Goal: Use online tool/utility: Utilize a website feature to perform a specific function

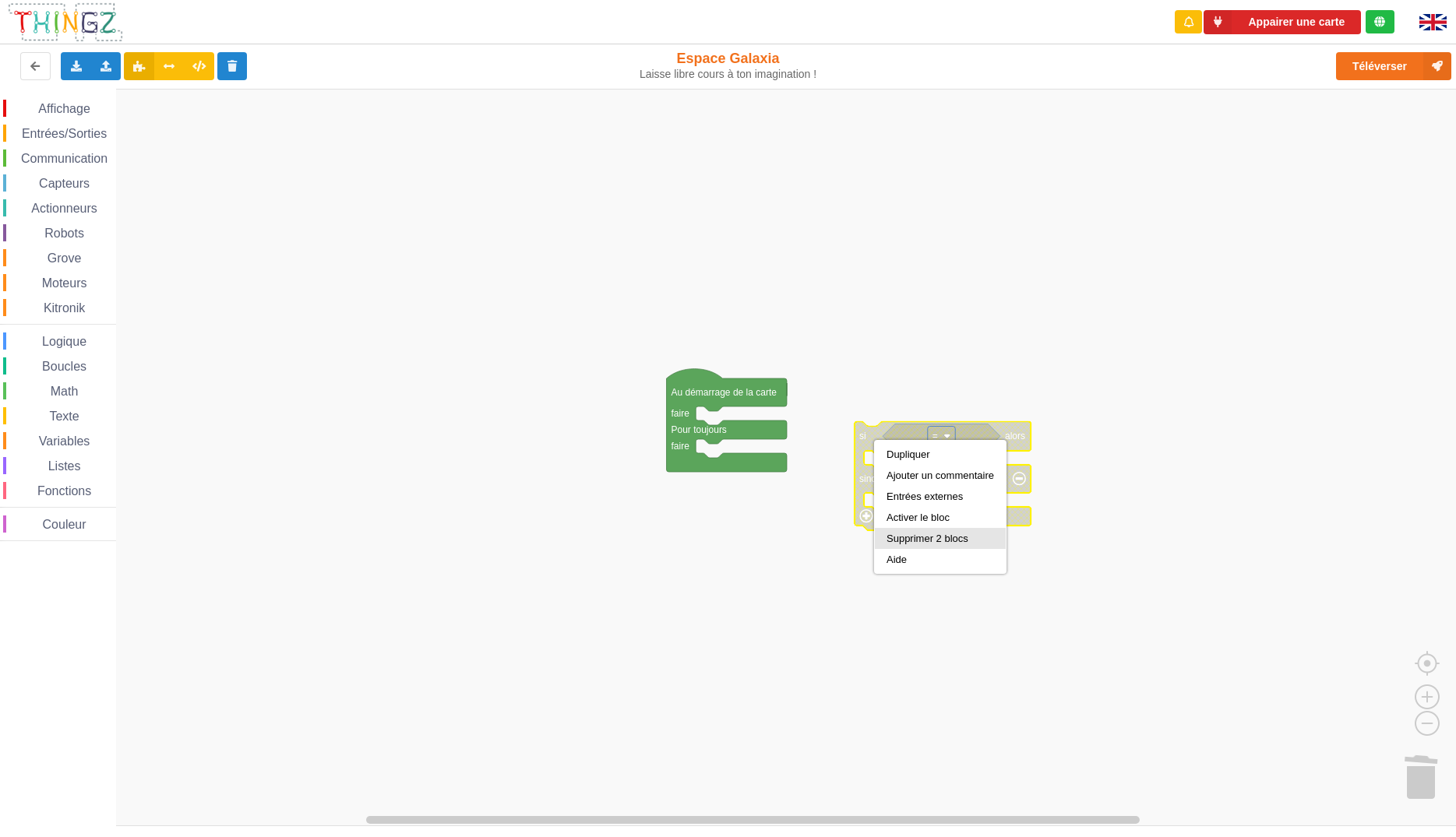
click at [929, 541] on div "Supprimer 2 blocs" at bounding box center [940, 538] width 107 height 12
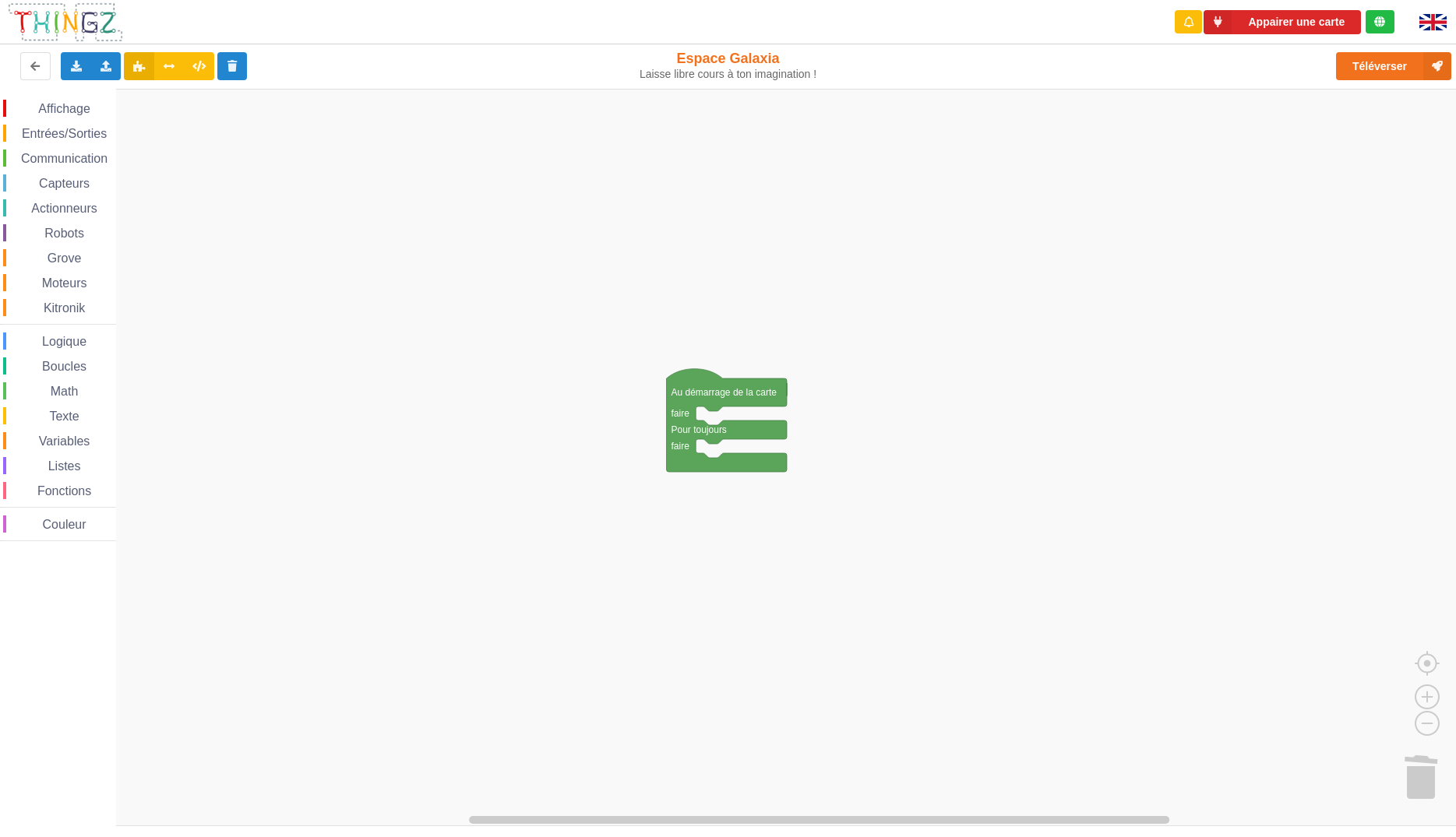
click at [711, 387] on text "Au démarrage de la carte" at bounding box center [724, 392] width 106 height 11
click at [69, 439] on span "Variables" at bounding box center [65, 441] width 56 height 14
click at [277, 457] on rect "Espace de travail de Blocky" at bounding box center [734, 457] width 1467 height 737
click at [74, 110] on span "Affichage" at bounding box center [64, 109] width 56 height 14
click at [81, 441] on span "Variables" at bounding box center [65, 441] width 56 height 14
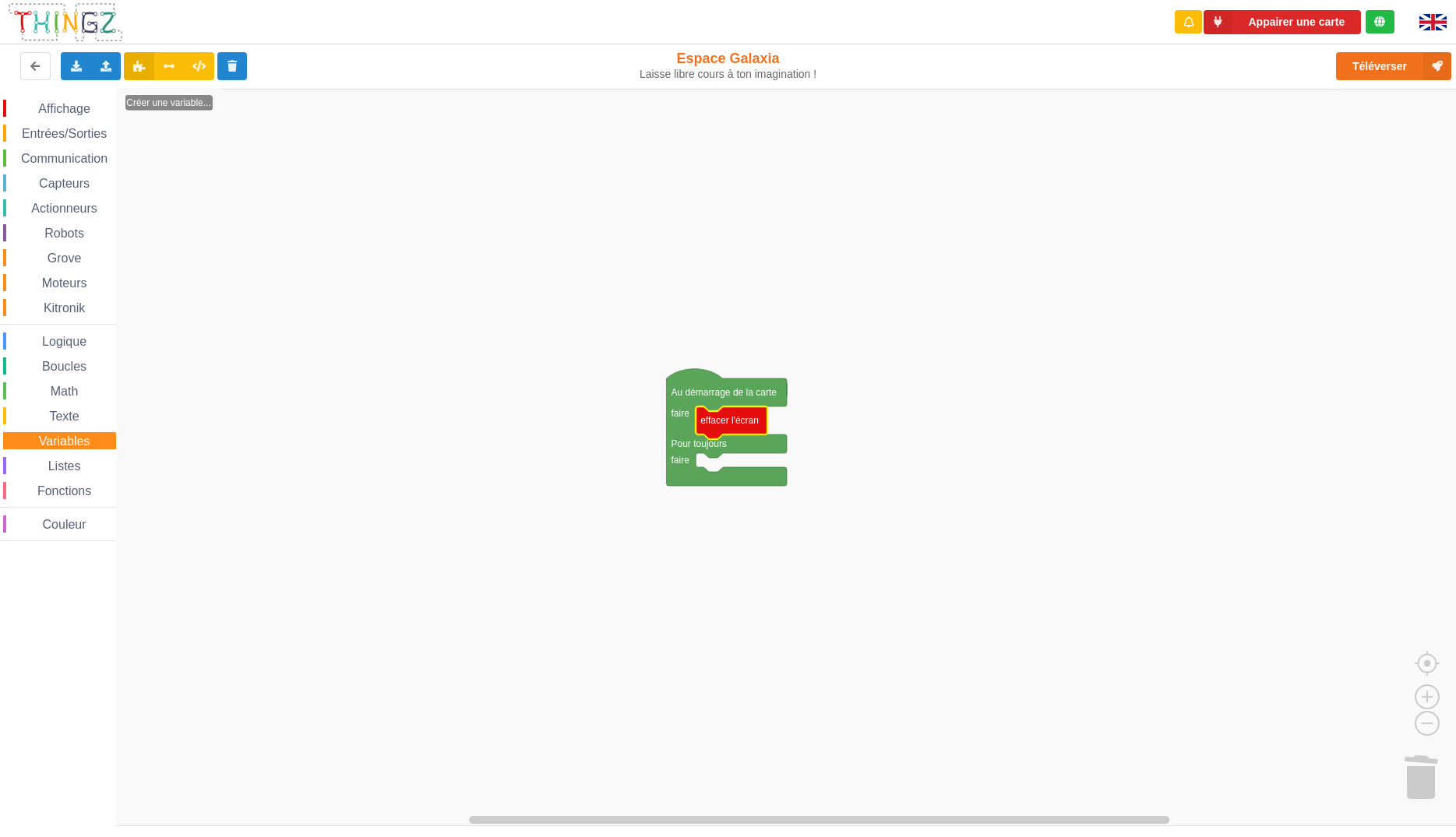
click at [218, 418] on icon "Espace de travail de Blocky" at bounding box center [170, 457] width 110 height 737
click at [78, 113] on span "Affichage" at bounding box center [64, 109] width 56 height 14
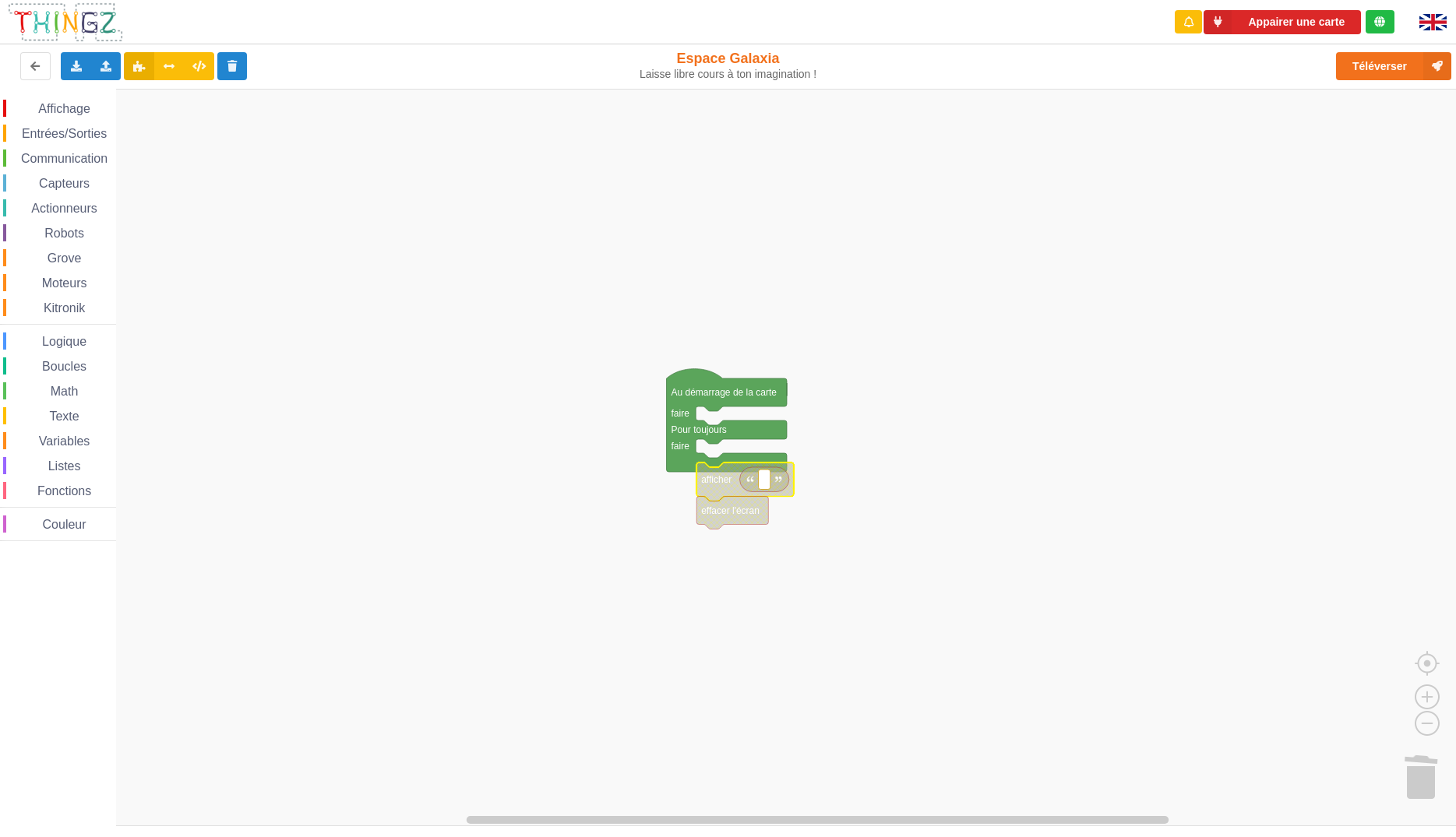
click at [722, 483] on text "afficher" at bounding box center [717, 480] width 31 height 11
click at [745, 536] on div "Activer le bloc" at bounding box center [787, 540] width 107 height 12
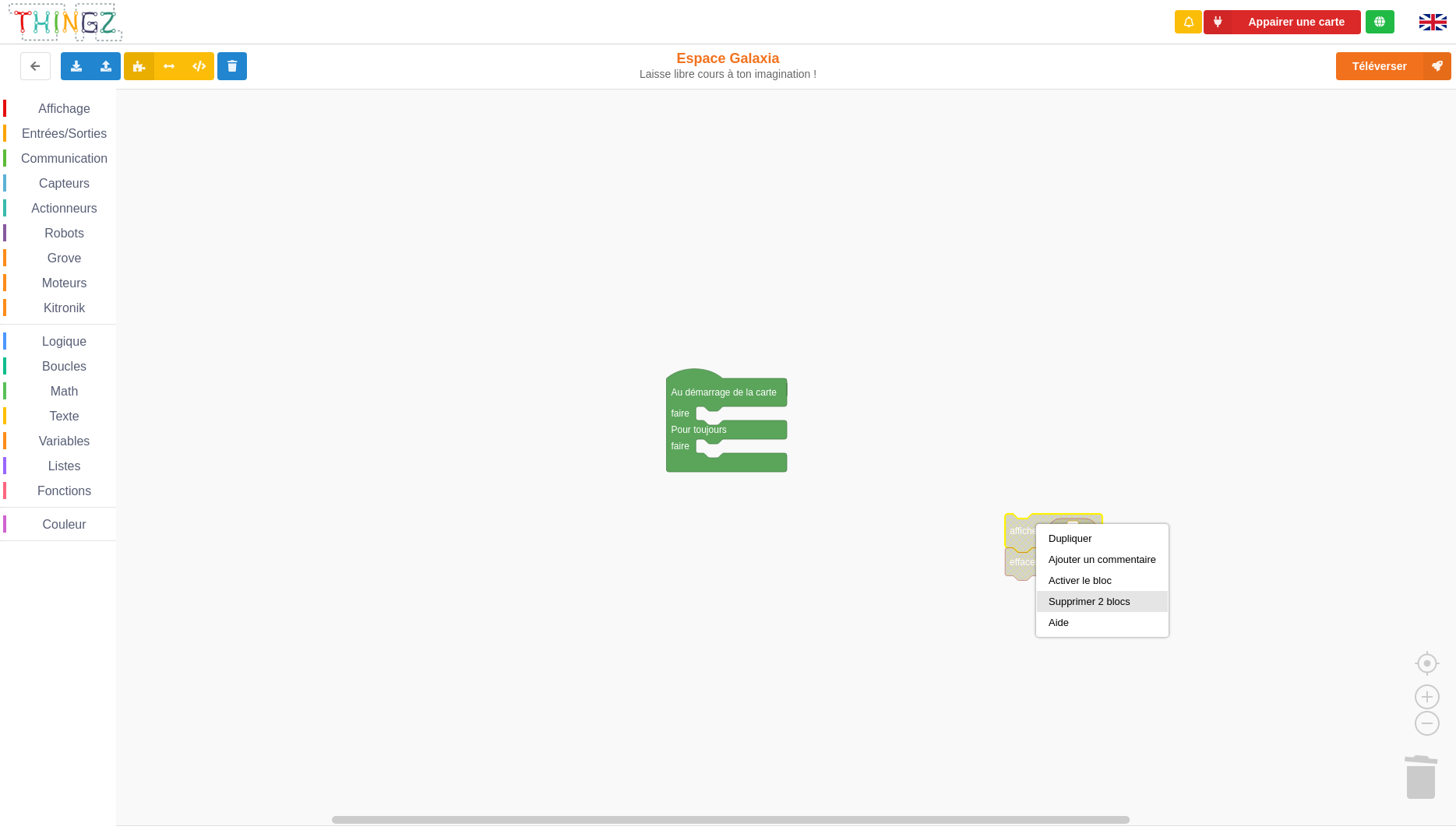
click at [1061, 607] on div "Supprimer 2 blocs" at bounding box center [1102, 601] width 107 height 12
click at [1050, 561] on text "effacer l'écran" at bounding box center [1038, 561] width 59 height 11
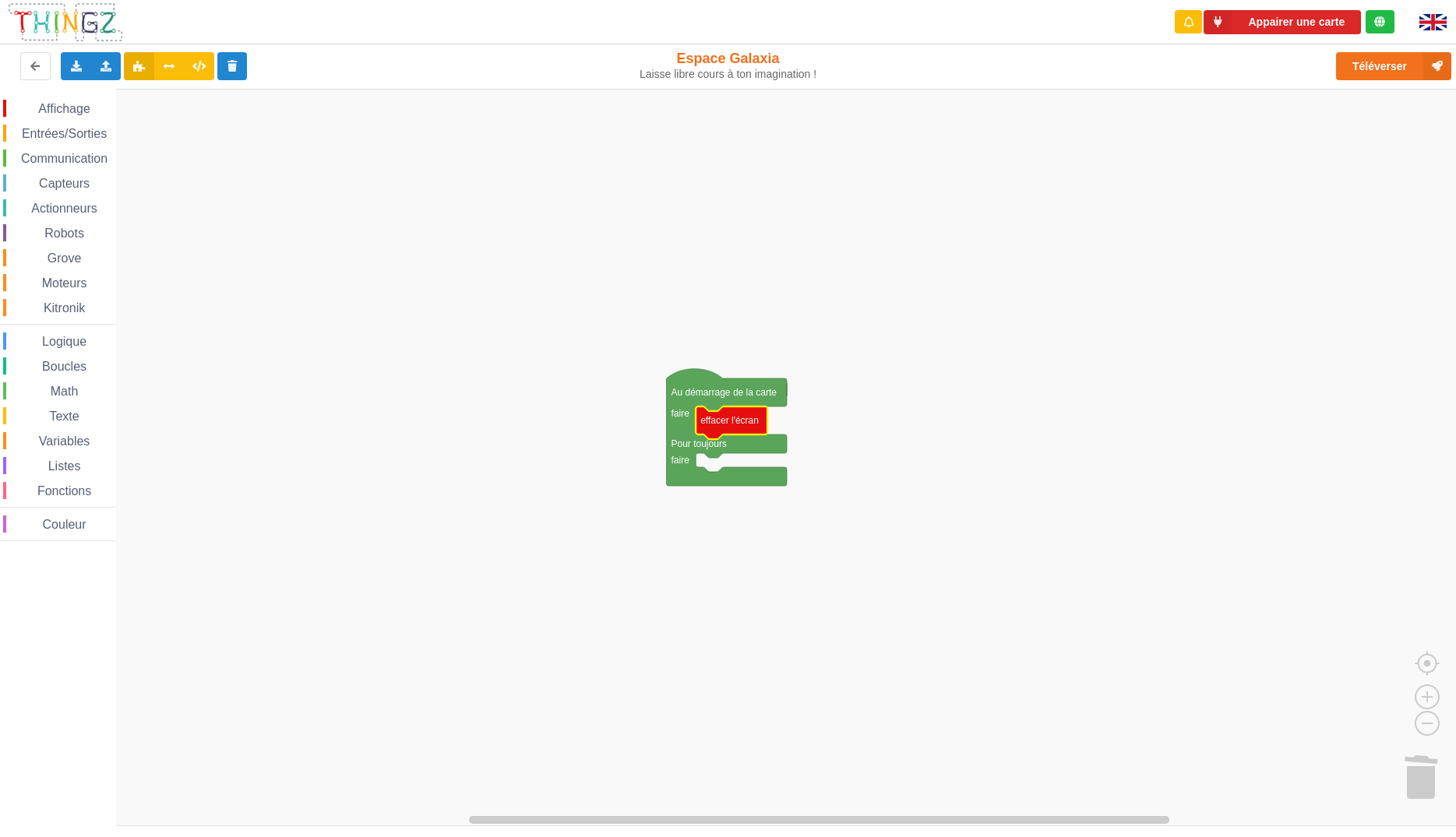
click at [58, 108] on span "Affichage" at bounding box center [64, 109] width 56 height 14
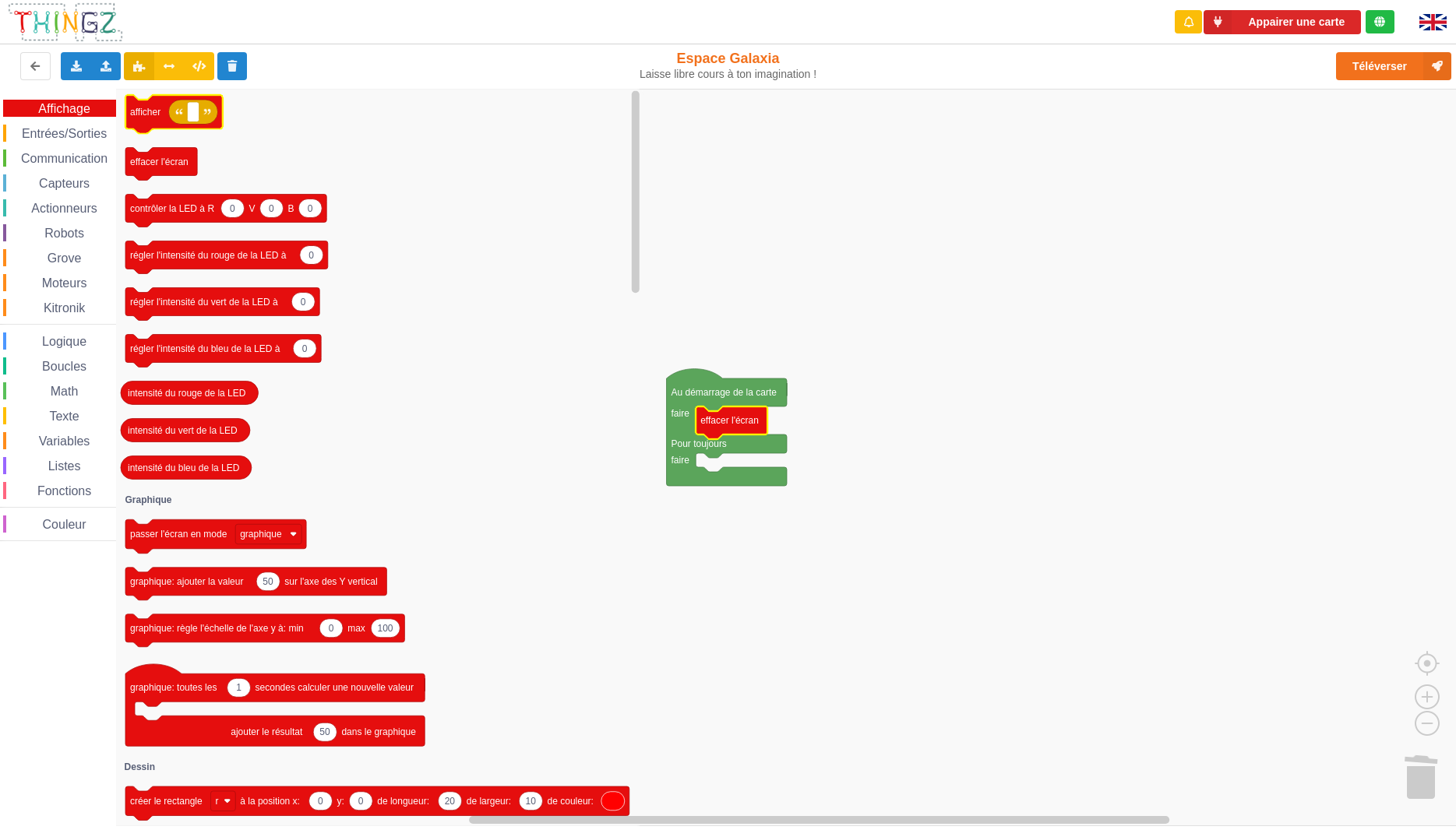
click at [151, 119] on icon "Espace de travail de Blocky" at bounding box center [174, 115] width 97 height 39
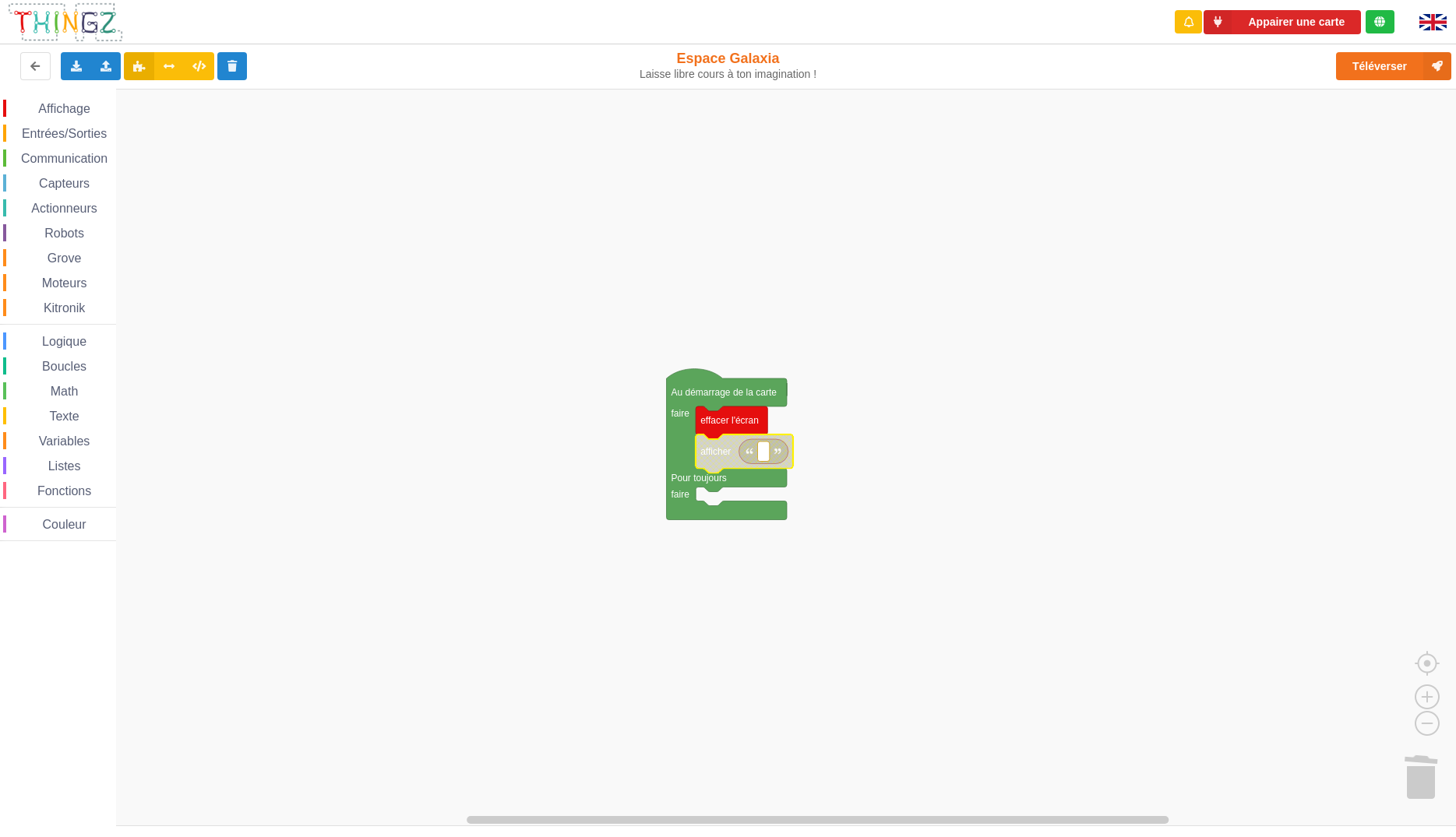
click at [1099, 430] on rect "Espace de travail de Blocky" at bounding box center [734, 457] width 1467 height 737
click at [57, 441] on span "Variables" at bounding box center [65, 441] width 56 height 14
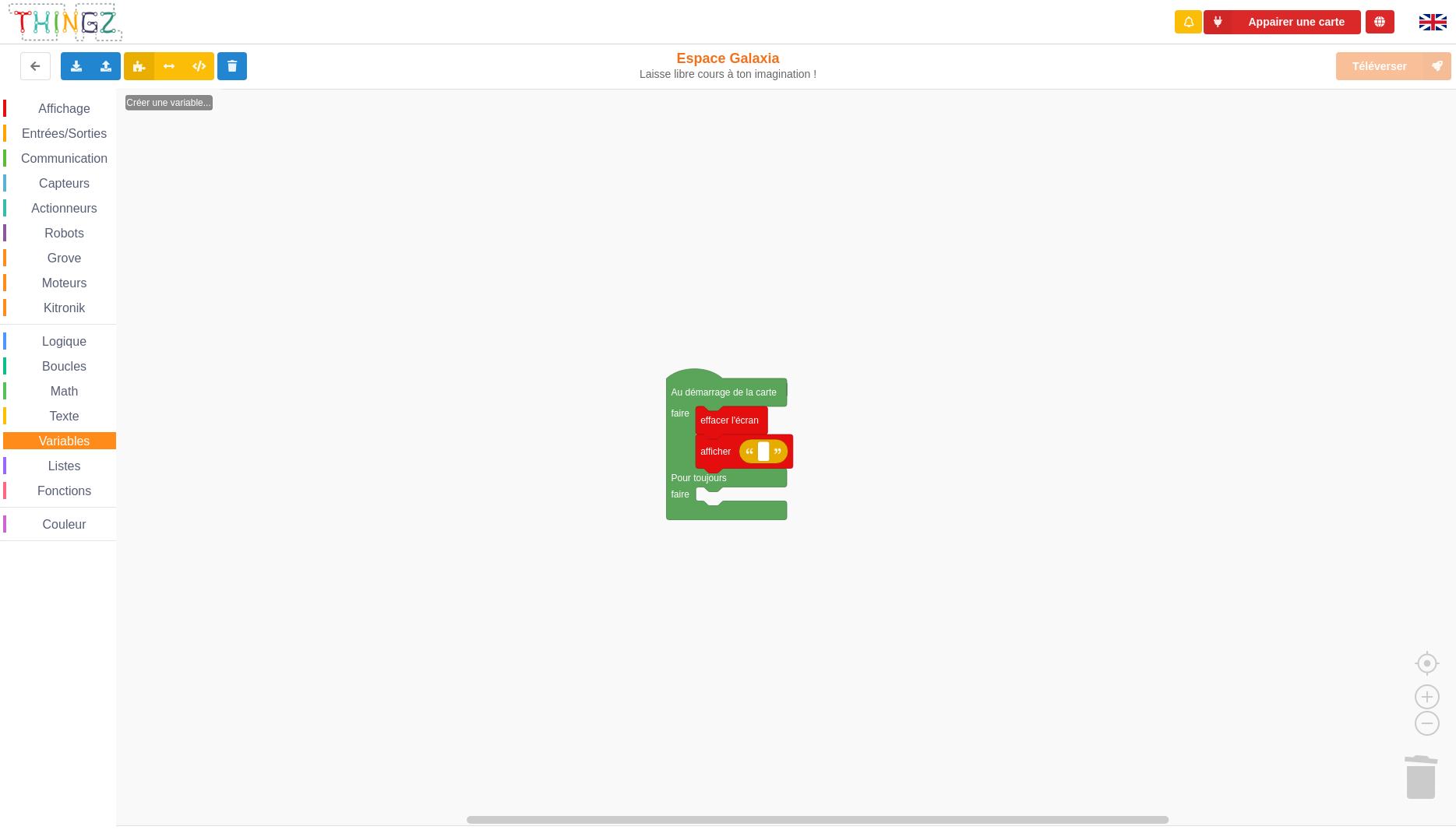
click at [57, 441] on span "Variables" at bounding box center [65, 441] width 56 height 14
click at [62, 443] on span "Variables" at bounding box center [65, 441] width 56 height 14
click at [220, 298] on icon "Espace de travail de Blocky" at bounding box center [170, 457] width 110 height 737
click at [762, 447] on text "Espace de travail de Blocky" at bounding box center [763, 452] width 3 height 11
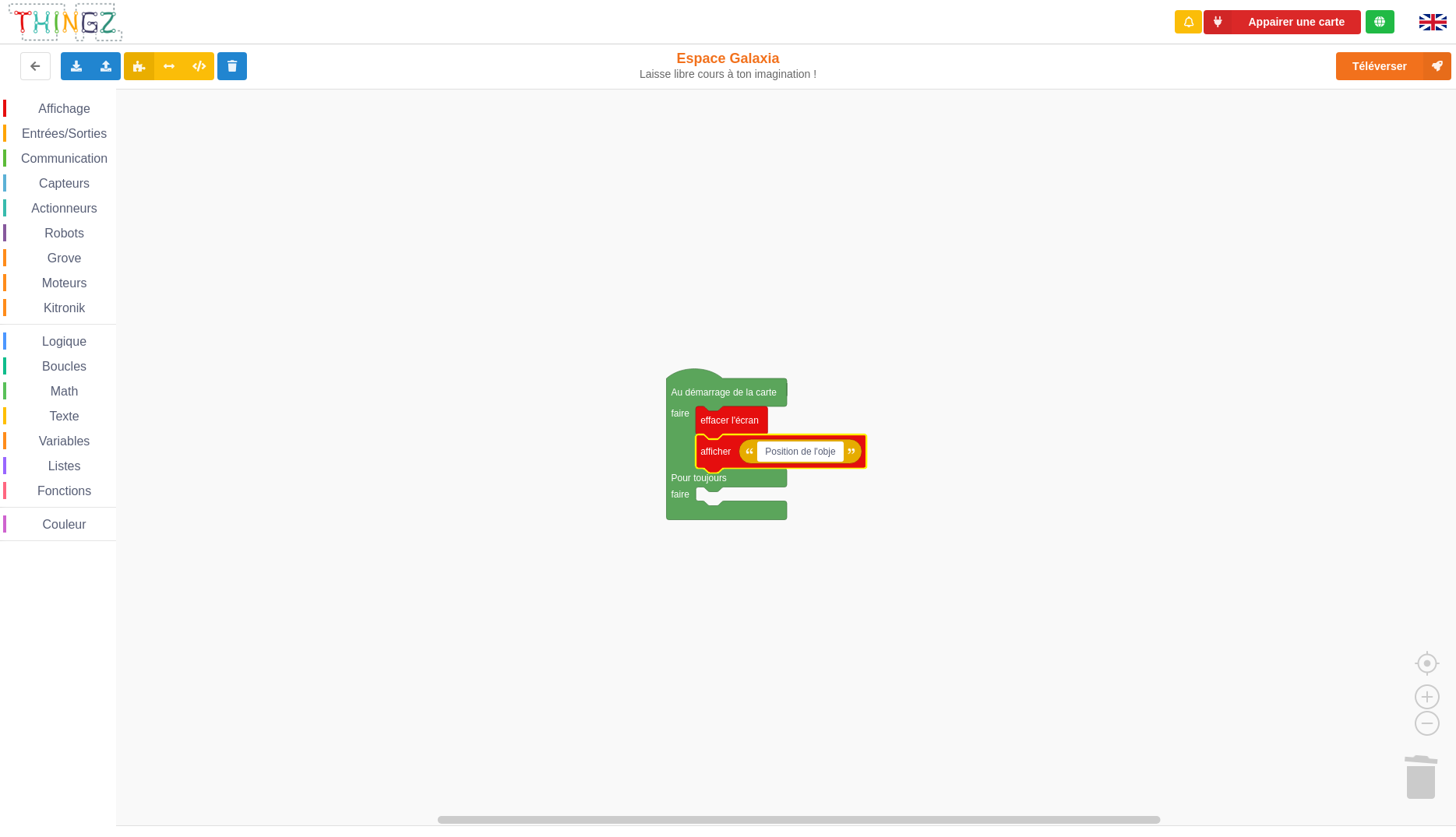
type input "Position de l'objet"
click at [1452, 778] on rect "Espace de travail de Blocky" at bounding box center [734, 457] width 1467 height 737
click at [64, 441] on span "Variables" at bounding box center [65, 441] width 56 height 14
click at [177, 378] on icon "Espace de travail de Blocky" at bounding box center [170, 457] width 110 height 737
click at [71, 367] on span "Boucles" at bounding box center [65, 367] width 49 height 14
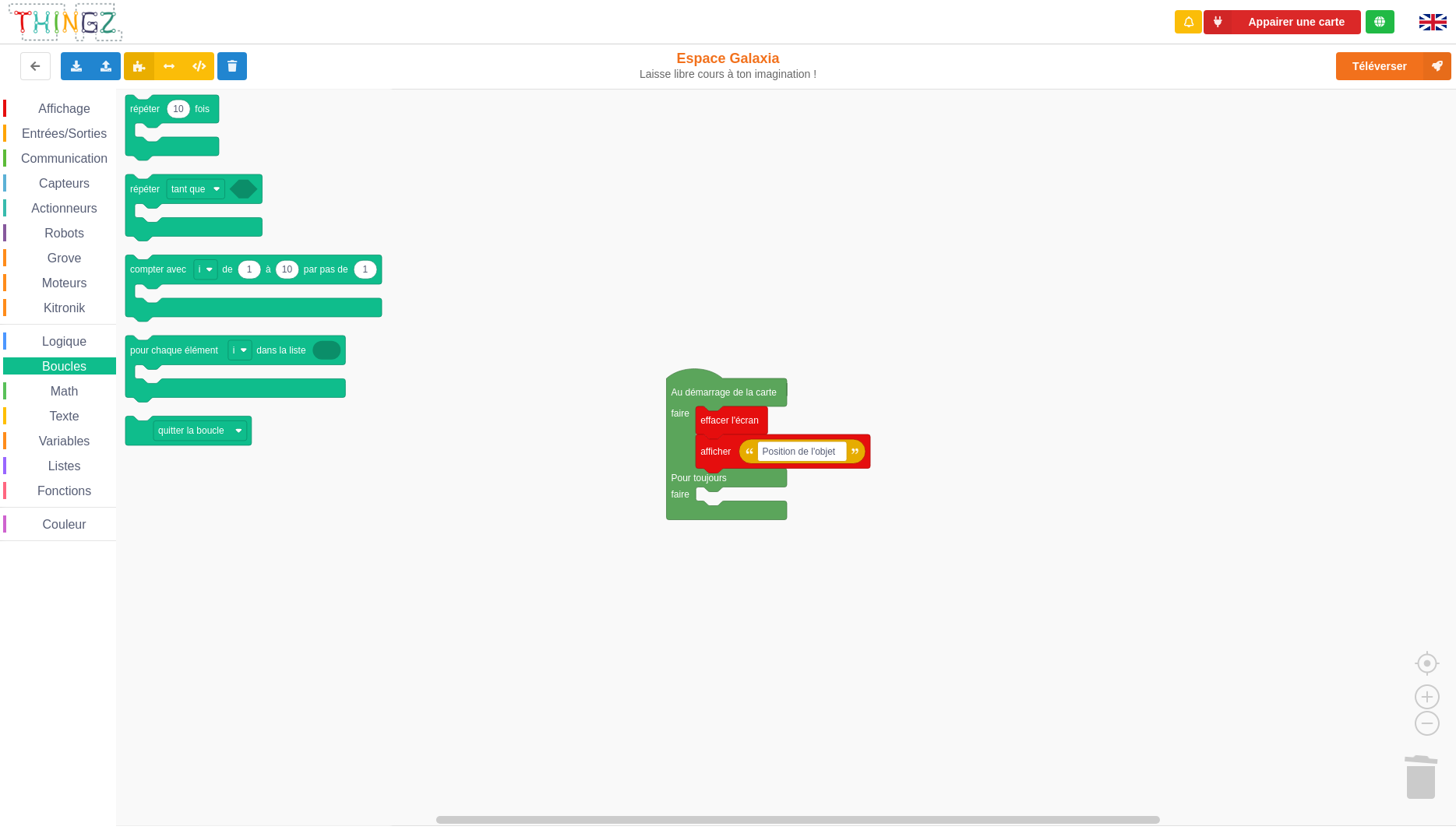
click at [347, 491] on icon "Espace de travail de Blocky" at bounding box center [255, 457] width 280 height 737
click at [84, 135] on span "Entrées/Sorties" at bounding box center [64, 134] width 89 height 14
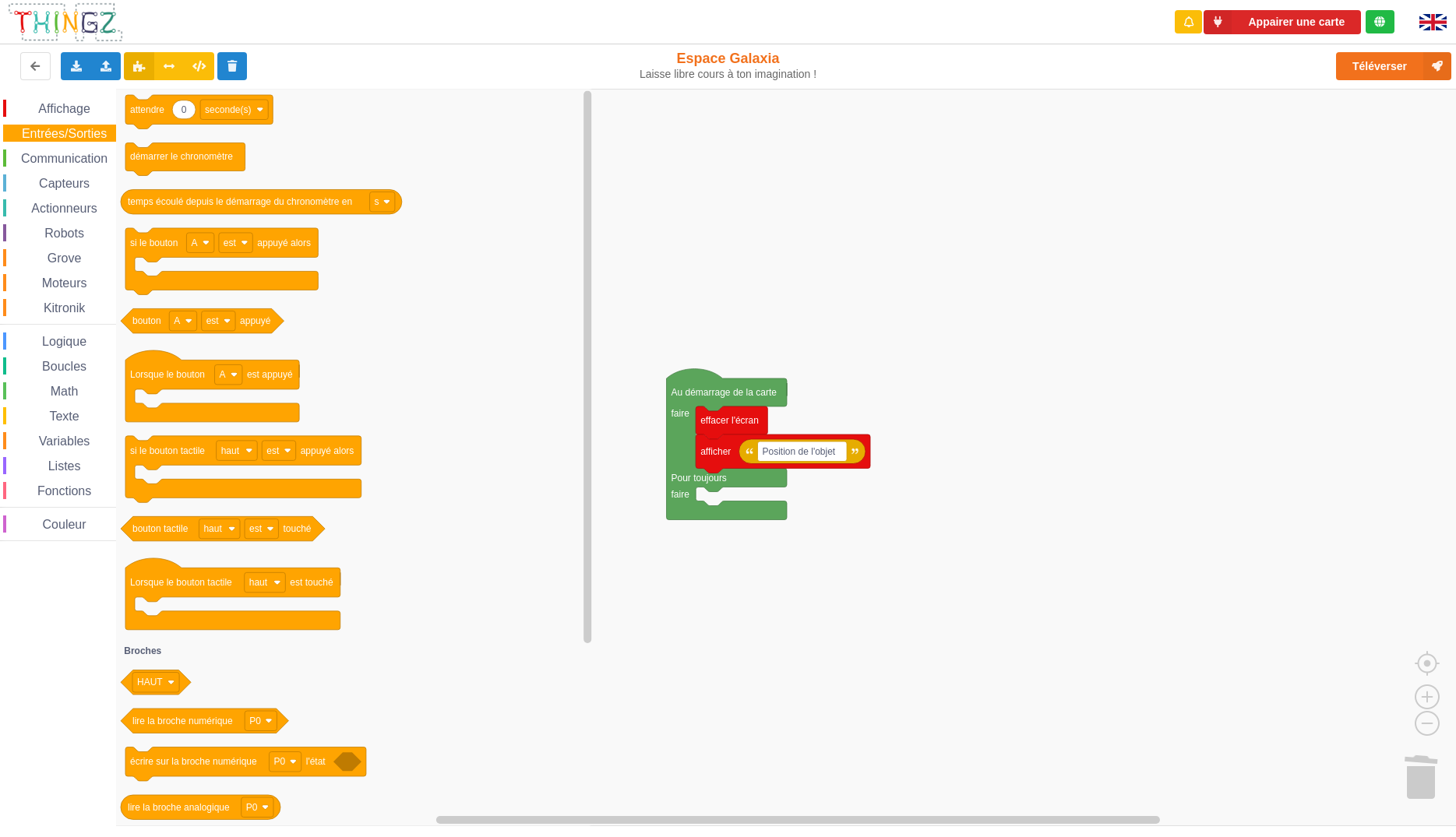
click at [66, 163] on span "Communication" at bounding box center [64, 159] width 91 height 14
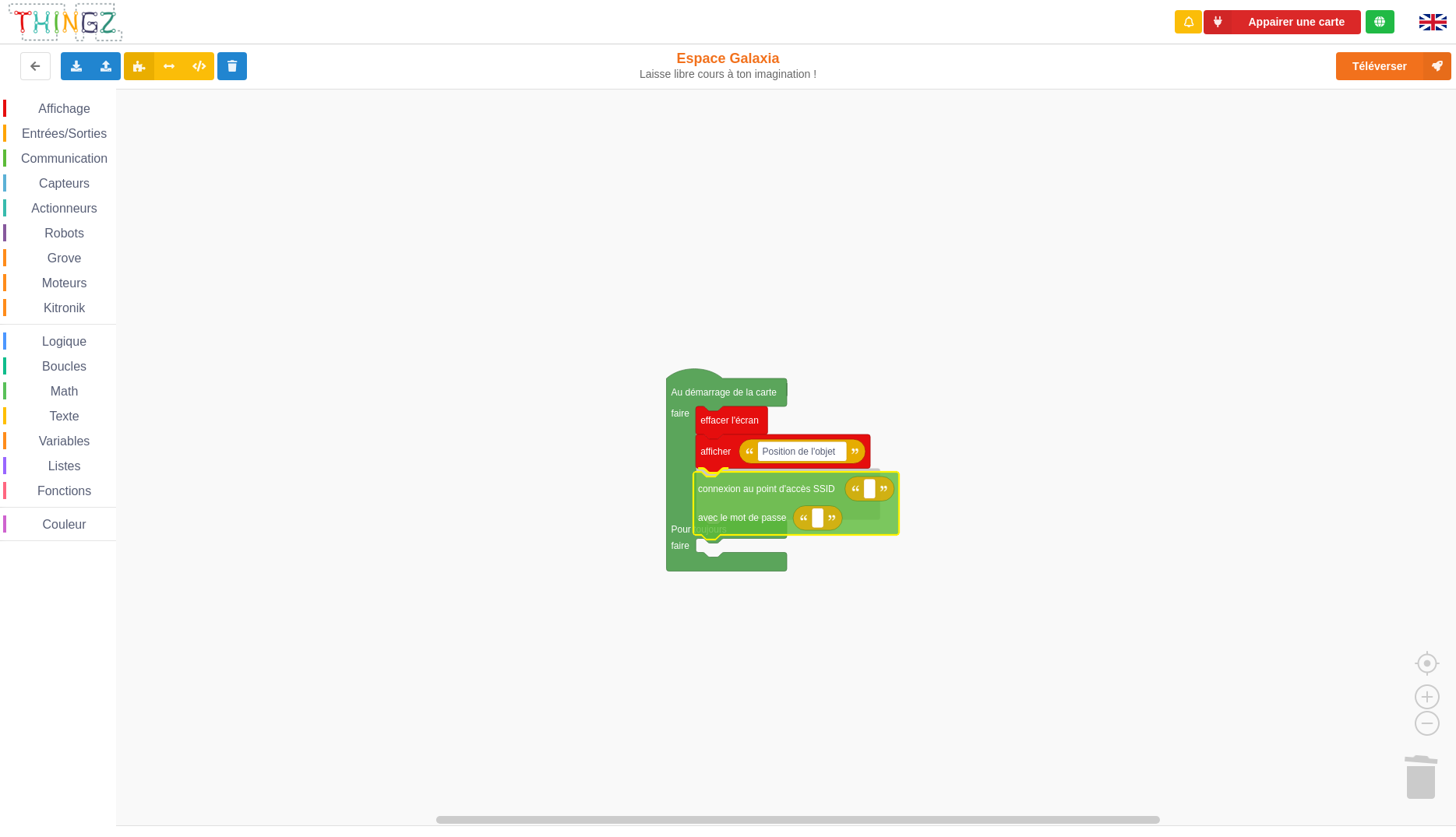
click at [1144, 610] on rect "Espace de travail de Blocky" at bounding box center [734, 457] width 1467 height 737
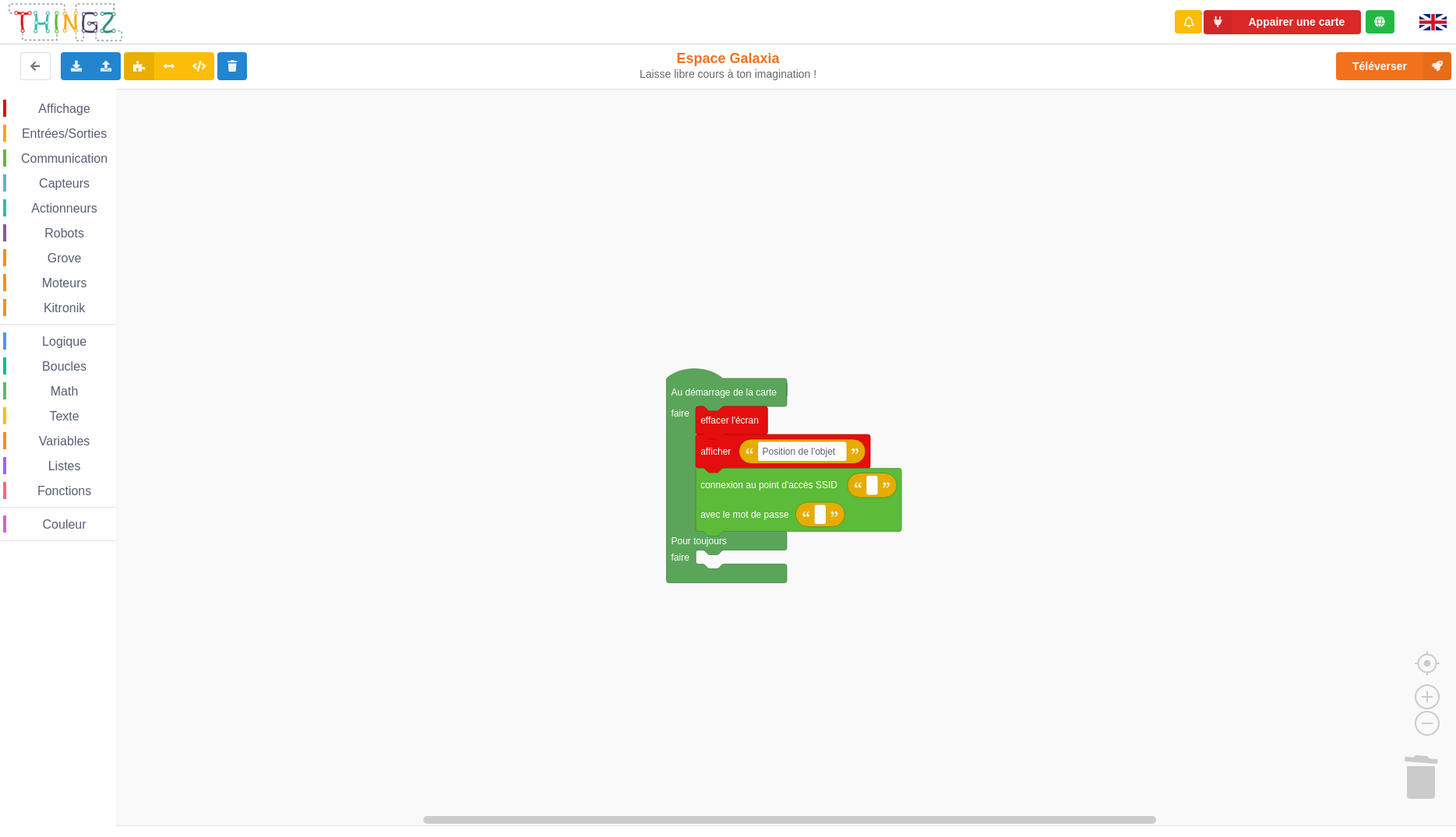
click at [86, 213] on span "Actionneurs" at bounding box center [64, 208] width 71 height 14
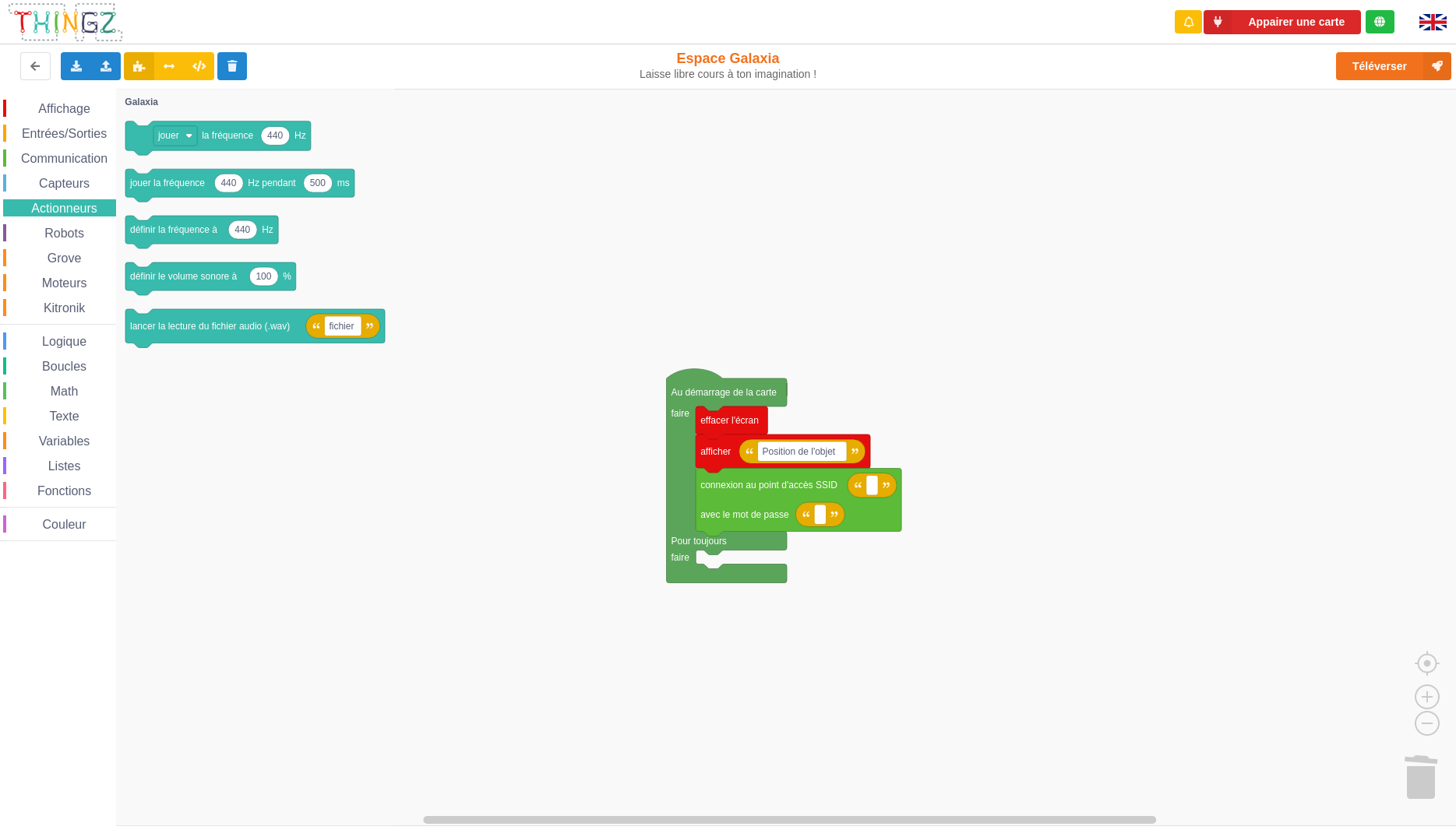
click at [285, 432] on icon "Espace de travail de Blocky" at bounding box center [257, 457] width 283 height 737
click at [225, 447] on icon "Espace de travail de Blocky" at bounding box center [257, 457] width 283 height 737
click at [64, 186] on span "Capteurs" at bounding box center [64, 184] width 55 height 14
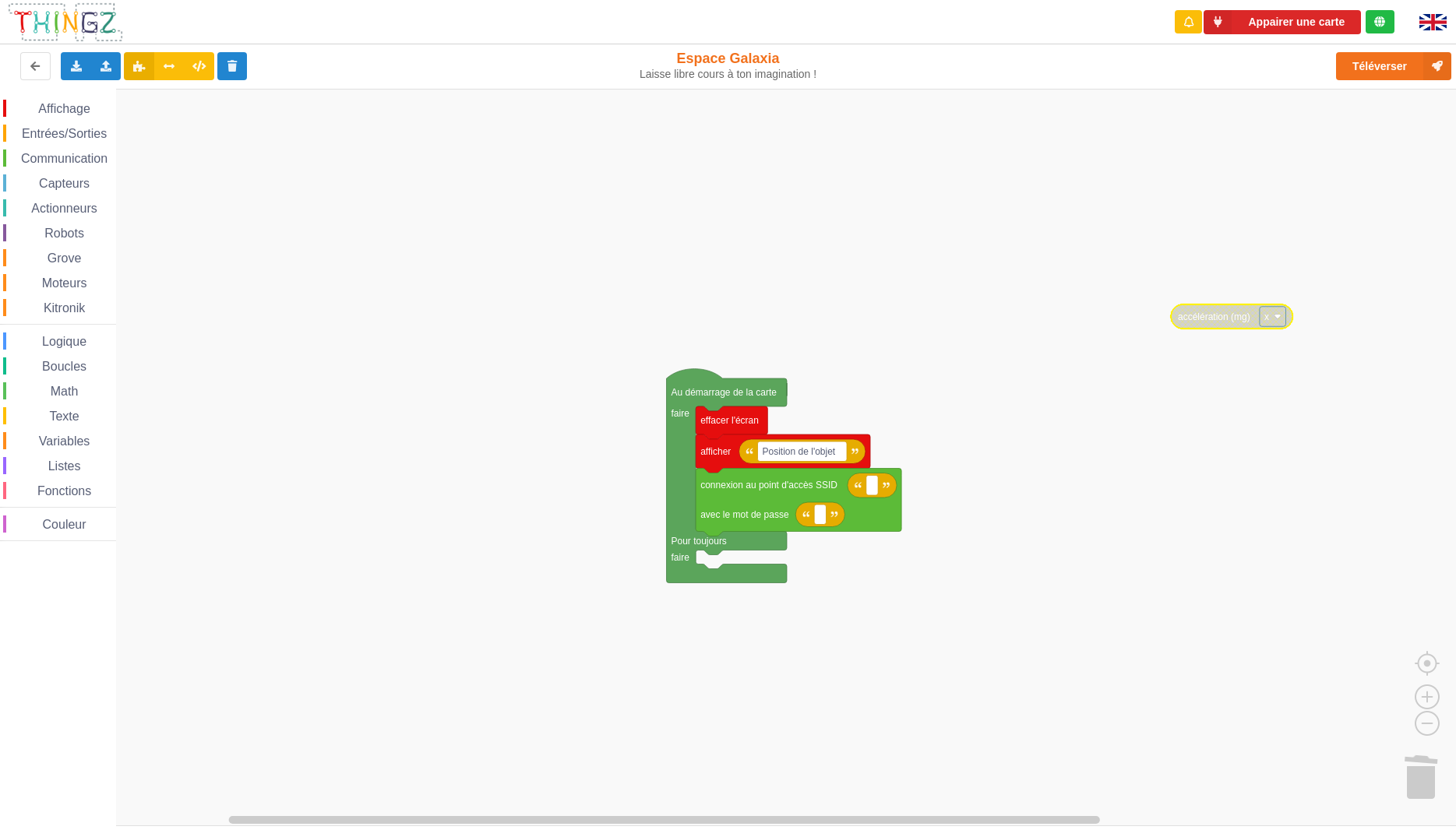
click at [59, 492] on span "Fonctions" at bounding box center [64, 491] width 59 height 14
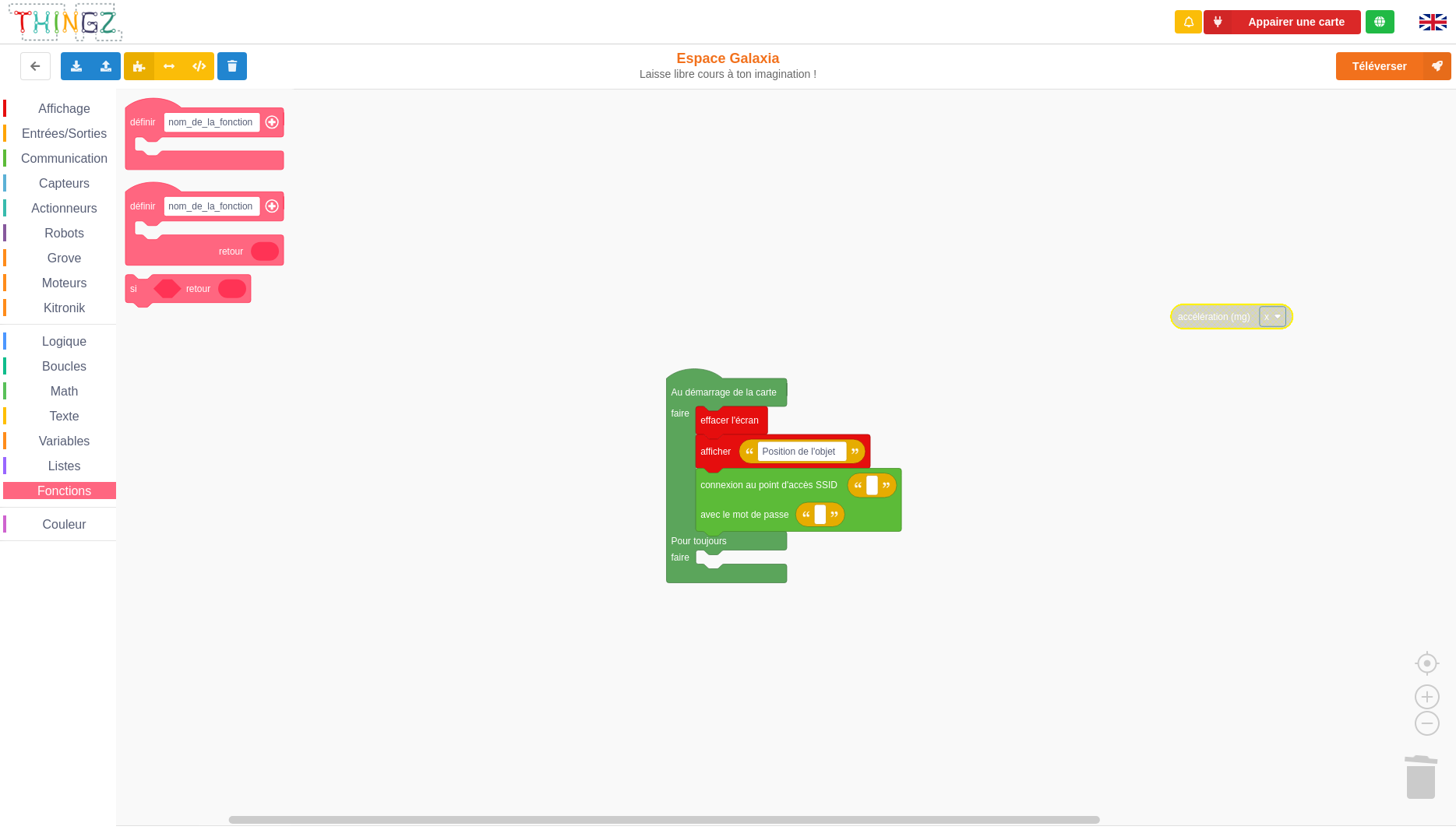
click at [60, 465] on span "Listes" at bounding box center [65, 466] width 37 height 14
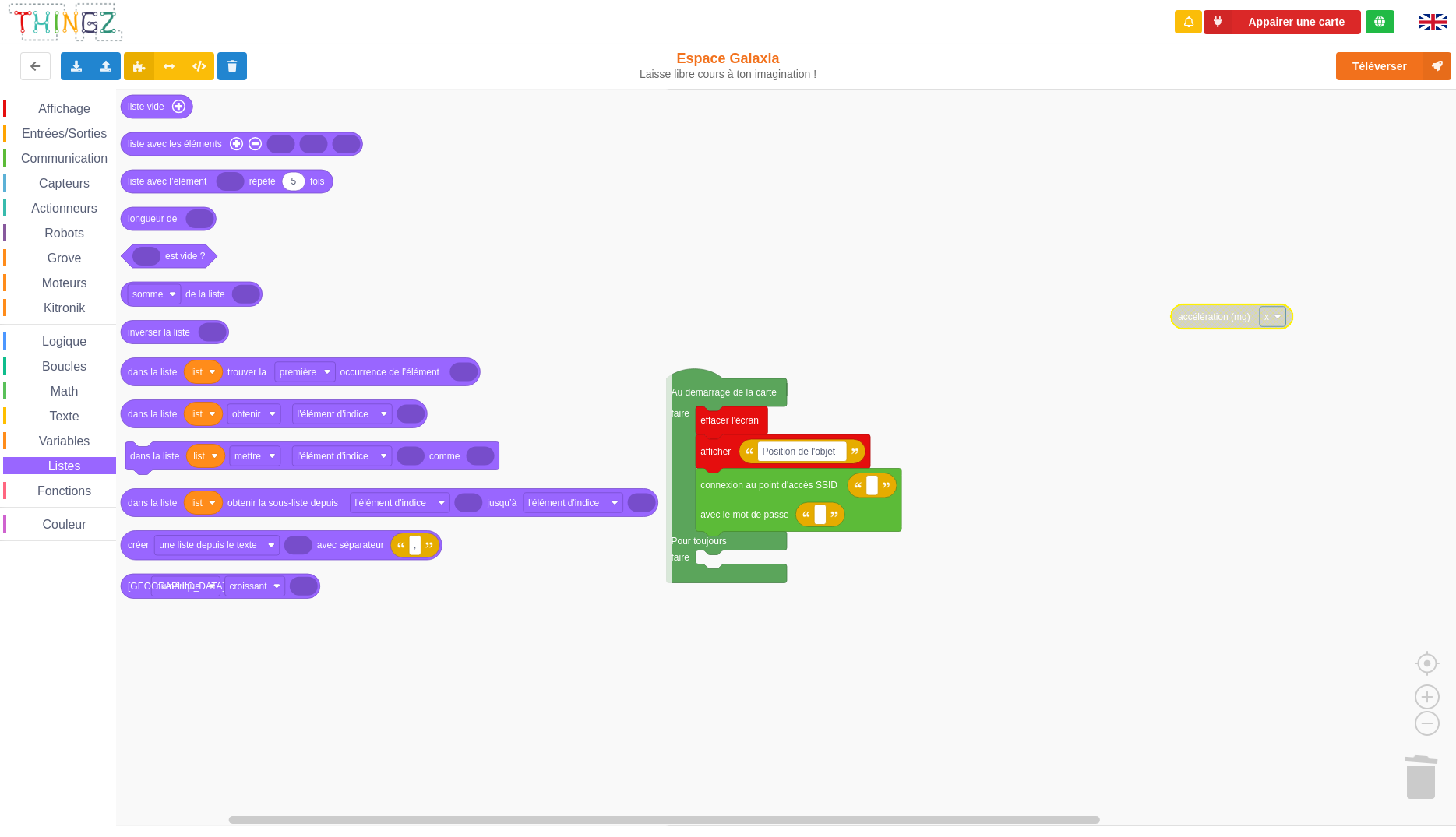
click at [63, 444] on span "Variables" at bounding box center [65, 441] width 56 height 14
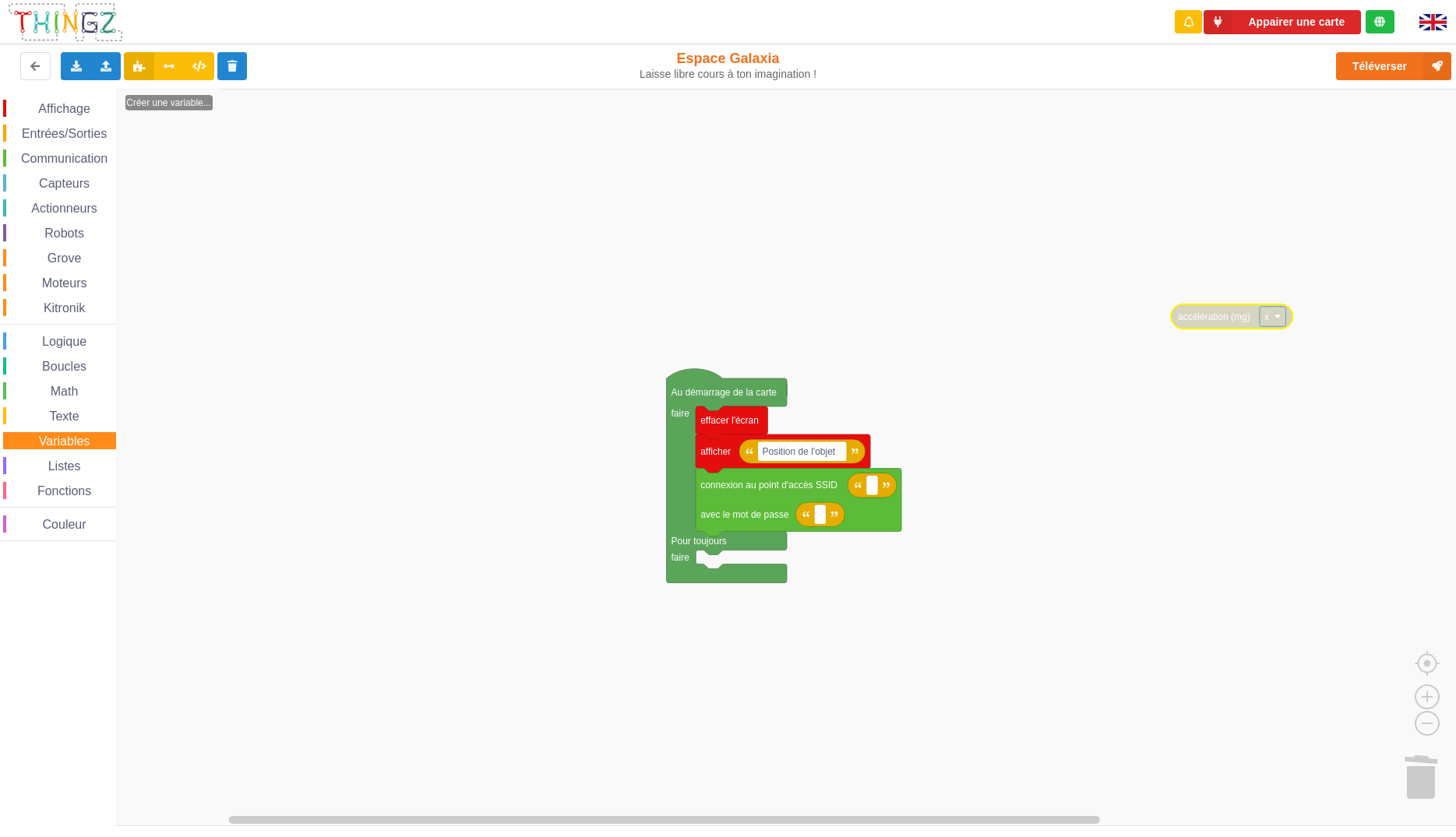
click at [67, 413] on span "Texte" at bounding box center [64, 417] width 34 height 14
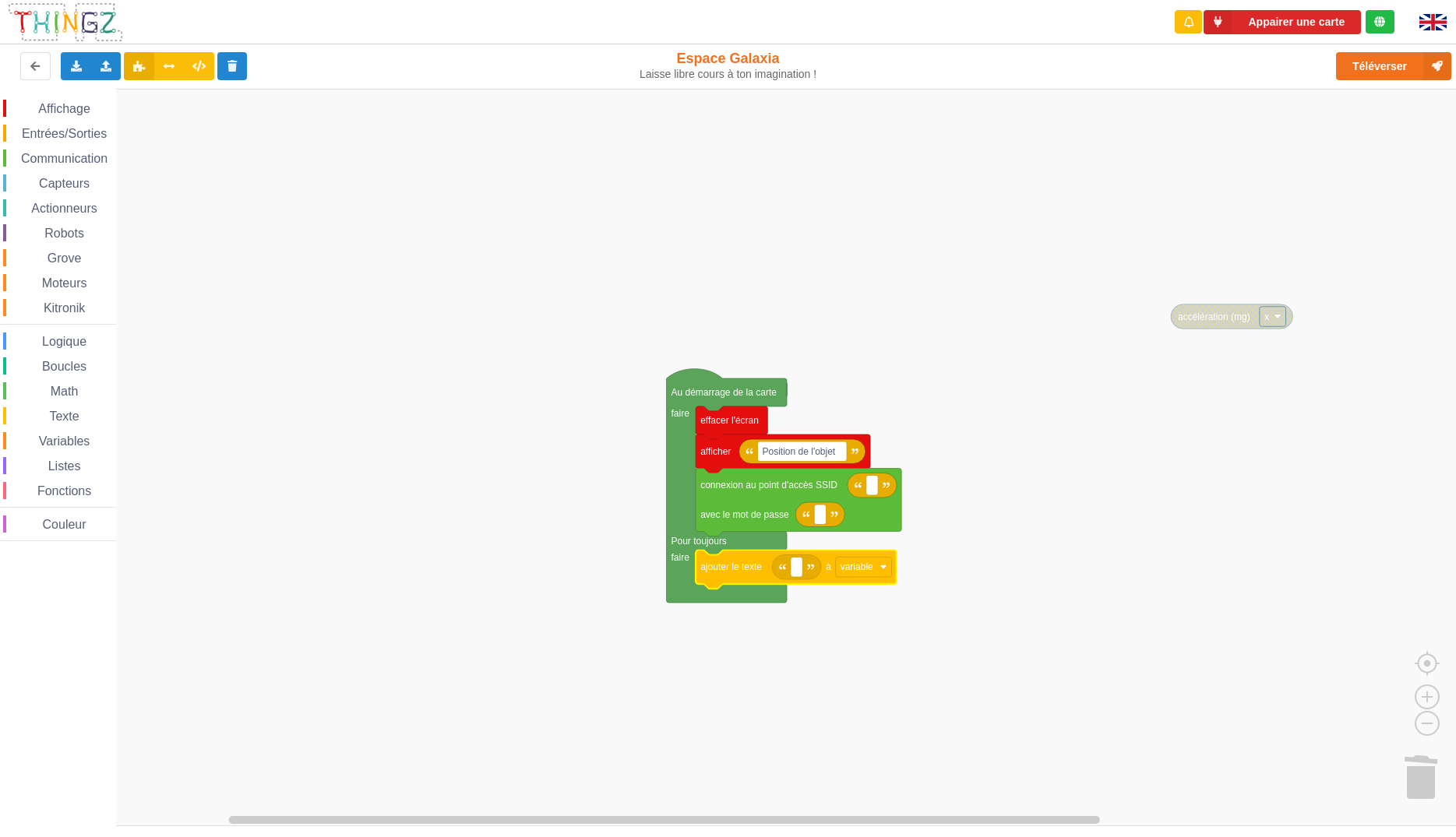
click at [899, 710] on rect "Espace de travail de Blocky" at bounding box center [734, 457] width 1467 height 737
click at [796, 571] on text "Espace de travail de Blocky" at bounding box center [797, 567] width 3 height 11
click at [71, 437] on span "Variables" at bounding box center [65, 441] width 56 height 14
click at [1147, 440] on rect "Espace de travail de Blocky" at bounding box center [734, 457] width 1467 height 737
click at [1239, 317] on g "accélération (mg) x Au démarrage de la carte faire Pour toujours faire effacer …" at bounding box center [980, 405] width 626 height 396
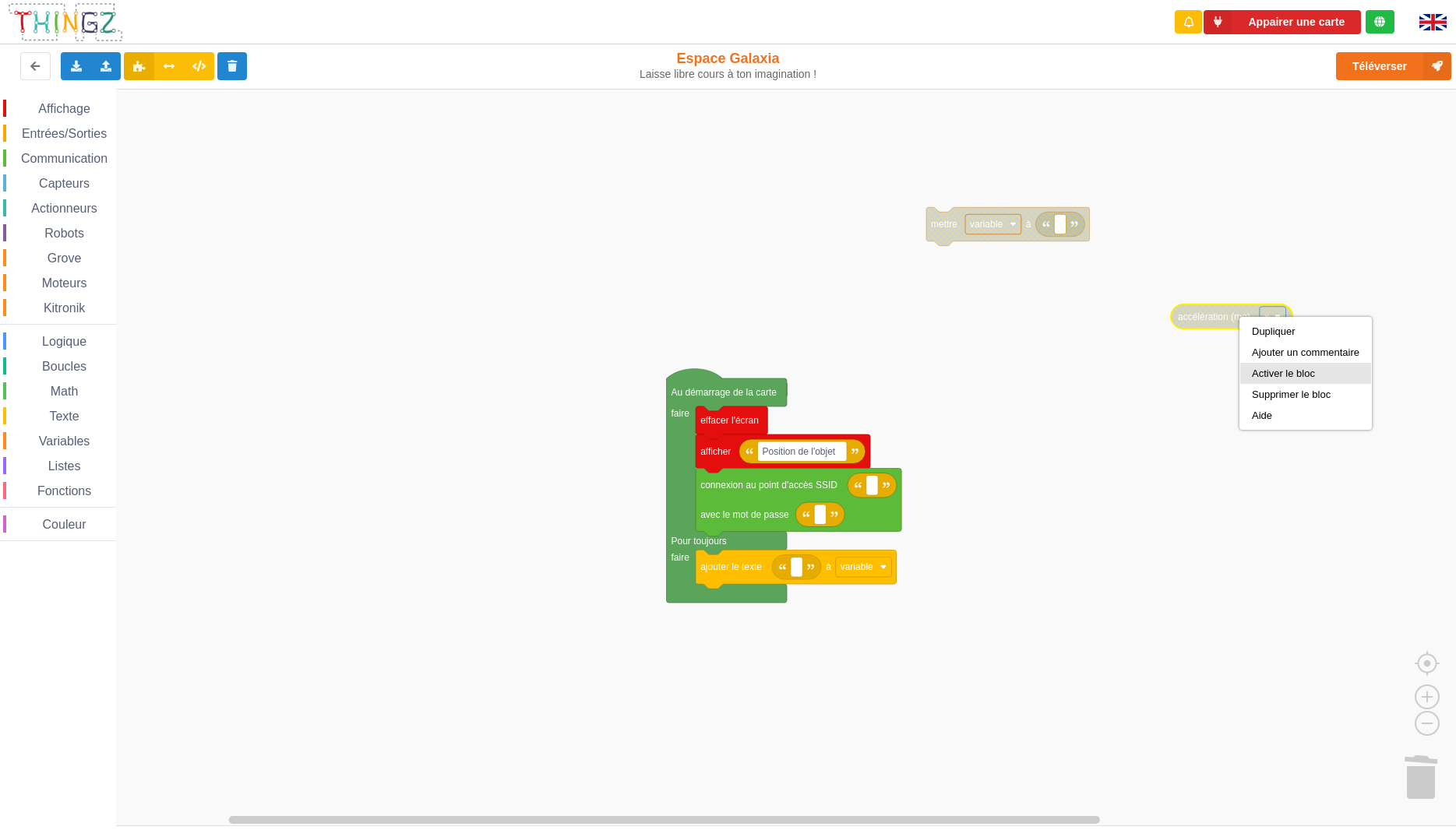
click at [1261, 367] on div "Activer le bloc" at bounding box center [1305, 373] width 131 height 21
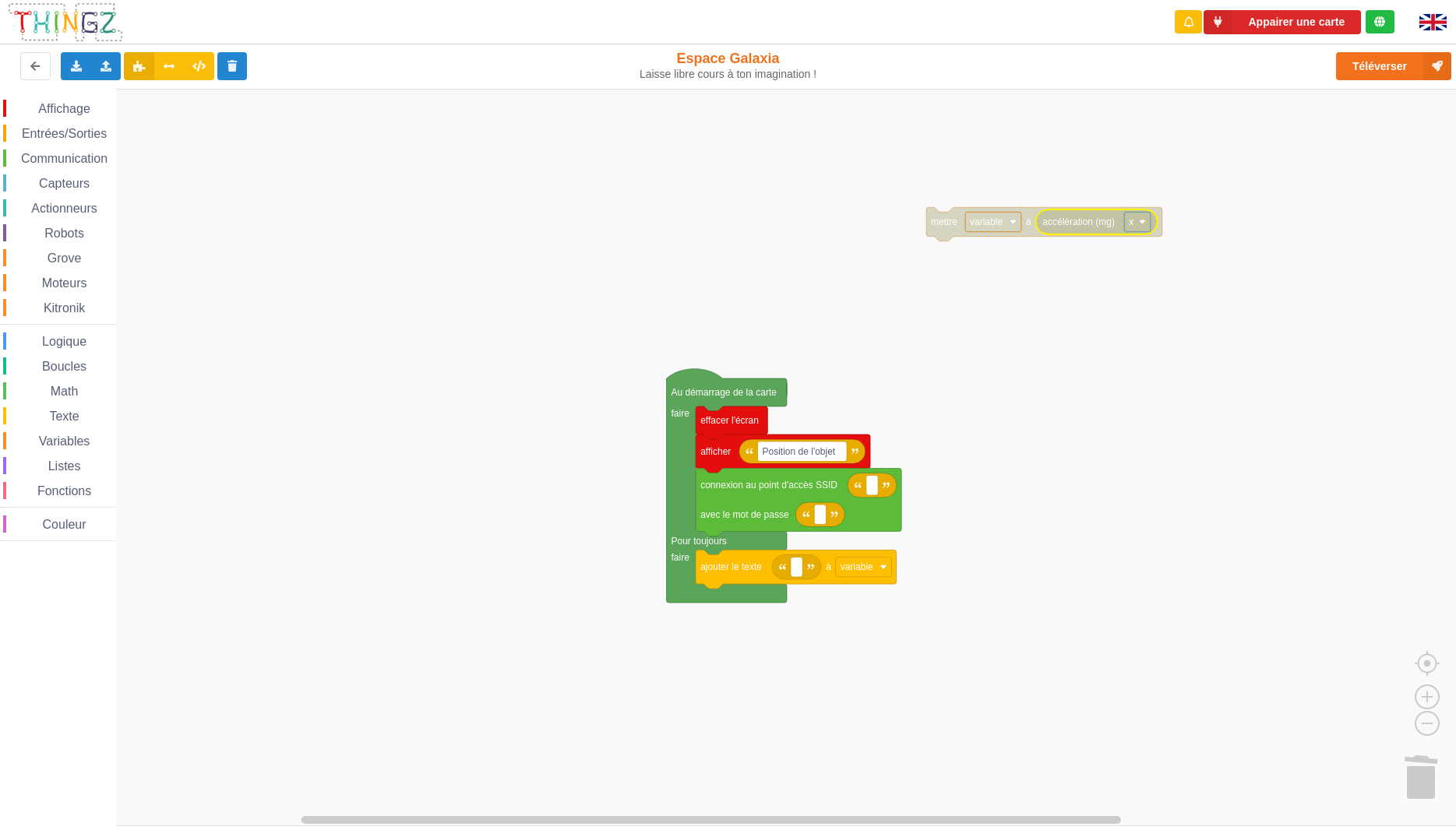
click at [1248, 401] on rect "Espace de travail de Blocky" at bounding box center [734, 457] width 1467 height 737
click at [999, 225] on text "variable" at bounding box center [986, 221] width 32 height 11
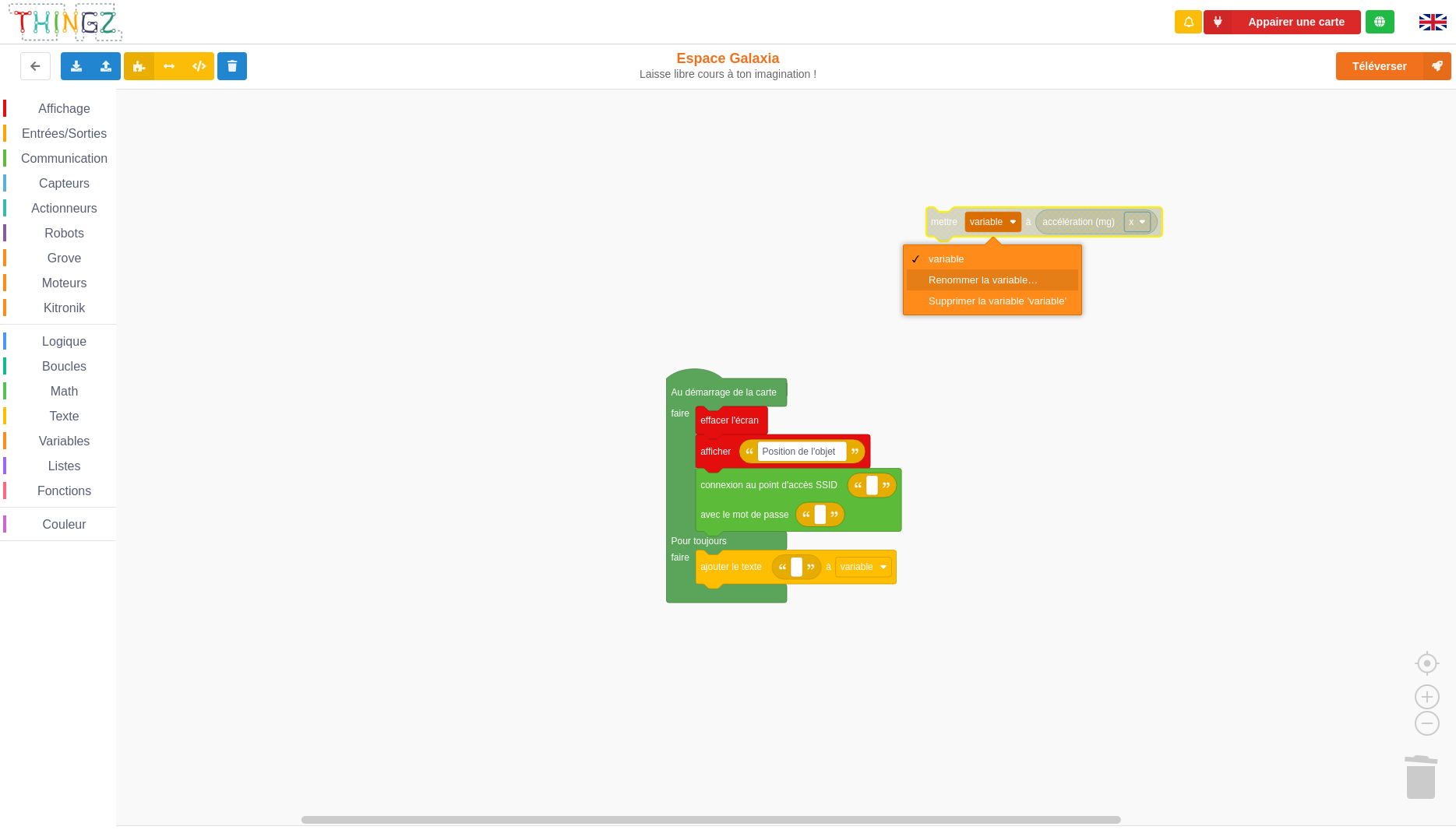
click at [996, 282] on div "Renommer la variable…" at bounding box center [997, 280] width 138 height 12
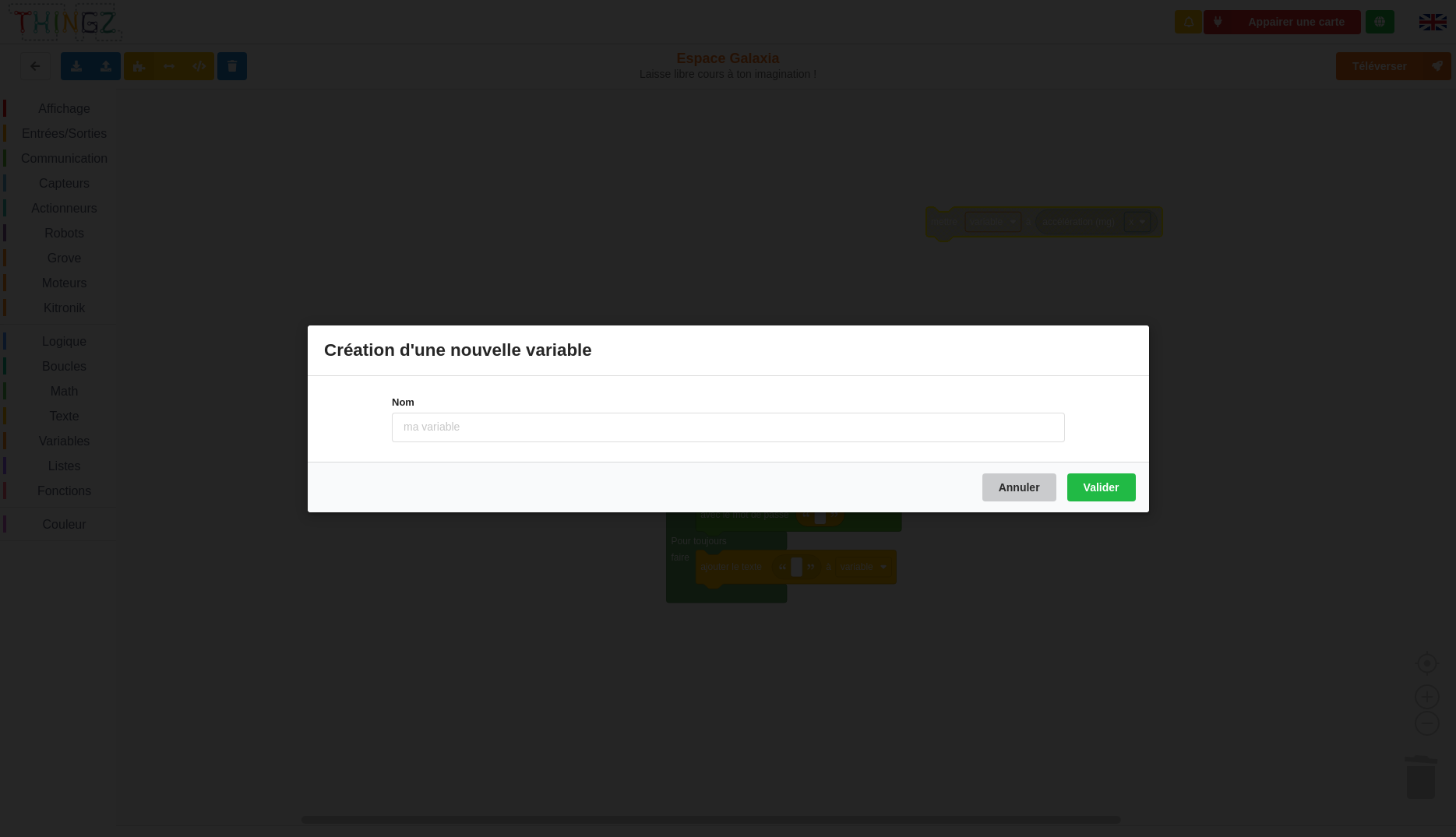
click at [1011, 491] on button "Annuler" at bounding box center [1018, 487] width 74 height 28
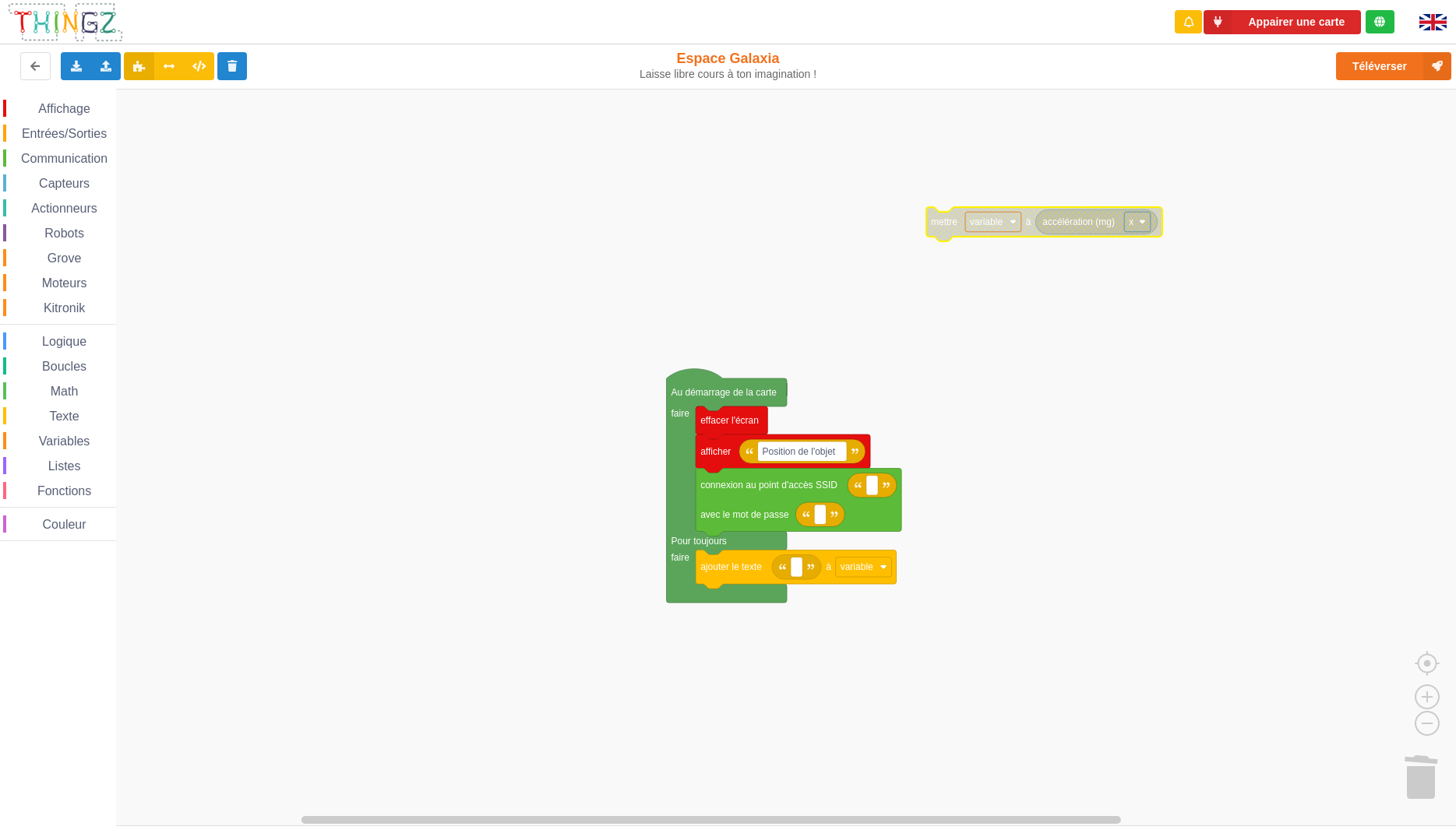
click at [1082, 319] on rect "Espace de travail de Blocky" at bounding box center [734, 457] width 1467 height 737
click at [996, 229] on rect "Espace de travail de Blocky" at bounding box center [993, 222] width 56 height 20
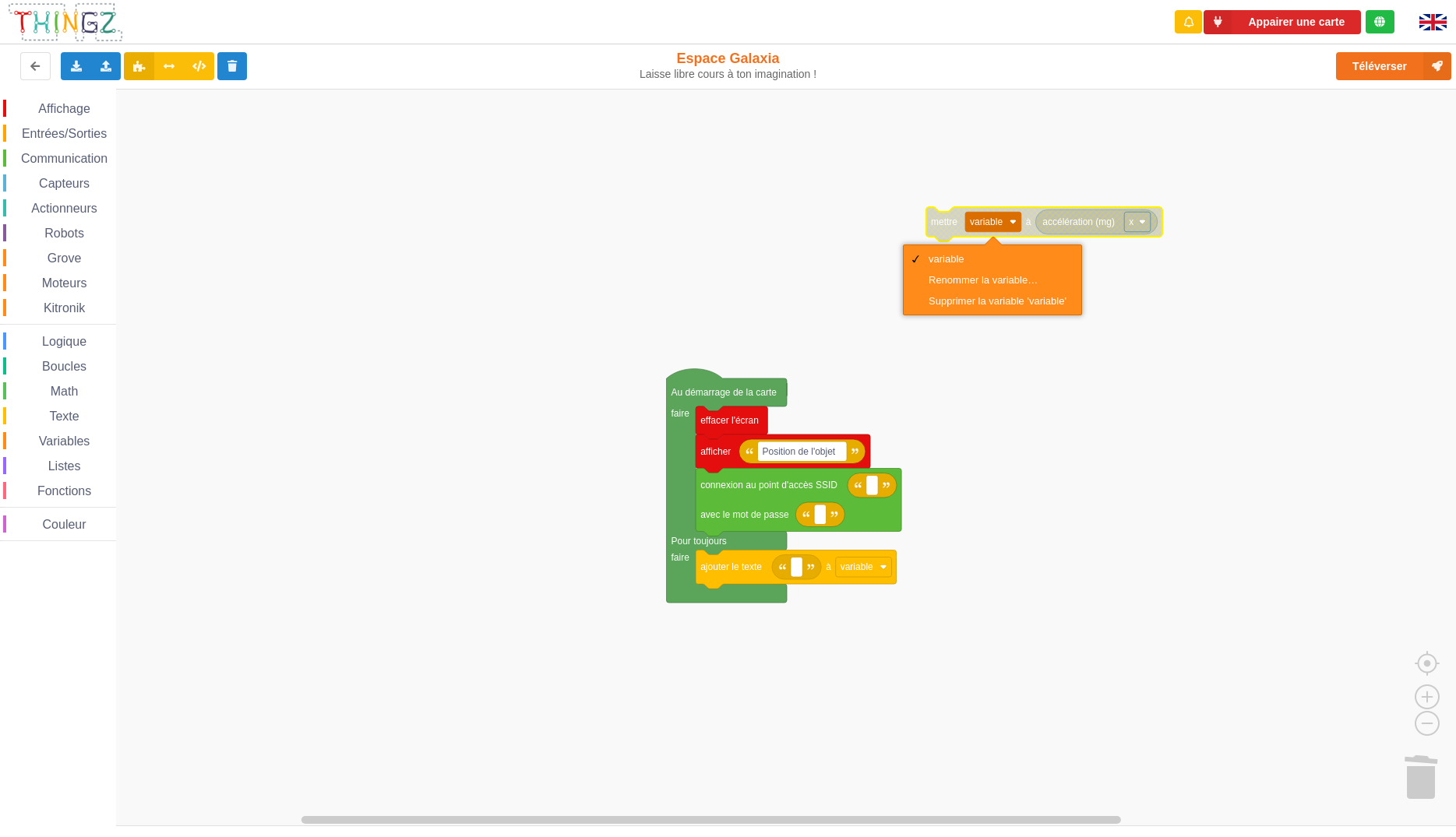
click at [996, 222] on text "variable" at bounding box center [986, 221] width 32 height 11
click at [1004, 301] on div "Supprimer la variable 'variable'" at bounding box center [997, 301] width 138 height 12
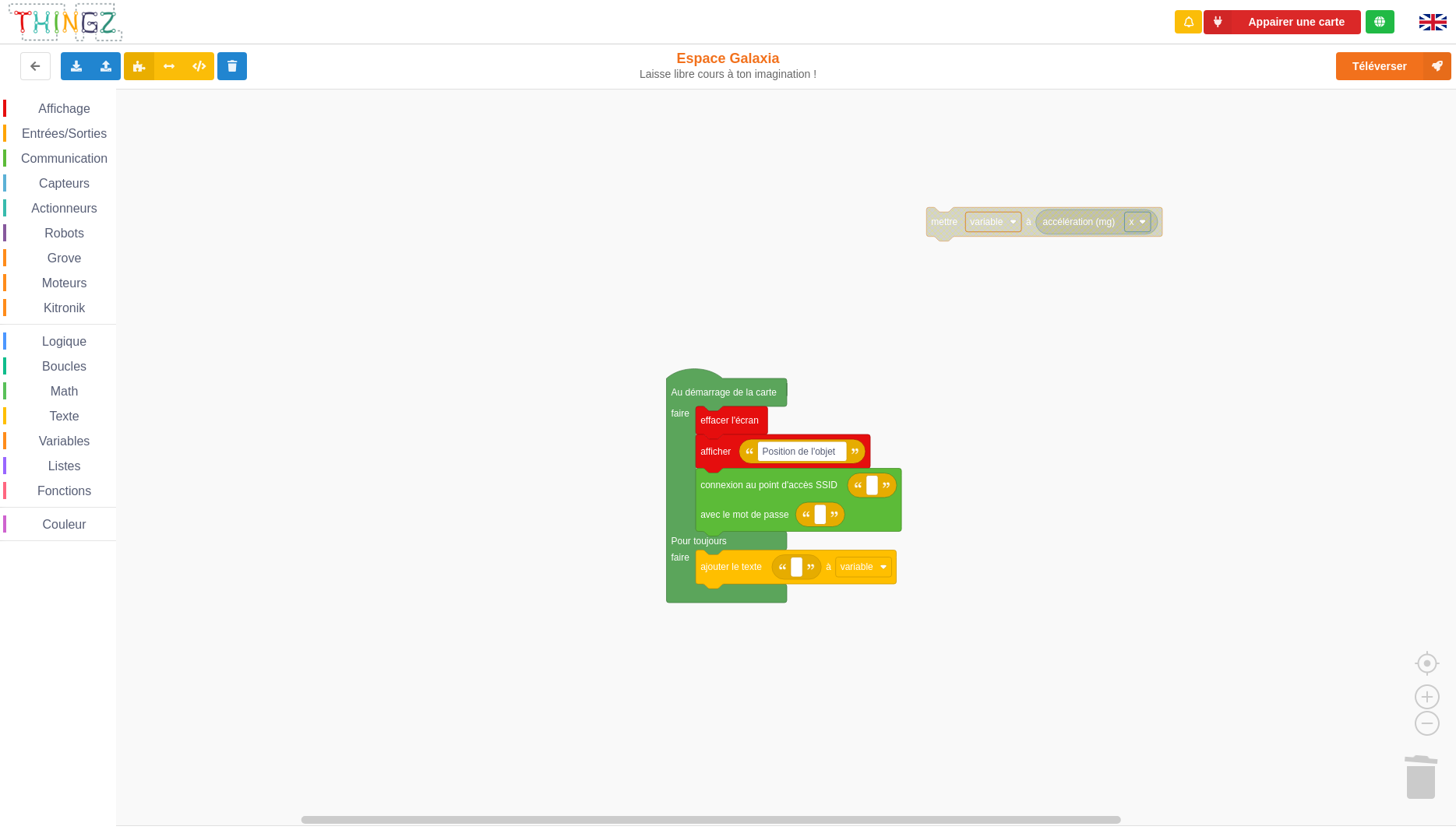
click at [1046, 403] on rect "Espace de travail de Blocky" at bounding box center [734, 457] width 1467 height 737
click at [1005, 223] on rect "Espace de travail de Blocky" at bounding box center [993, 222] width 56 height 20
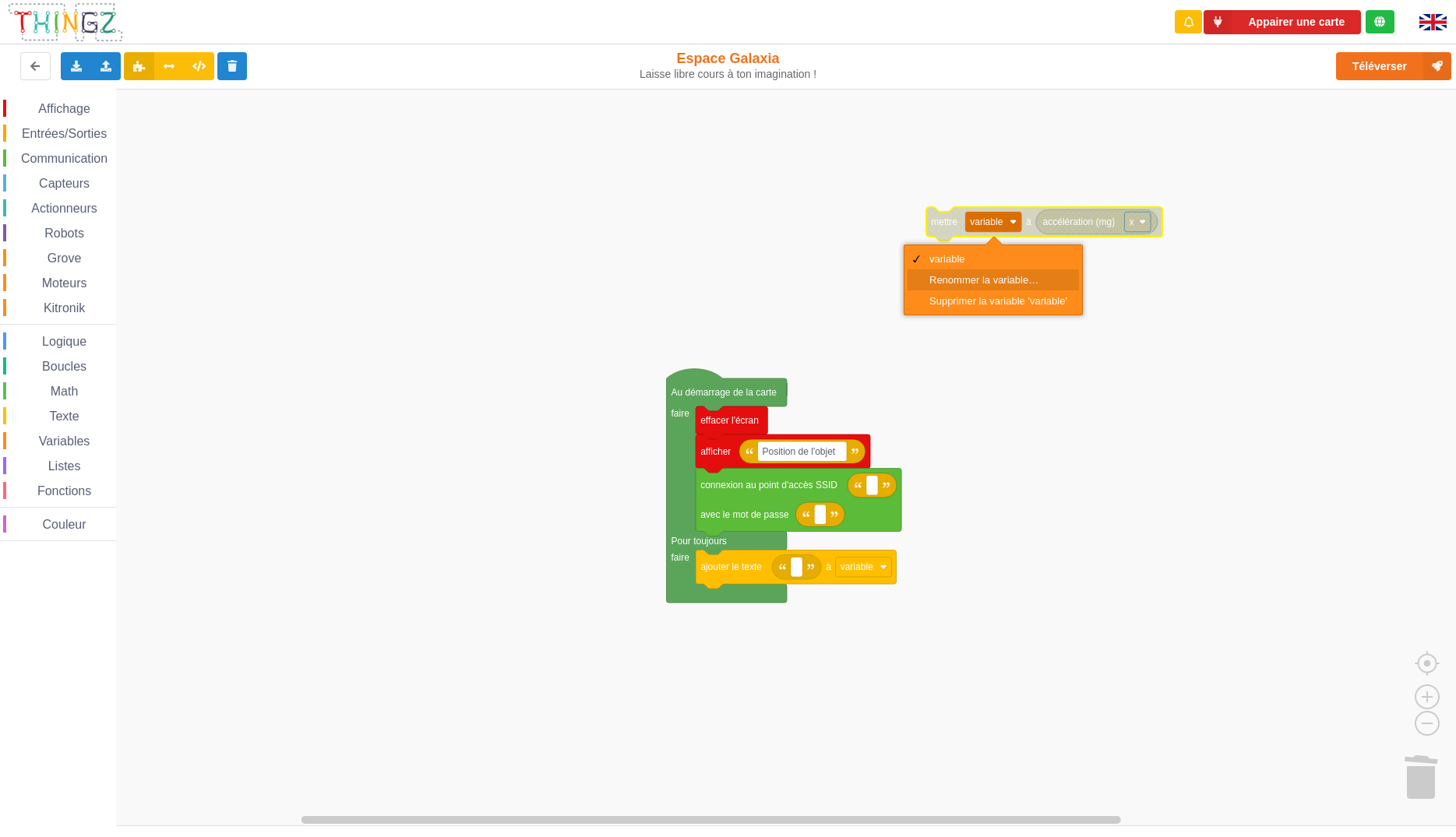
click at [996, 279] on div "Renommer la variable…" at bounding box center [998, 280] width 138 height 12
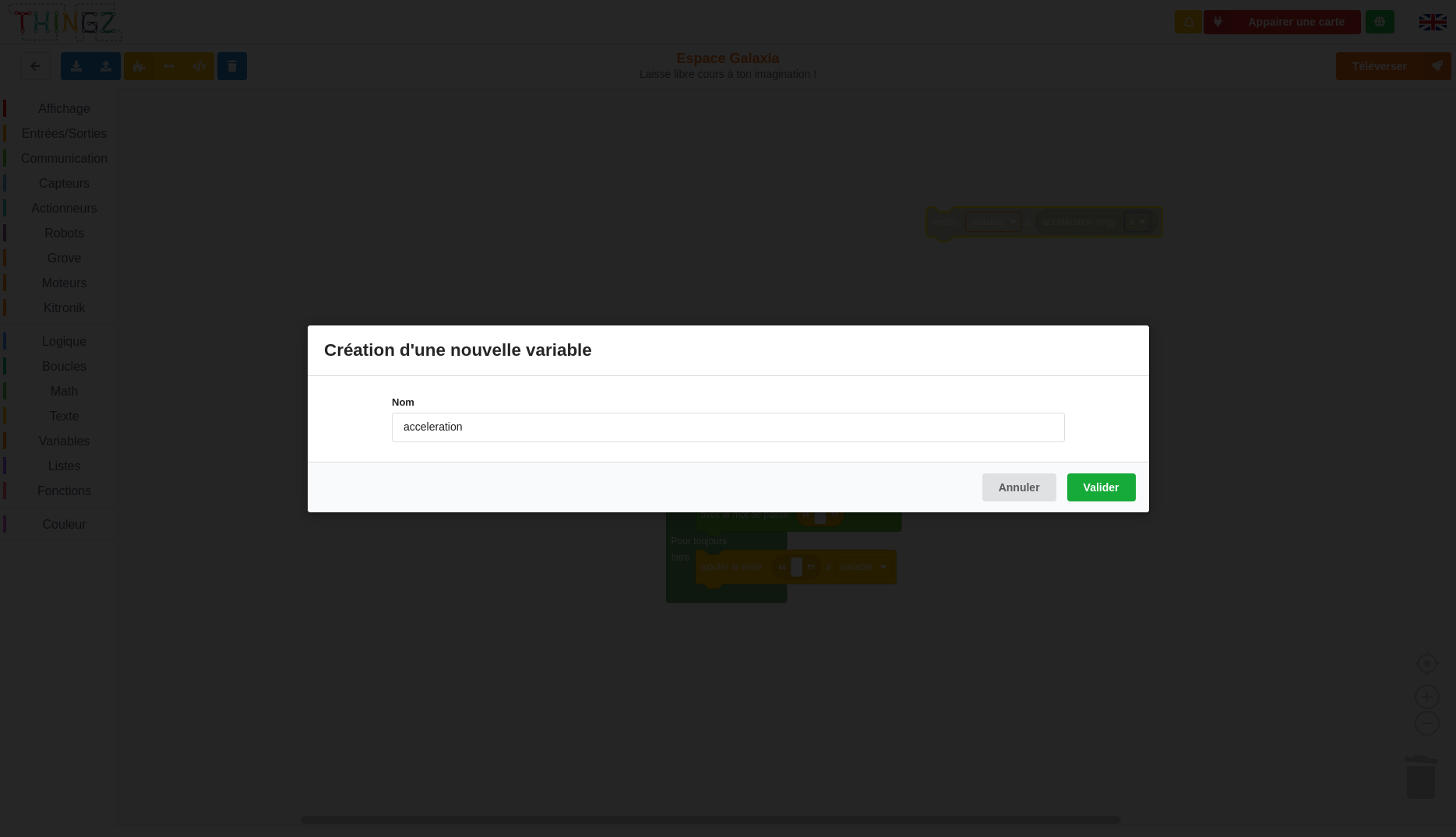
type input "acceleration"
click at [1111, 489] on button "Valider" at bounding box center [1100, 487] width 69 height 28
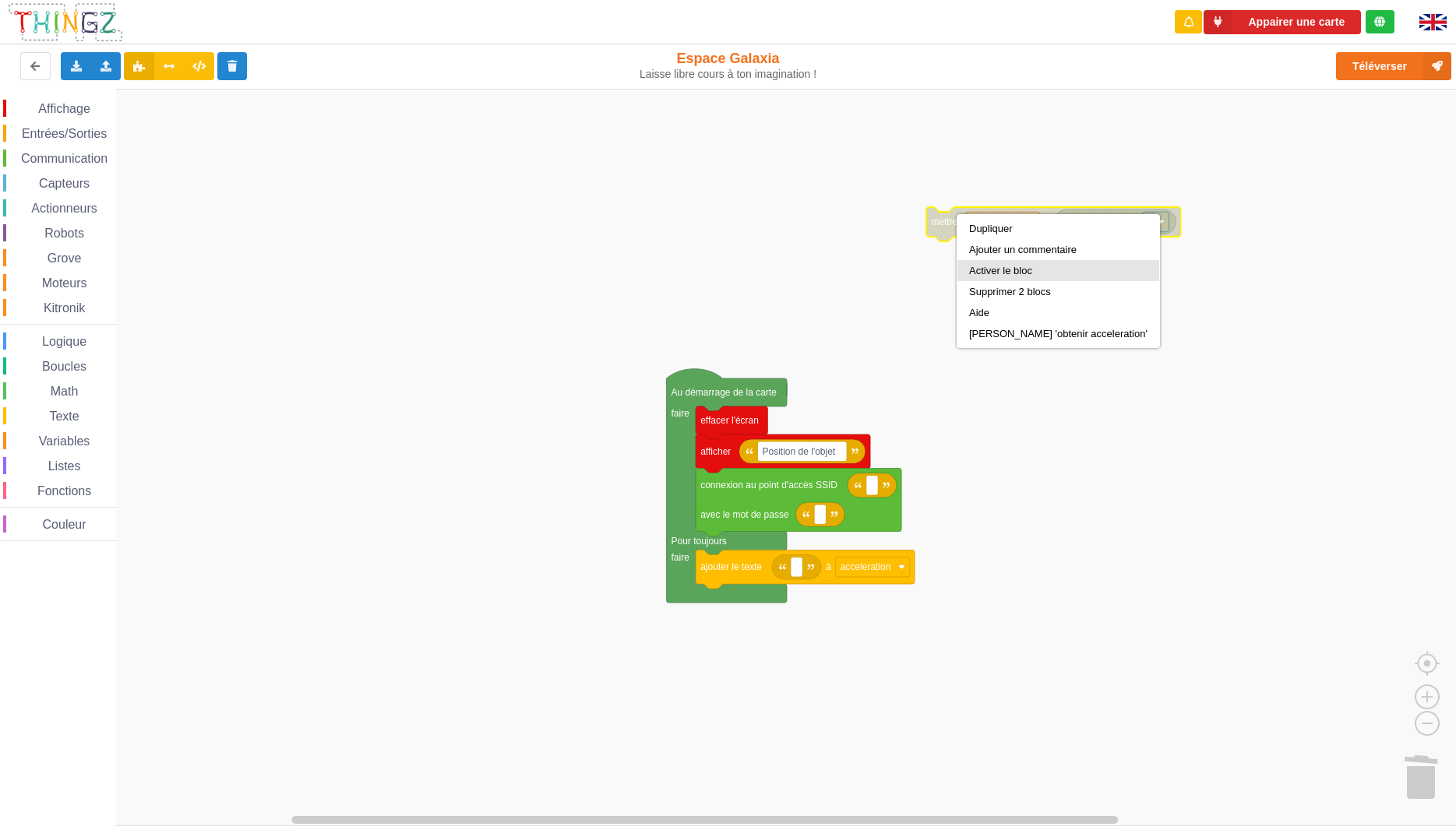
click at [1009, 275] on div "Activer le bloc" at bounding box center [1059, 270] width 179 height 12
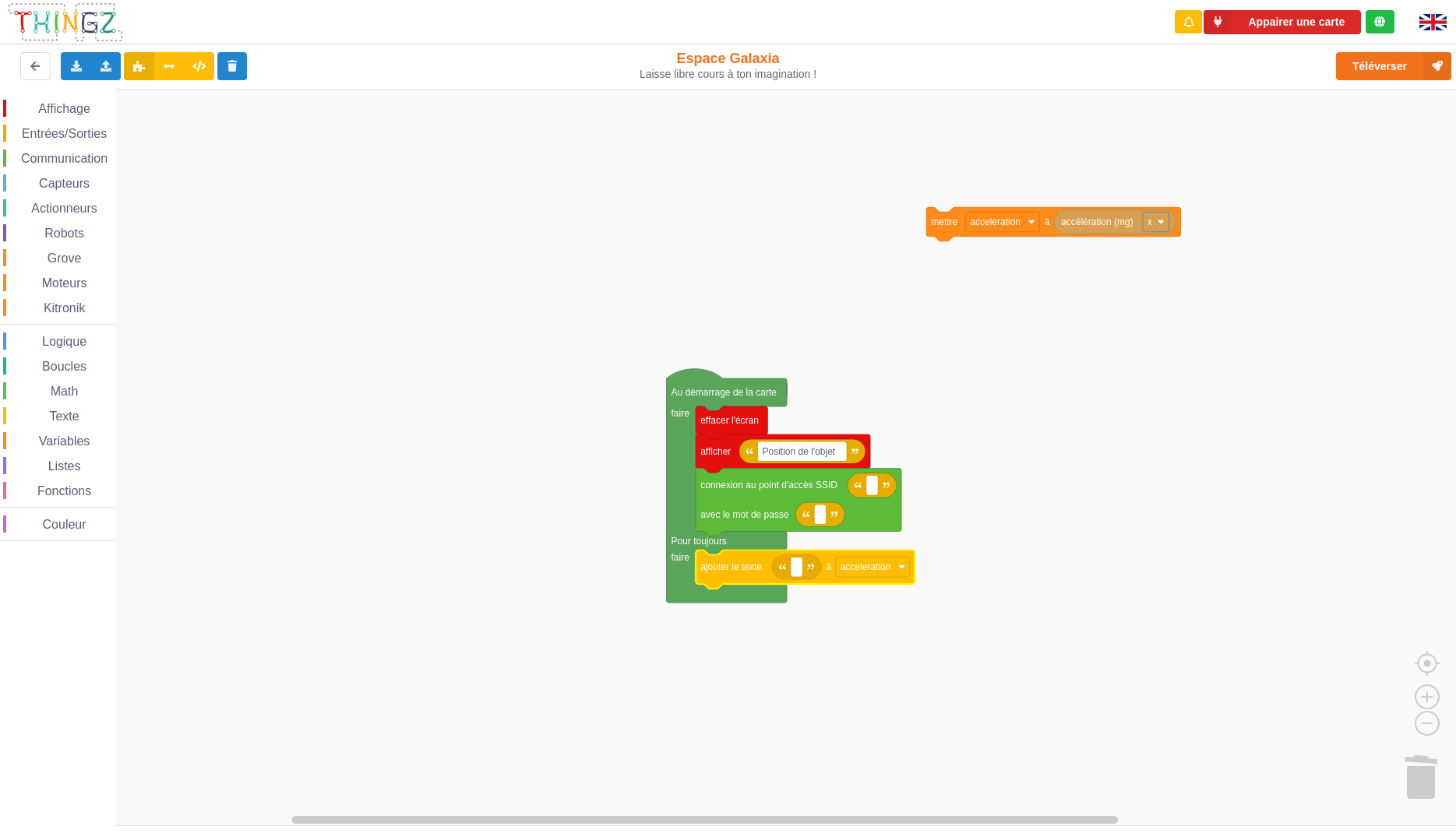
click at [744, 561] on g "Au démarrage de la carte faire Pour toujours faire effacer l'écran Position de …" at bounding box center [924, 405] width 514 height 396
click at [817, 663] on div "Supprimer 2 blocs" at bounding box center [810, 659] width 107 height 12
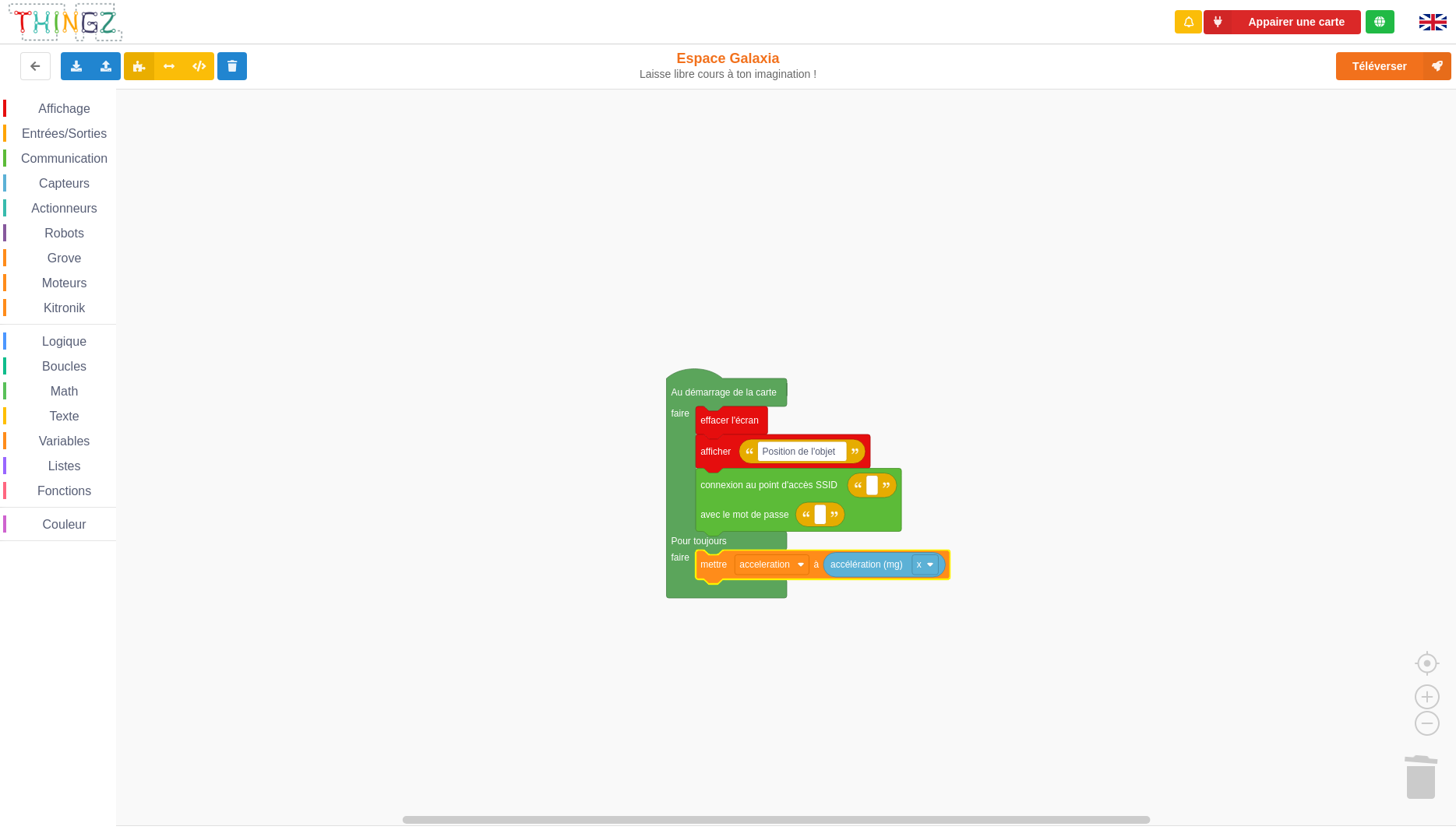
click at [1119, 646] on rect "Espace de travail de Blocky" at bounding box center [734, 457] width 1467 height 737
click at [70, 444] on span "Variables" at bounding box center [65, 441] width 56 height 14
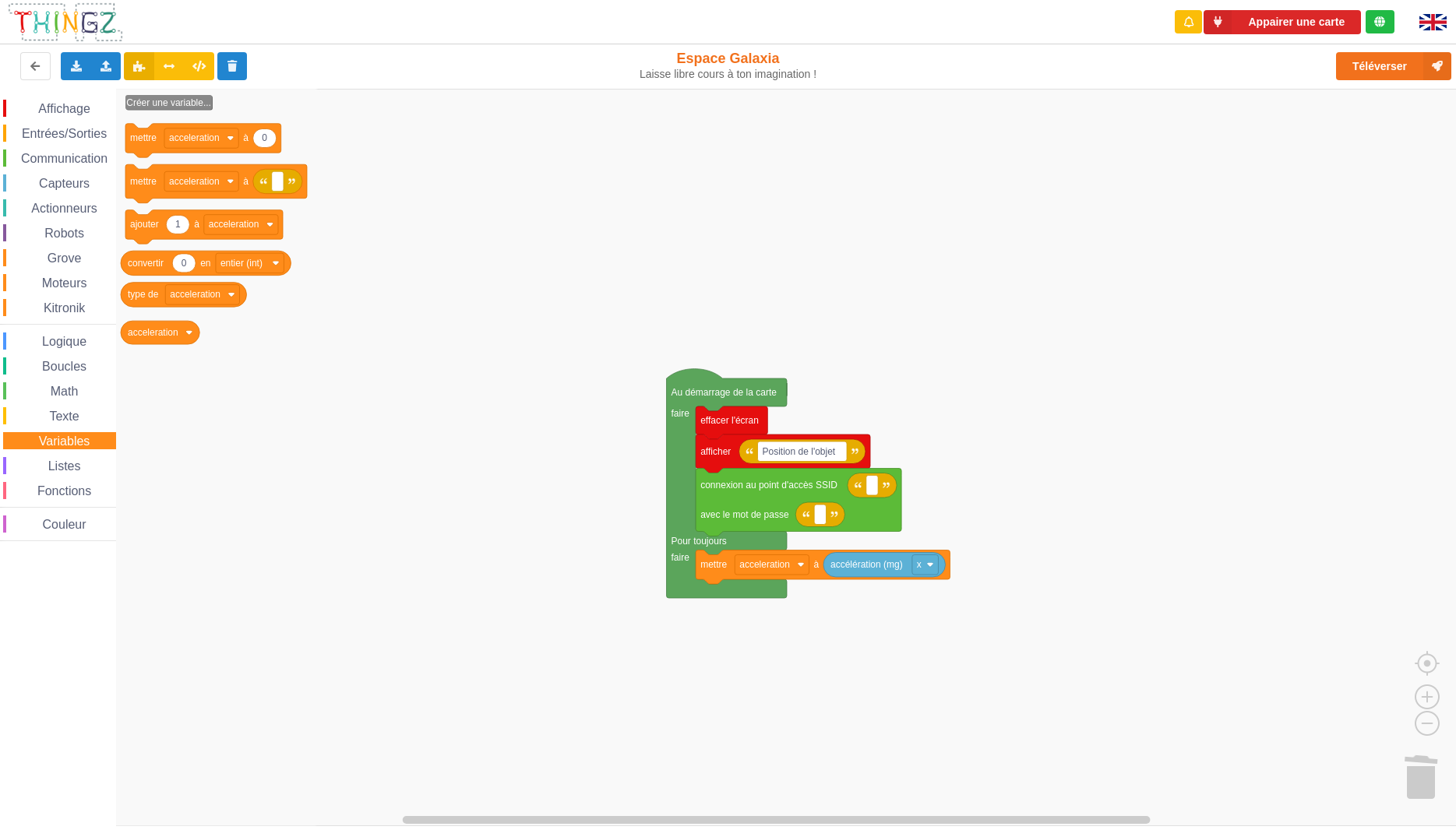
click at [273, 454] on icon "Espace de travail de Blocky" at bounding box center [218, 457] width 205 height 737
click at [66, 161] on span "Communication" at bounding box center [64, 159] width 91 height 14
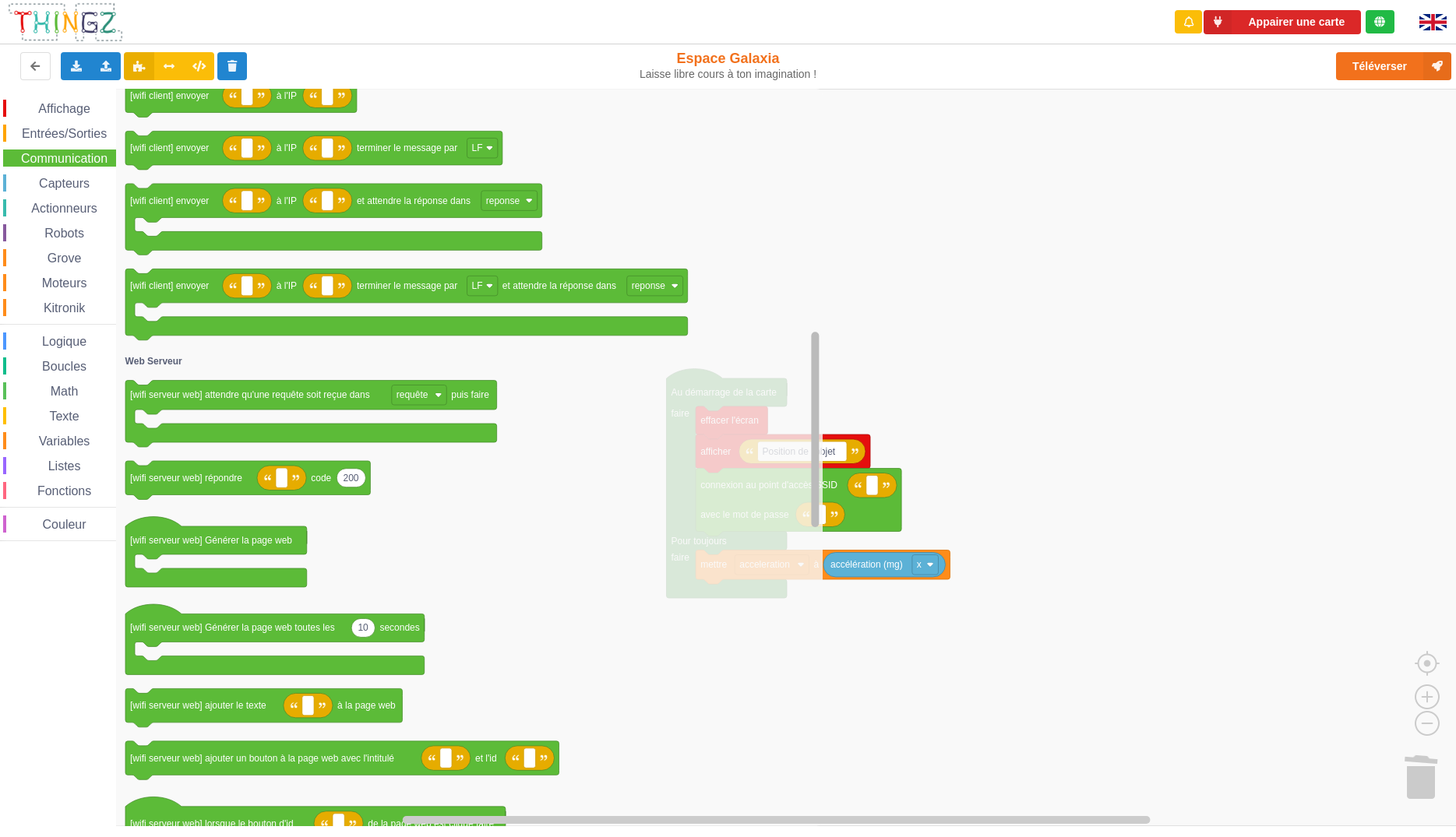
click at [817, 368] on rect "Espace de travail de Blocky" at bounding box center [814, 430] width 8 height 196
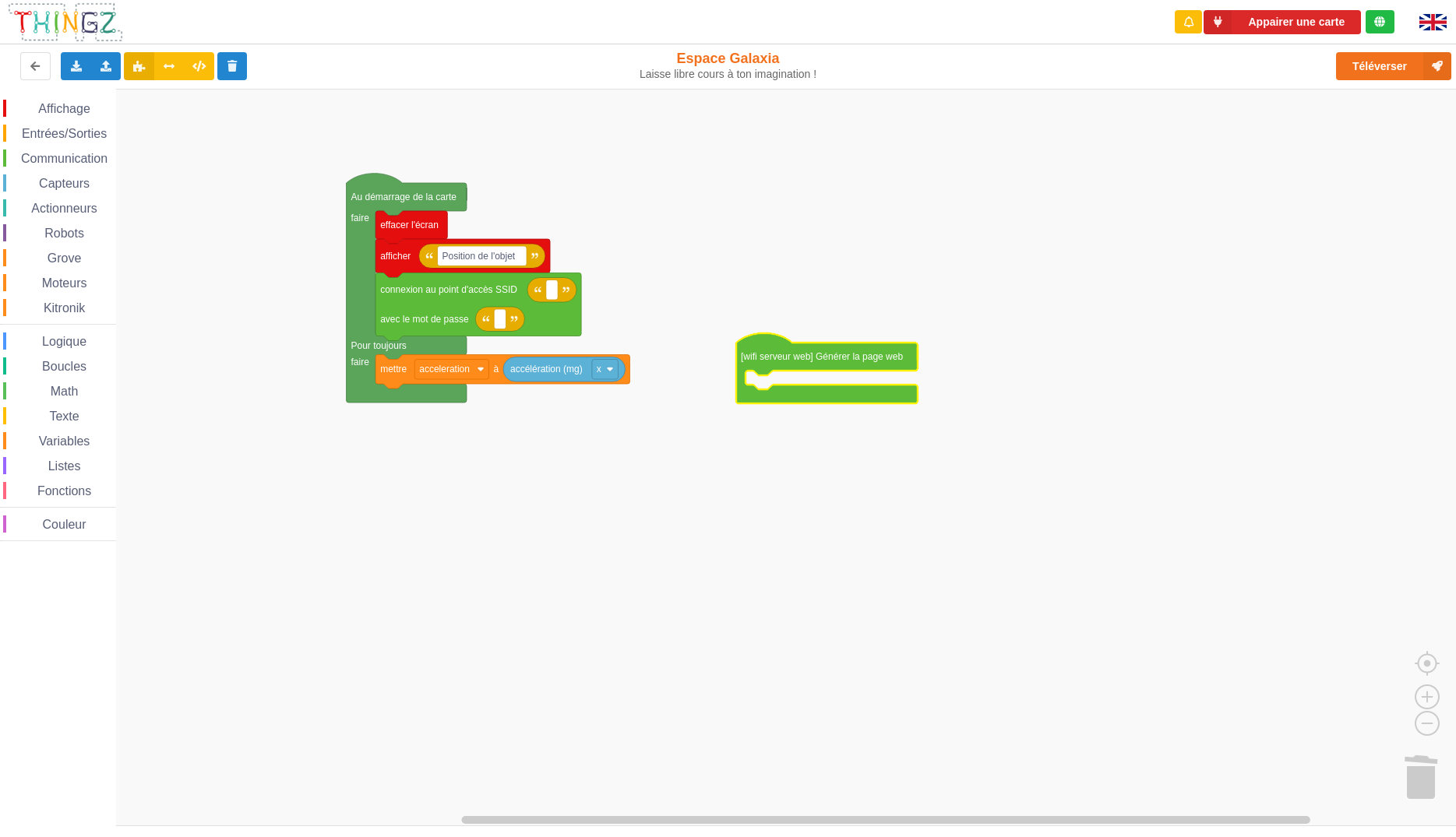
click at [69, 340] on span "Logique" at bounding box center [65, 342] width 49 height 14
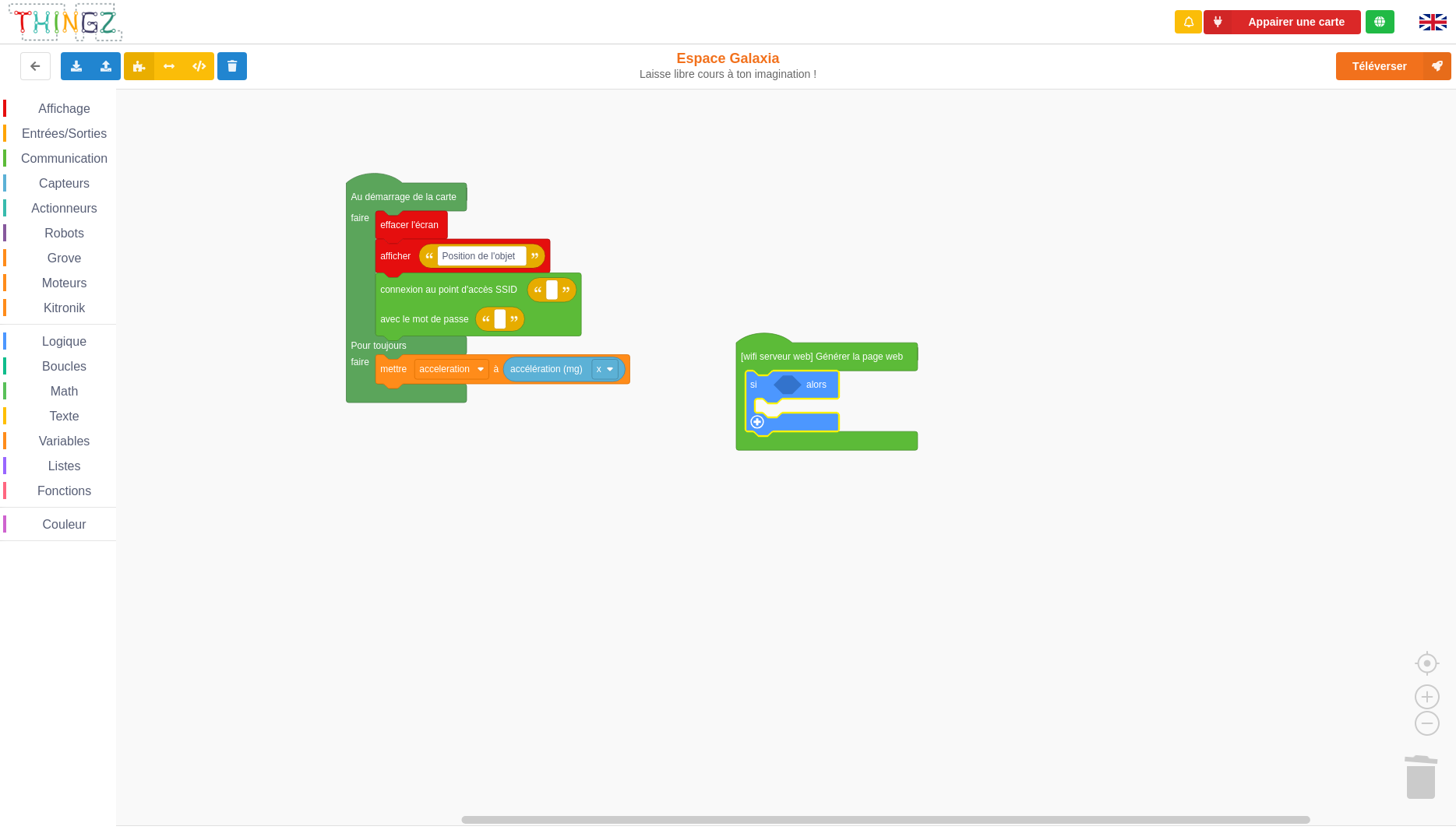
click at [899, 557] on rect "Espace de travail de Blocky" at bounding box center [734, 457] width 1467 height 737
click at [81, 161] on span "Communication" at bounding box center [64, 159] width 91 height 14
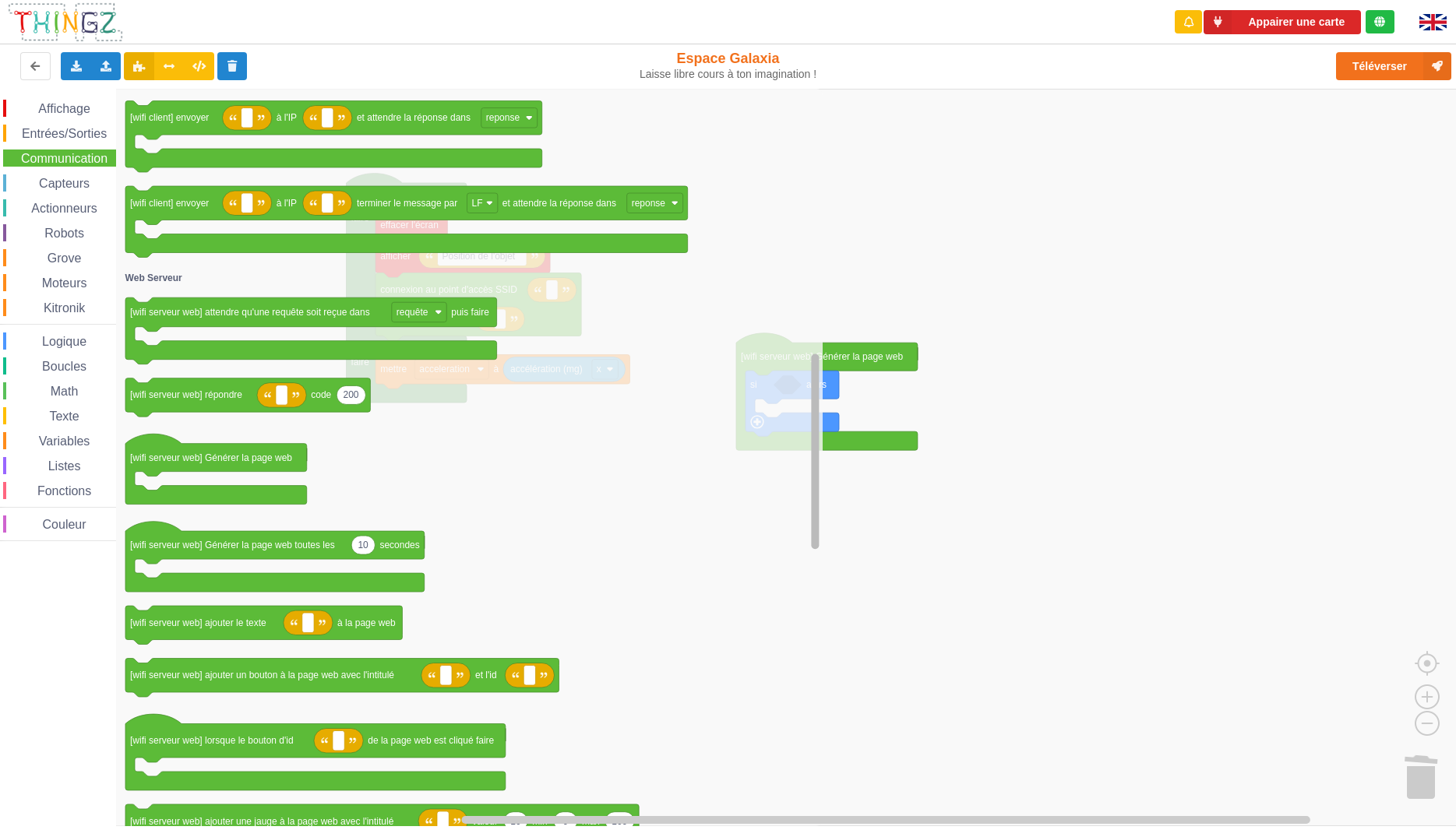
click at [794, 491] on div "Affichage Entrées/Sorties Communication Capteurs Actionneurs Robots Grove Moteu…" at bounding box center [734, 457] width 1467 height 737
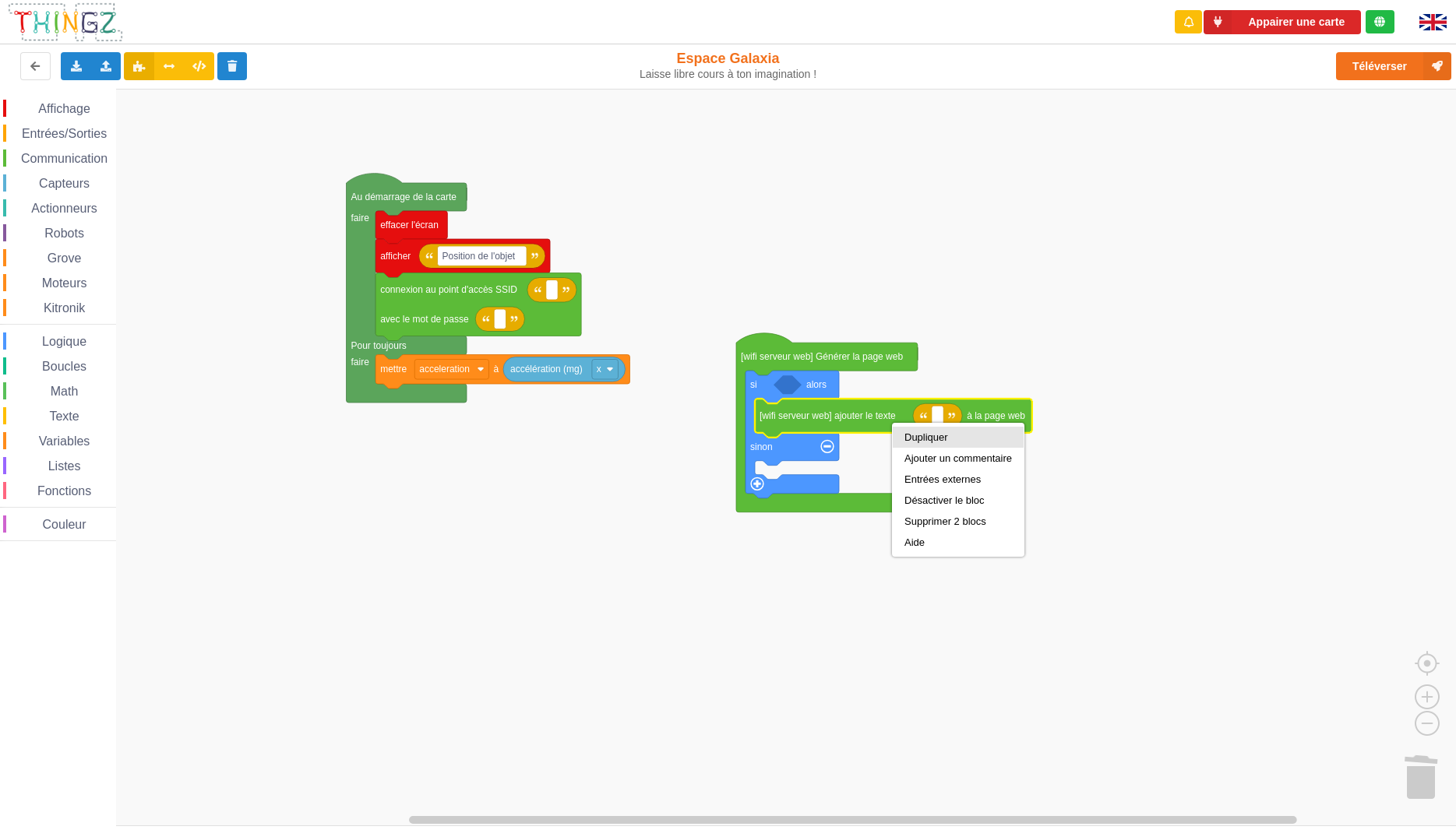
click at [907, 436] on div "Dupliquer" at bounding box center [958, 437] width 107 height 12
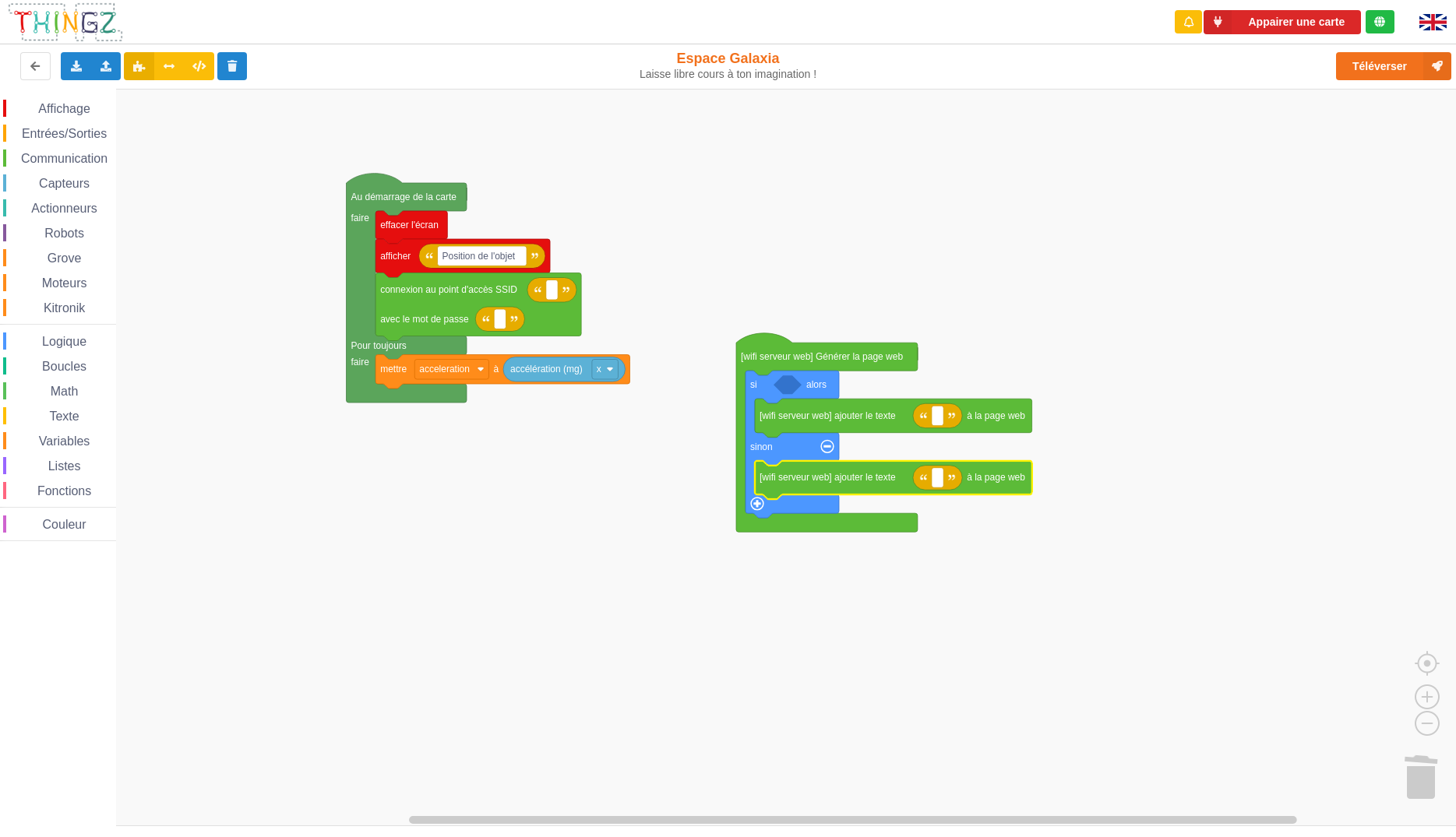
click at [1117, 629] on rect "Espace de travail de Blocky" at bounding box center [734, 457] width 1467 height 737
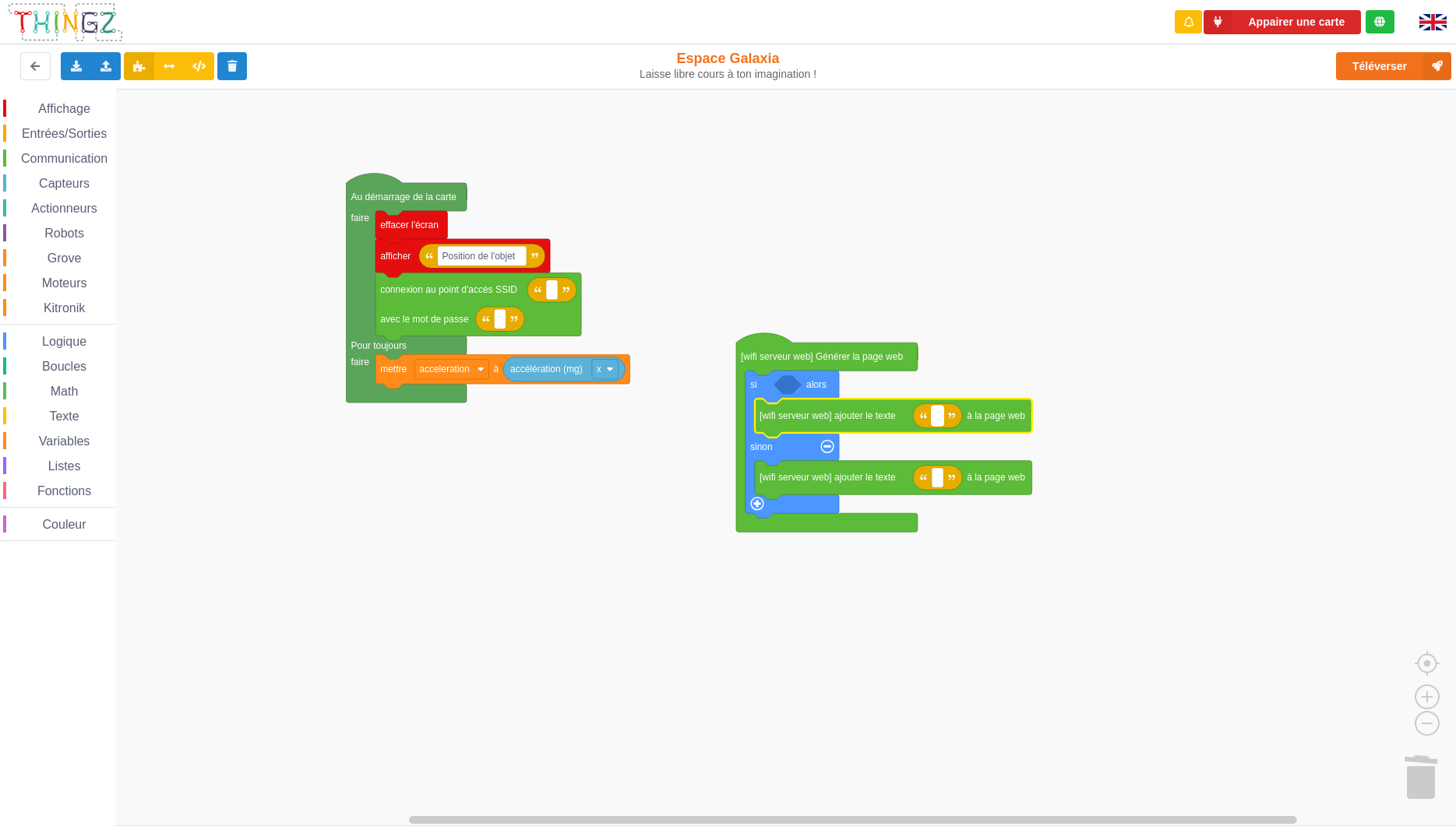
click at [939, 422] on g "si alors sinon [wifi serveur web] ajouter le texte à la page web [wifi serveur …" at bounding box center [888, 444] width 287 height 147
type input "Objet incliné"
click at [934, 481] on g "si alors sinon [wifi serveur web] ajouter le texte à la page web Objet incliné …" at bounding box center [915, 444] width 340 height 147
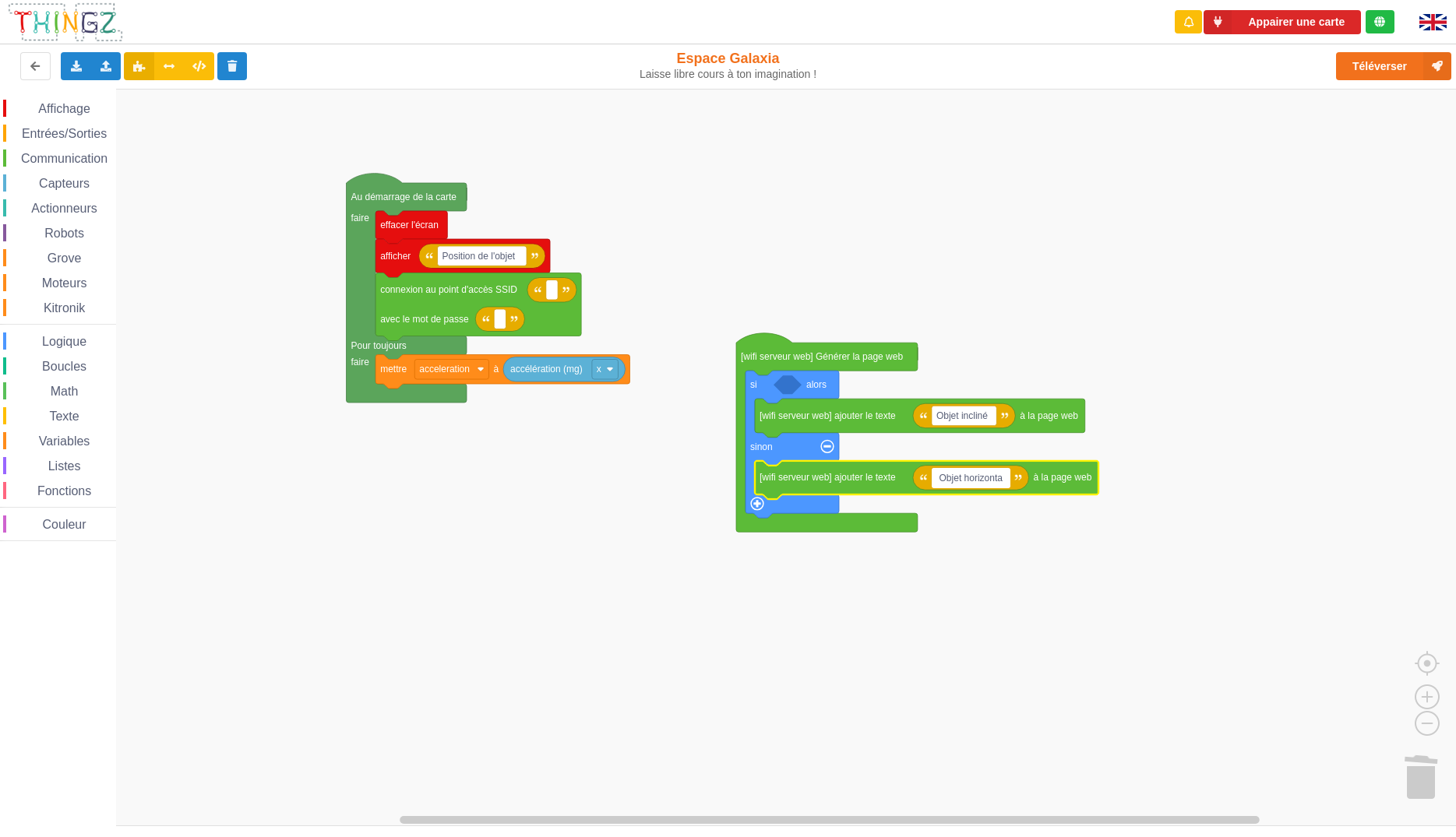
type input "Objet horizontal"
click at [565, 681] on rect "Espace de travail de Blocky" at bounding box center [734, 457] width 1467 height 737
click at [66, 181] on span "Capteurs" at bounding box center [64, 184] width 55 height 14
click at [414, 736] on rect "Espace de travail de Blocky" at bounding box center [734, 457] width 1467 height 737
click at [47, 134] on span "Entrées/Sorties" at bounding box center [64, 134] width 89 height 14
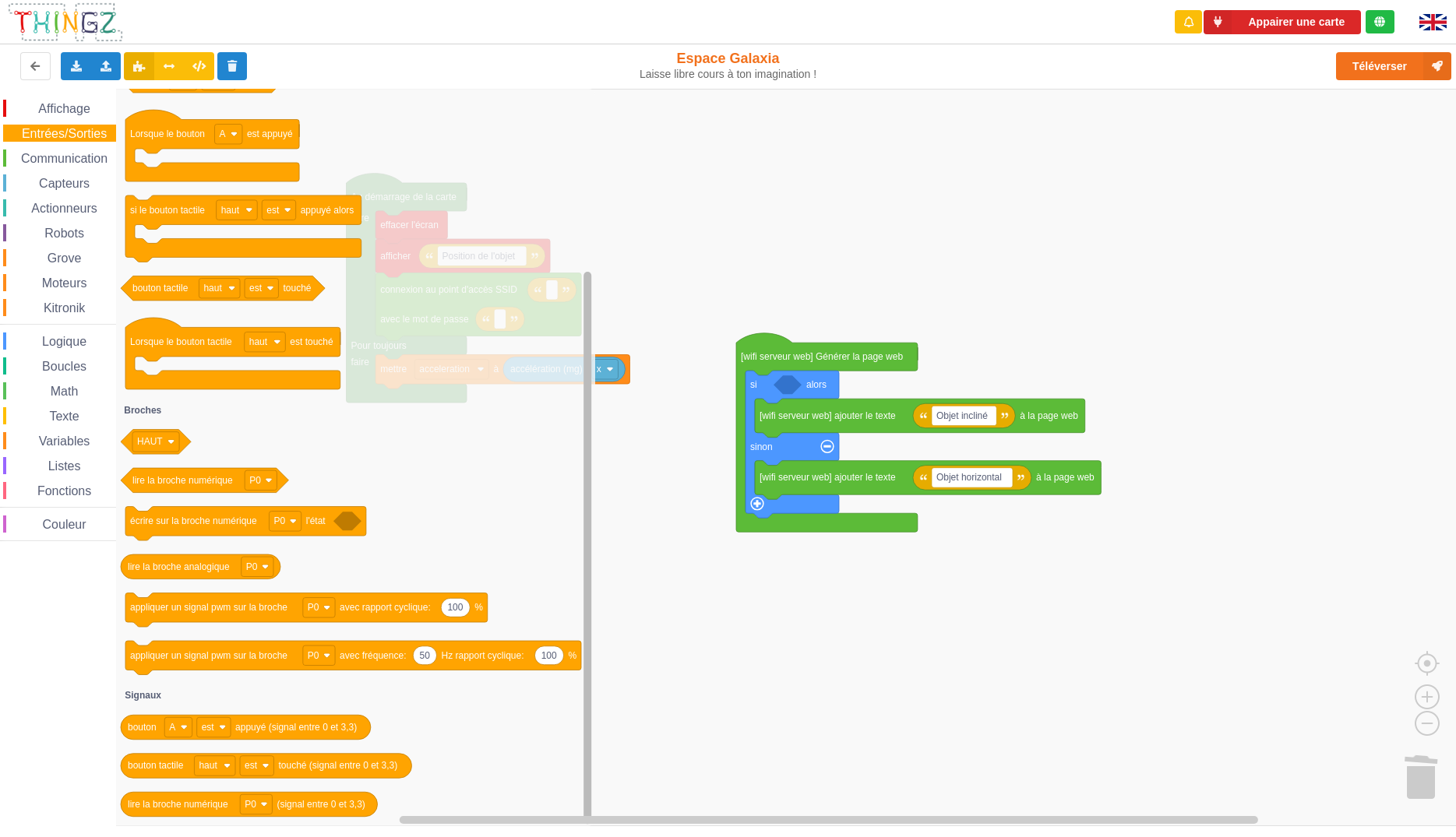
click at [574, 475] on div "Affichage Entrées/Sorties Communication Capteurs Actionneurs Robots Grove Moteu…" at bounding box center [734, 457] width 1467 height 737
click at [626, 209] on rect "Espace de travail de Blocky" at bounding box center [734, 457] width 1467 height 737
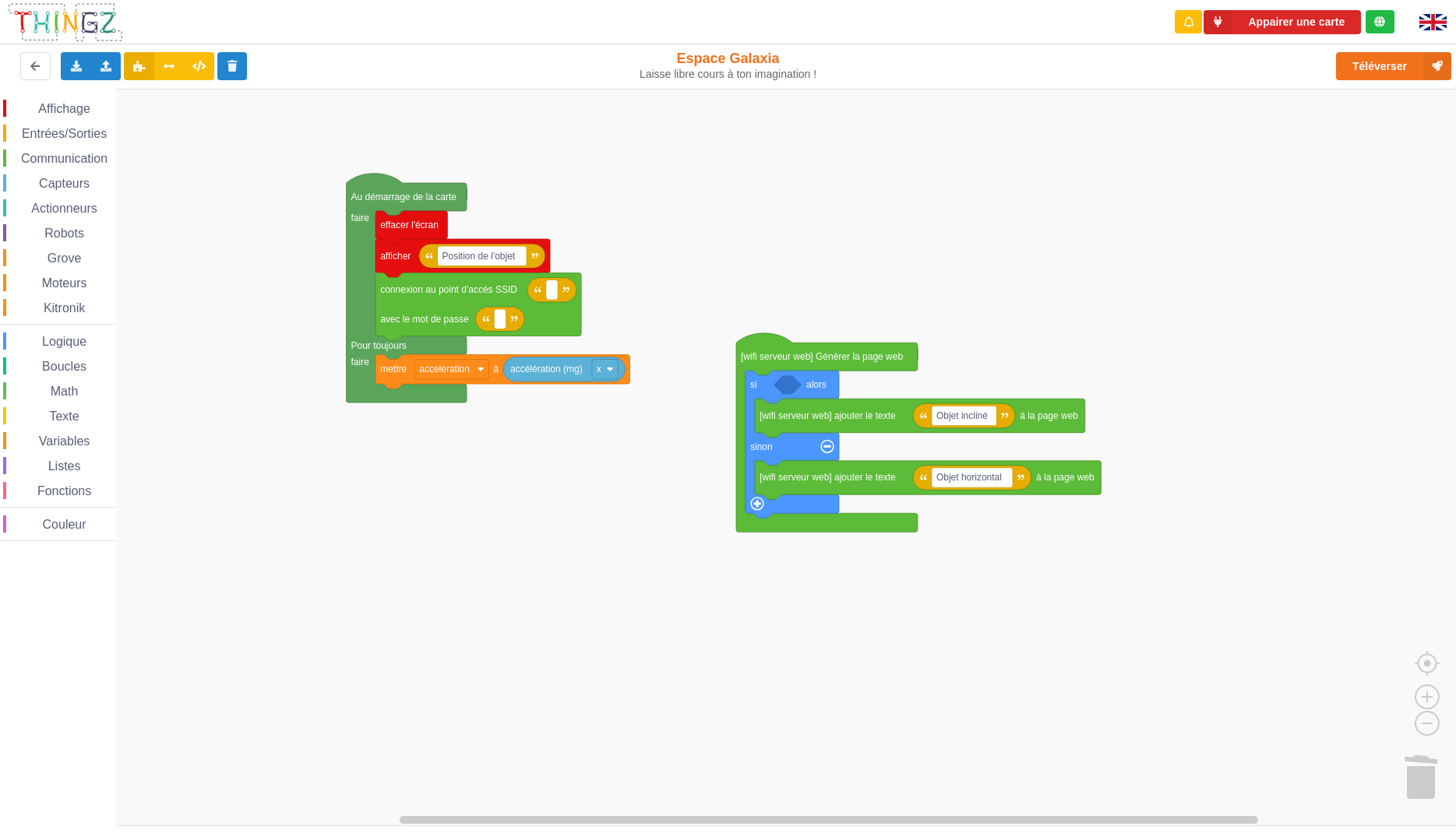
click at [58, 336] on span "Logique" at bounding box center [65, 342] width 49 height 14
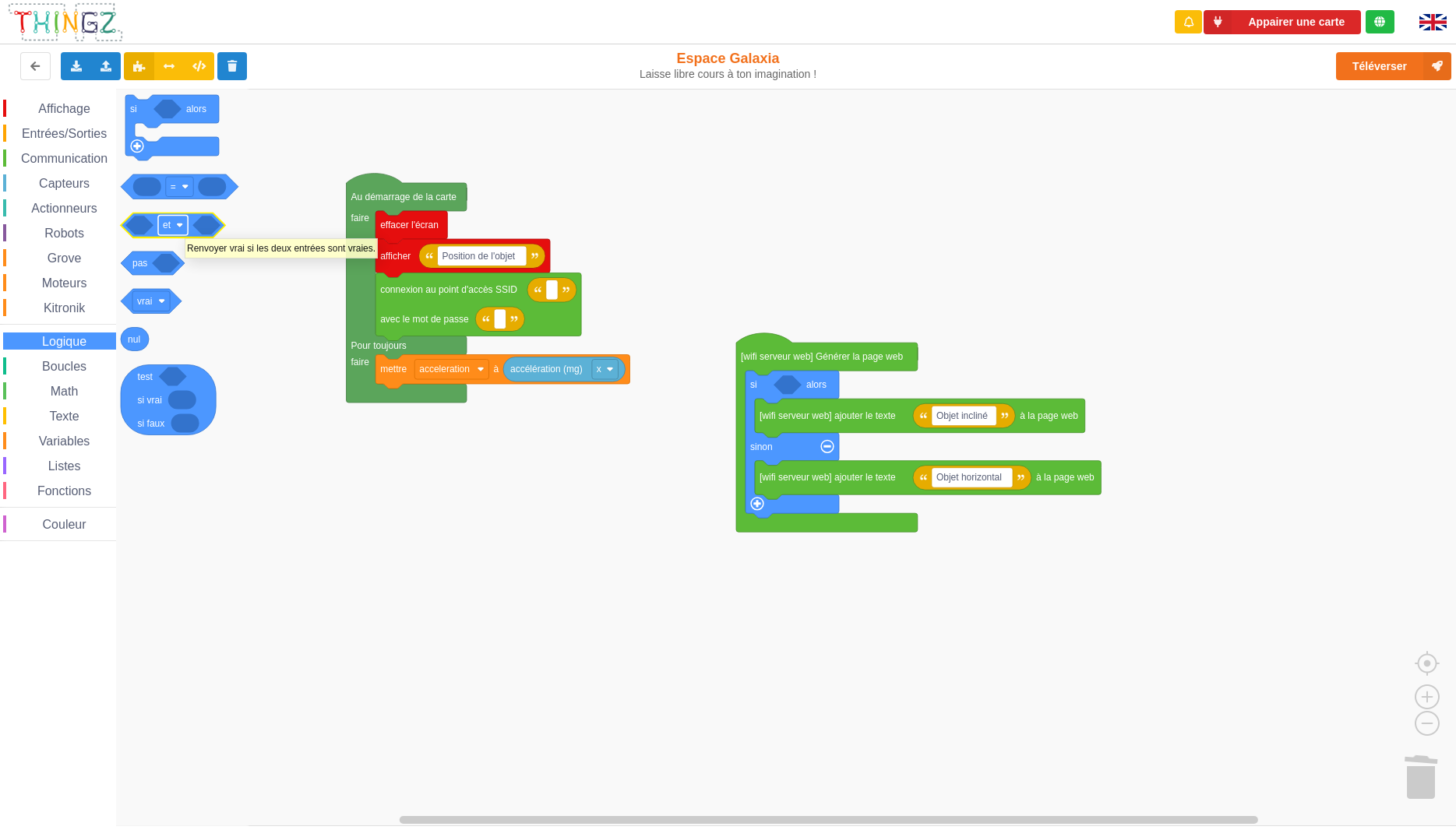
click at [185, 231] on rect "Espace de travail de Blocky" at bounding box center [173, 225] width 30 height 20
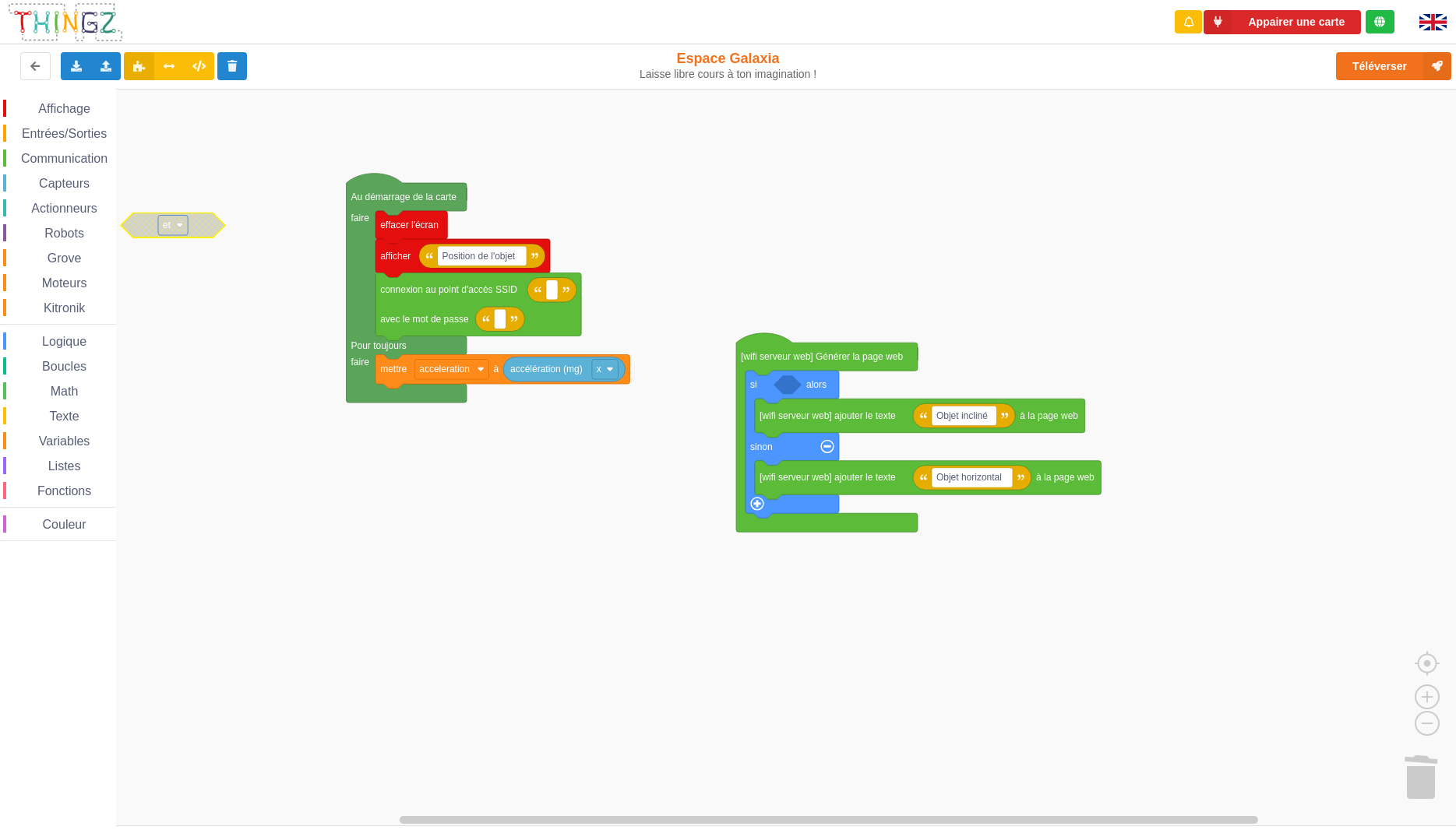
click at [183, 226] on image "Espace de travail de Blocky" at bounding box center [180, 225] width 7 height 7
click at [170, 280] on div "ou" at bounding box center [178, 283] width 37 height 12
click at [186, 313] on div "Activer le bloc" at bounding box center [220, 313] width 107 height 12
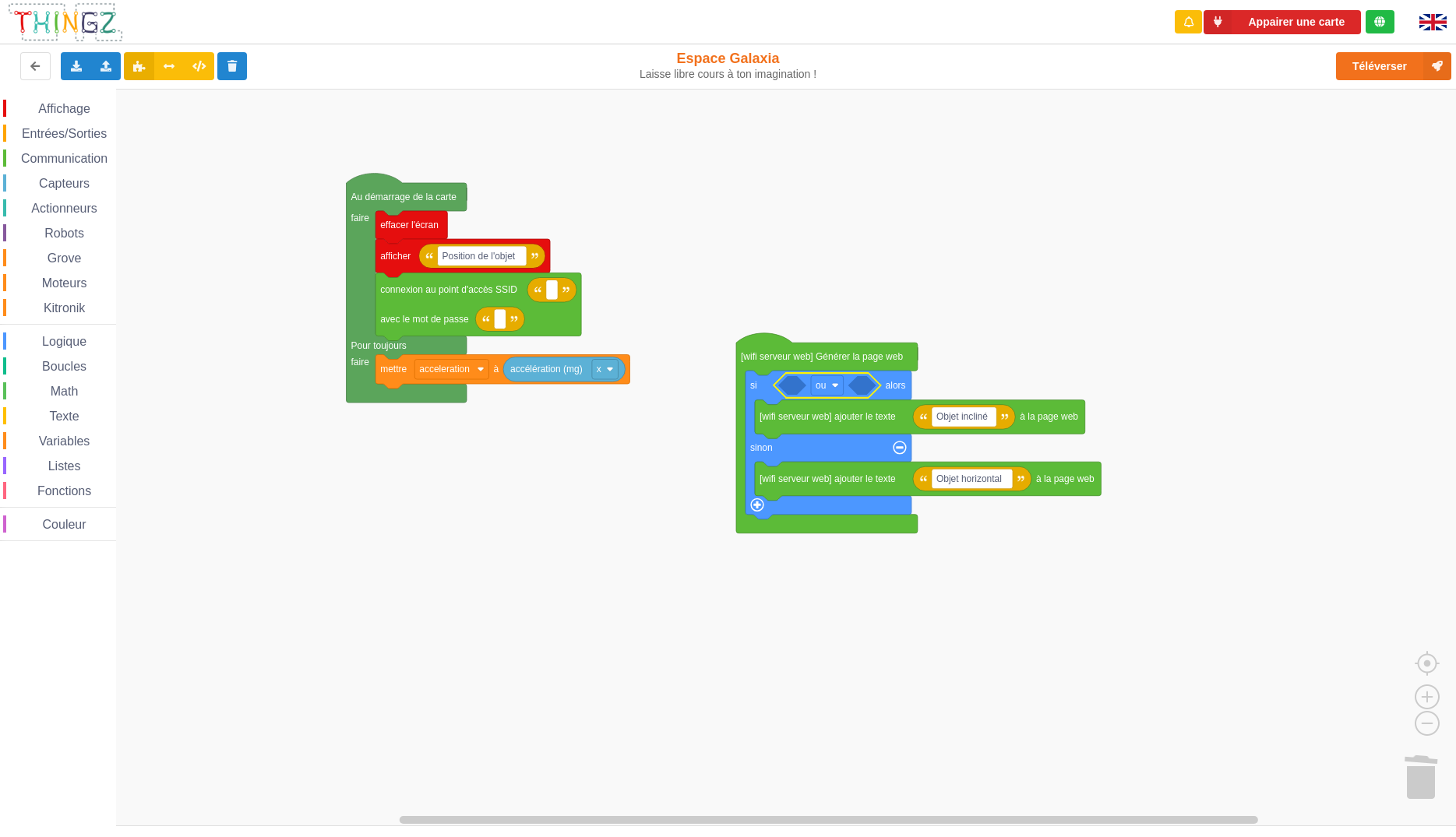
click at [77, 344] on span "Logique" at bounding box center [65, 342] width 49 height 14
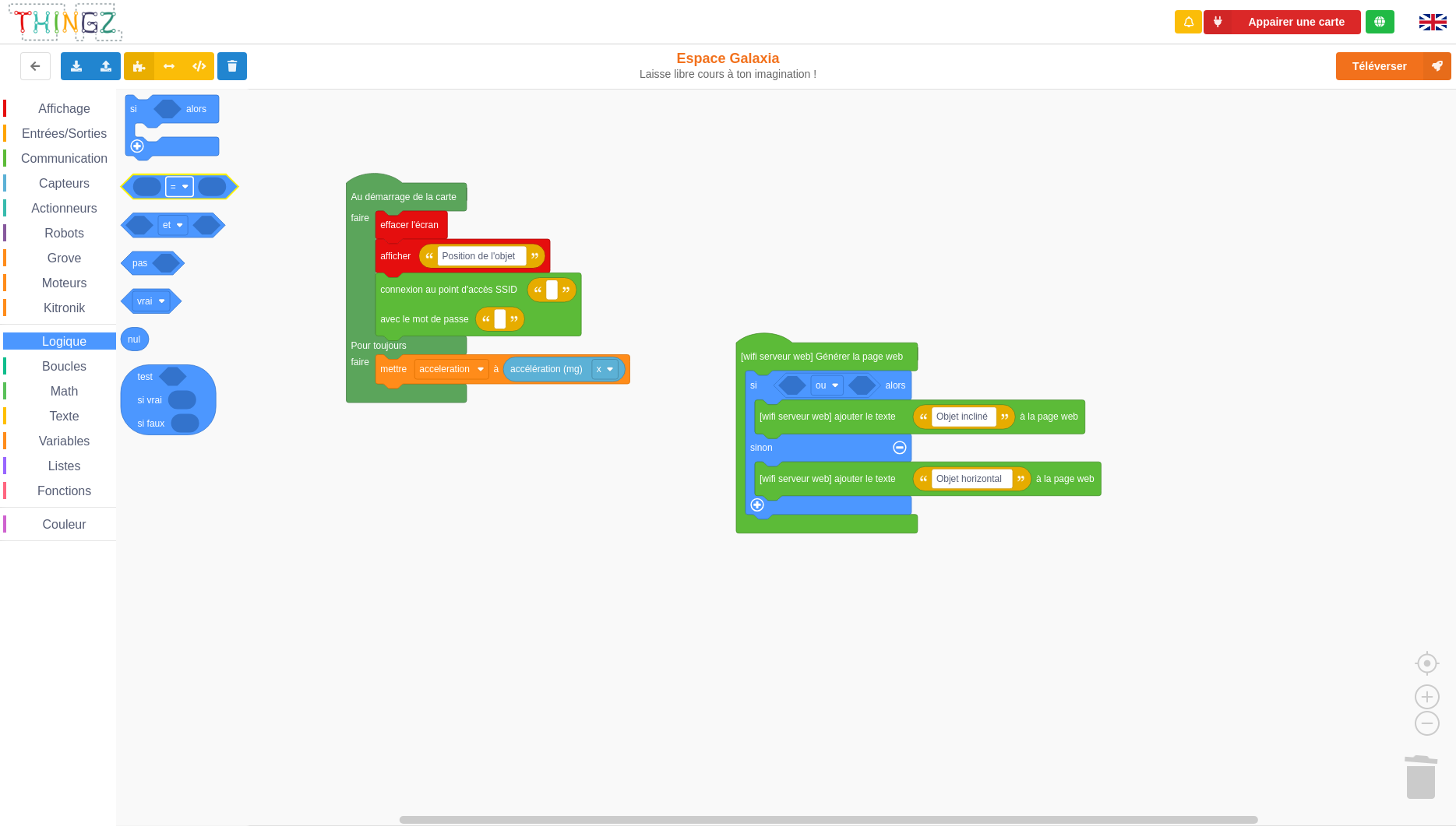
click at [183, 185] on image "Espace de travail de Blocky" at bounding box center [185, 186] width 7 height 7
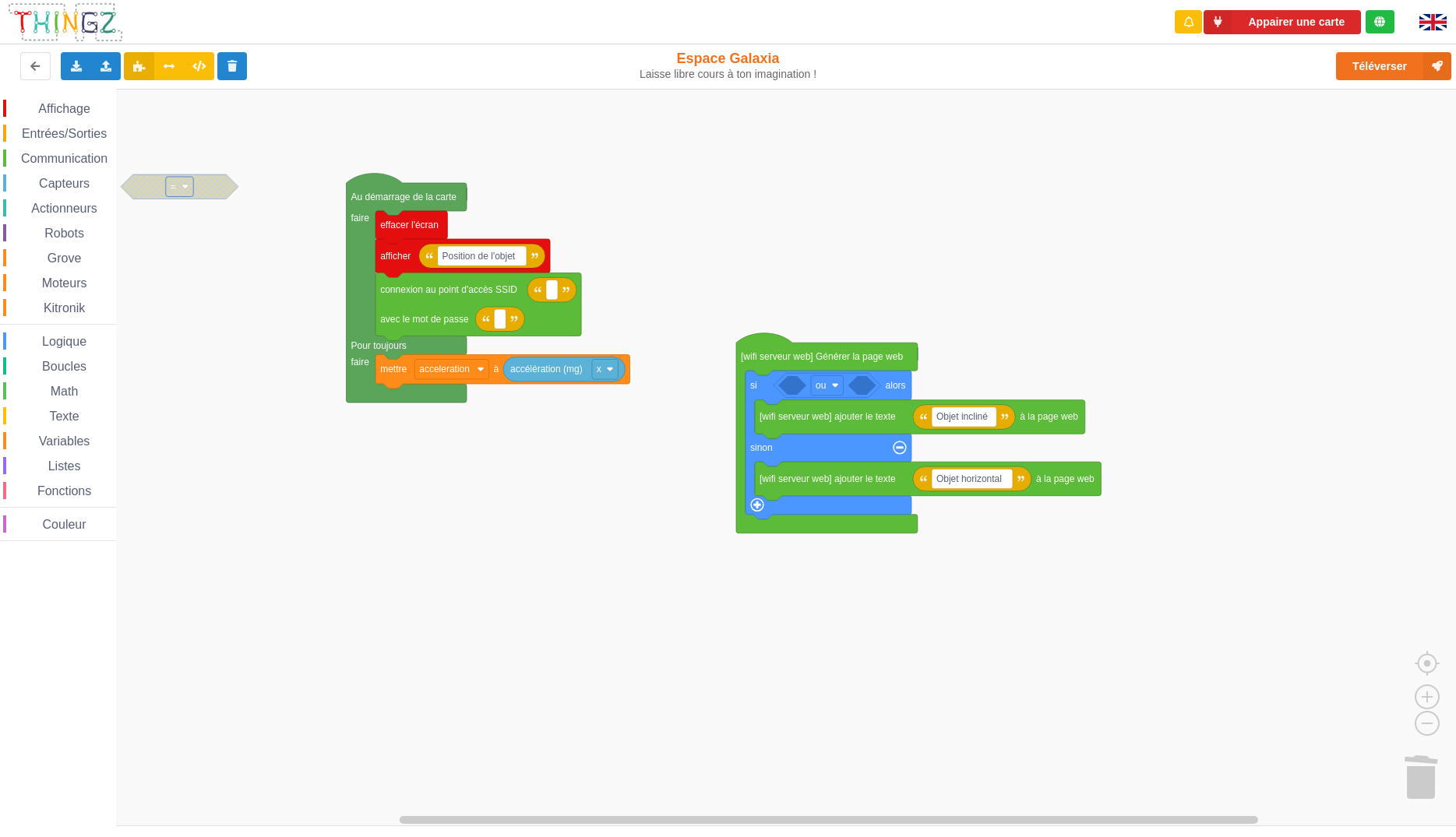
click at [183, 185] on image "Espace de travail de Blocky" at bounding box center [185, 186] width 7 height 7
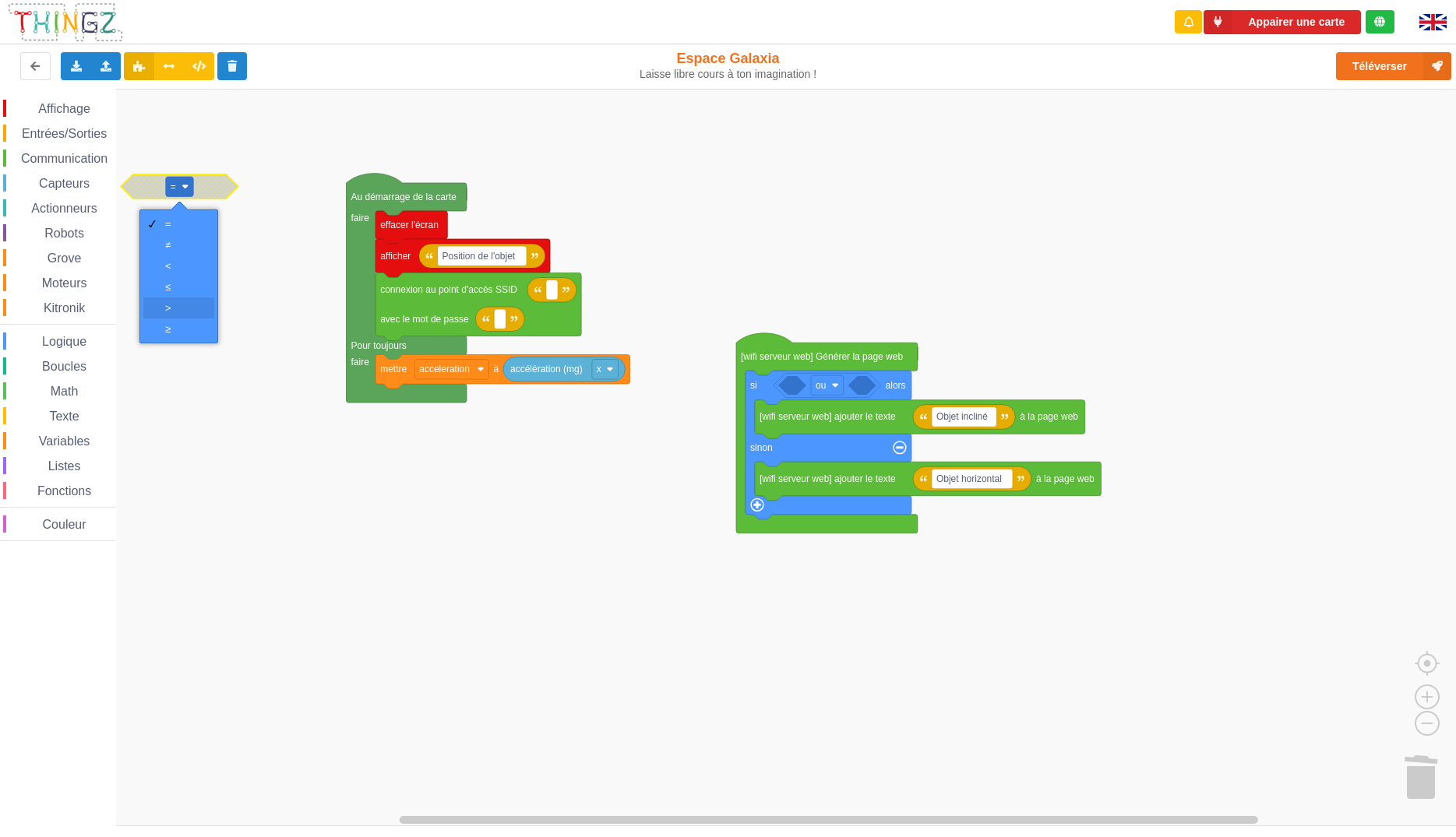
click at [171, 312] on div "‏>" at bounding box center [184, 308] width 37 height 12
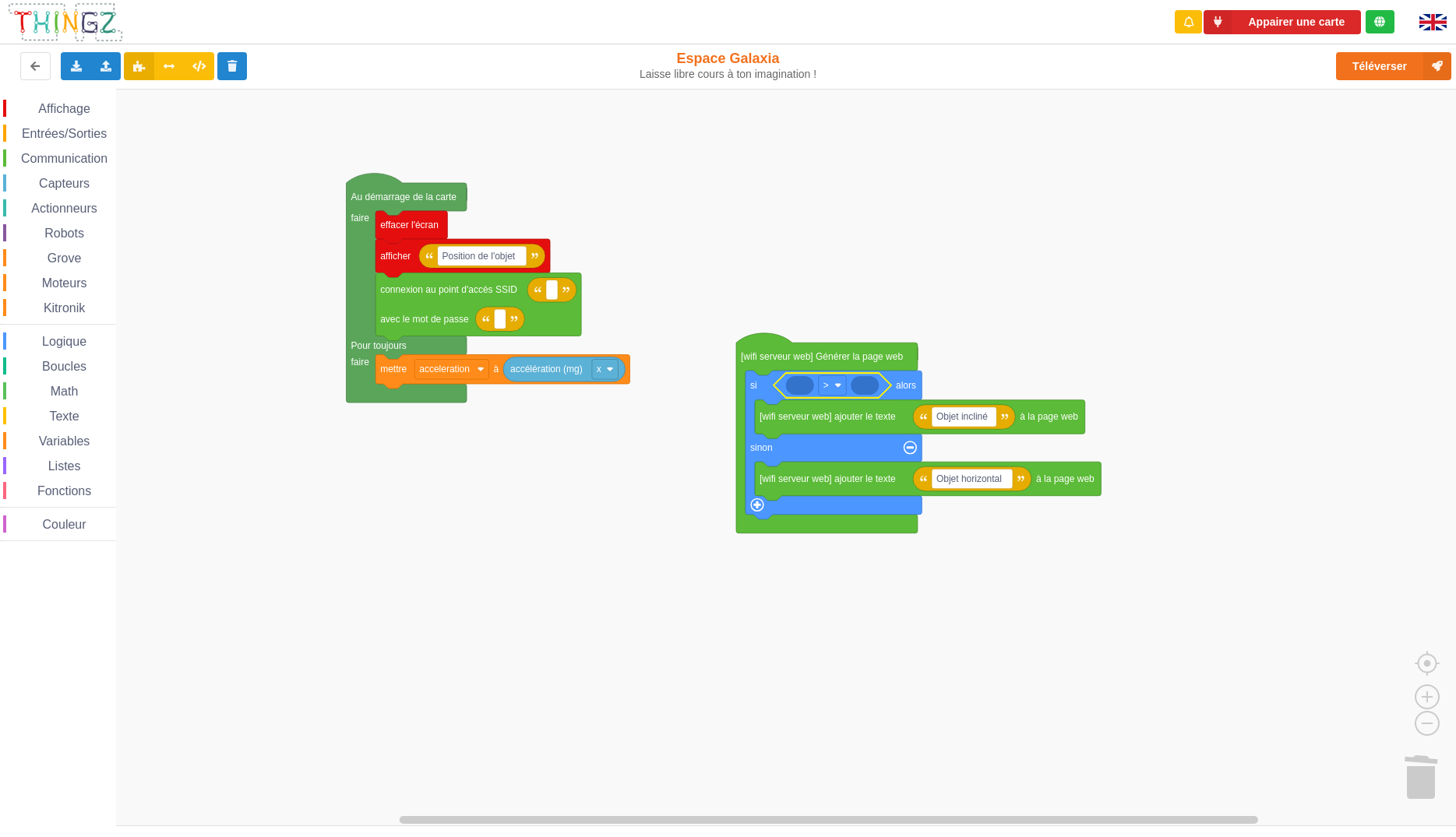
click at [559, 534] on rect "Espace de travail de Blocky" at bounding box center [734, 457] width 1467 height 737
click at [67, 130] on span "Entrées/Sorties" at bounding box center [64, 134] width 89 height 14
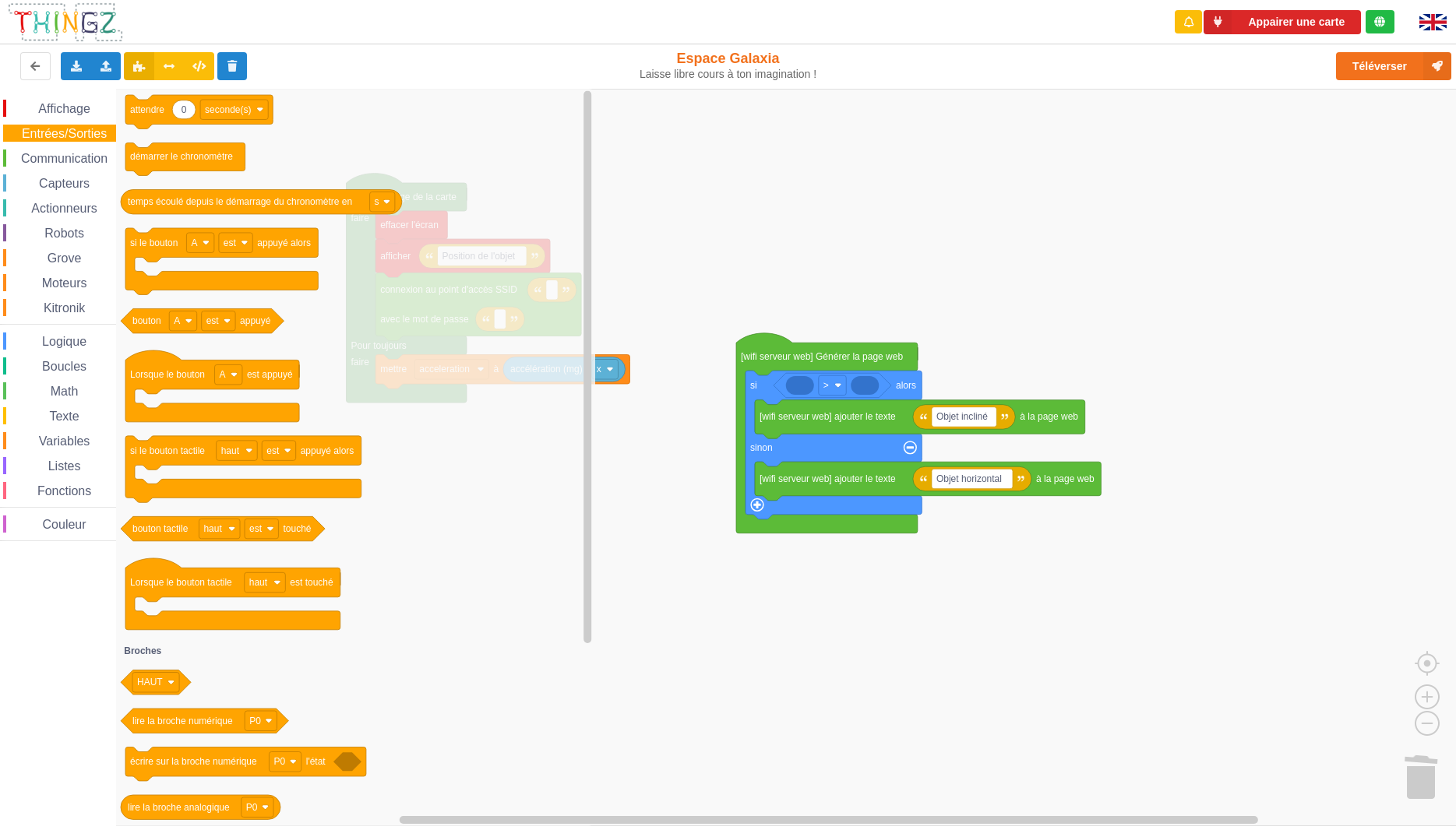
click at [63, 160] on span "Communication" at bounding box center [64, 159] width 91 height 14
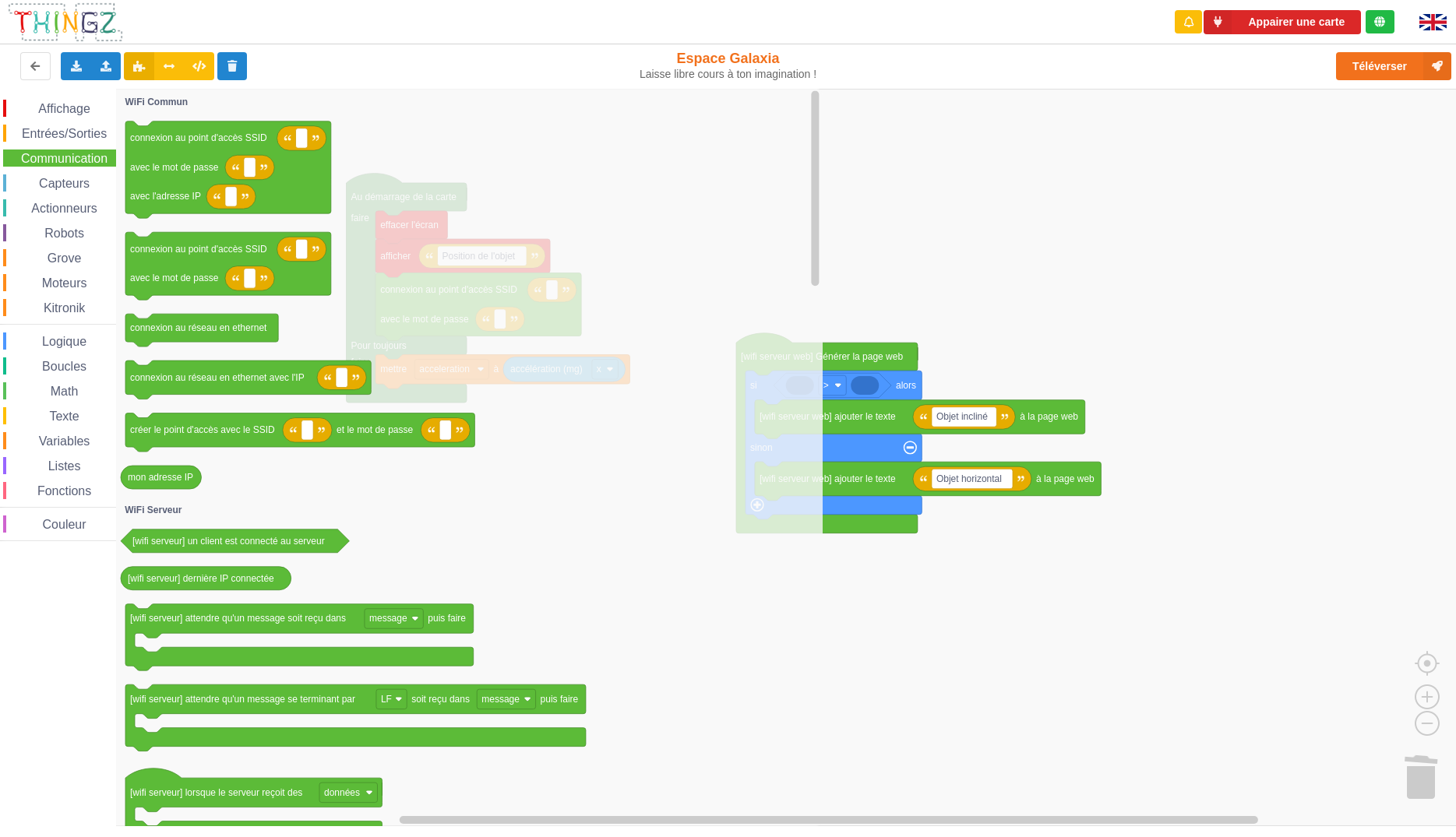
click at [998, 628] on rect "Espace de travail de Blocky" at bounding box center [734, 457] width 1467 height 737
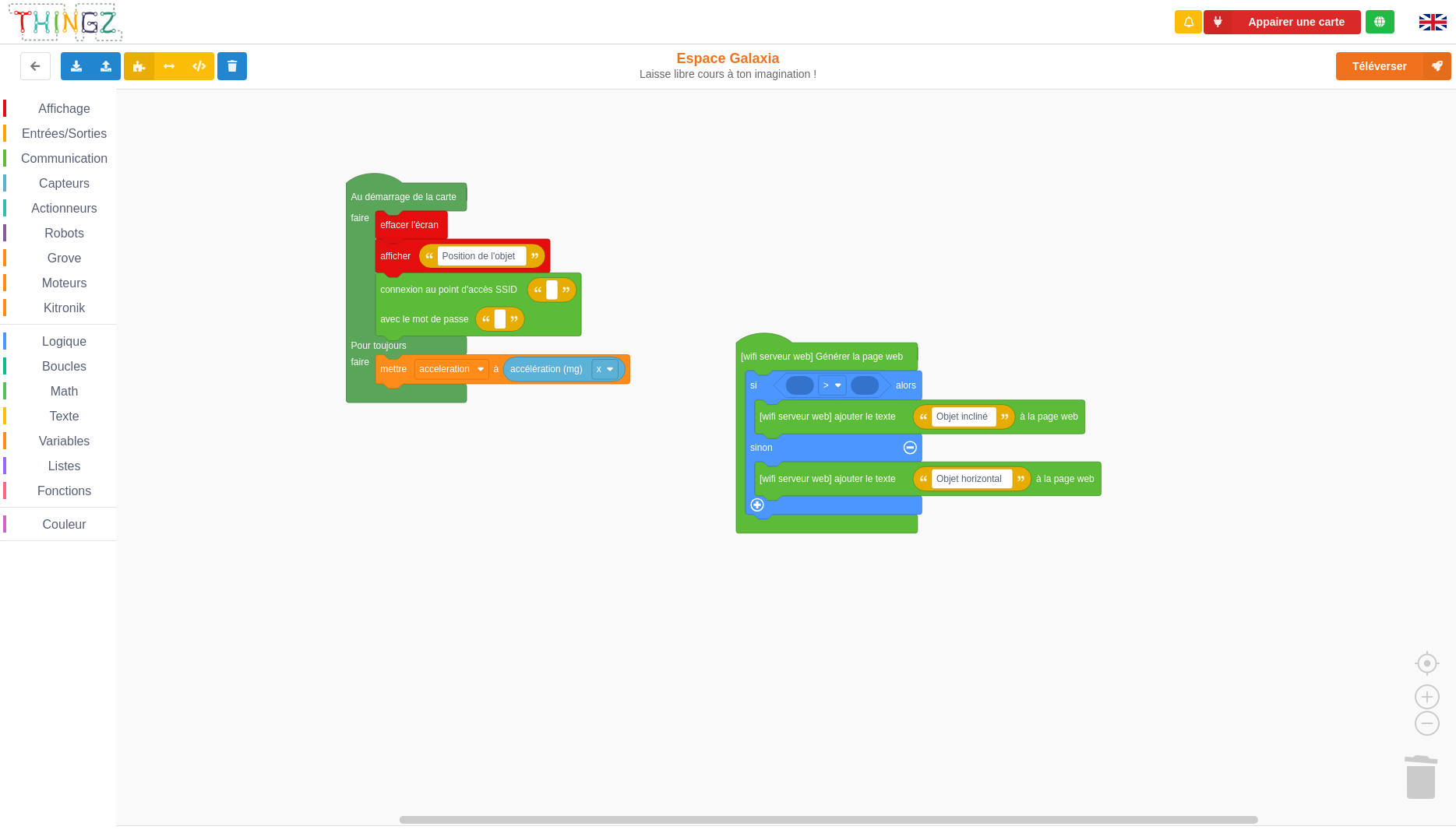
click at [871, 387] on icon "Espace de travail de Blocky" at bounding box center [865, 385] width 28 height 19
click at [64, 135] on span "Entrées/Sorties" at bounding box center [64, 134] width 89 height 14
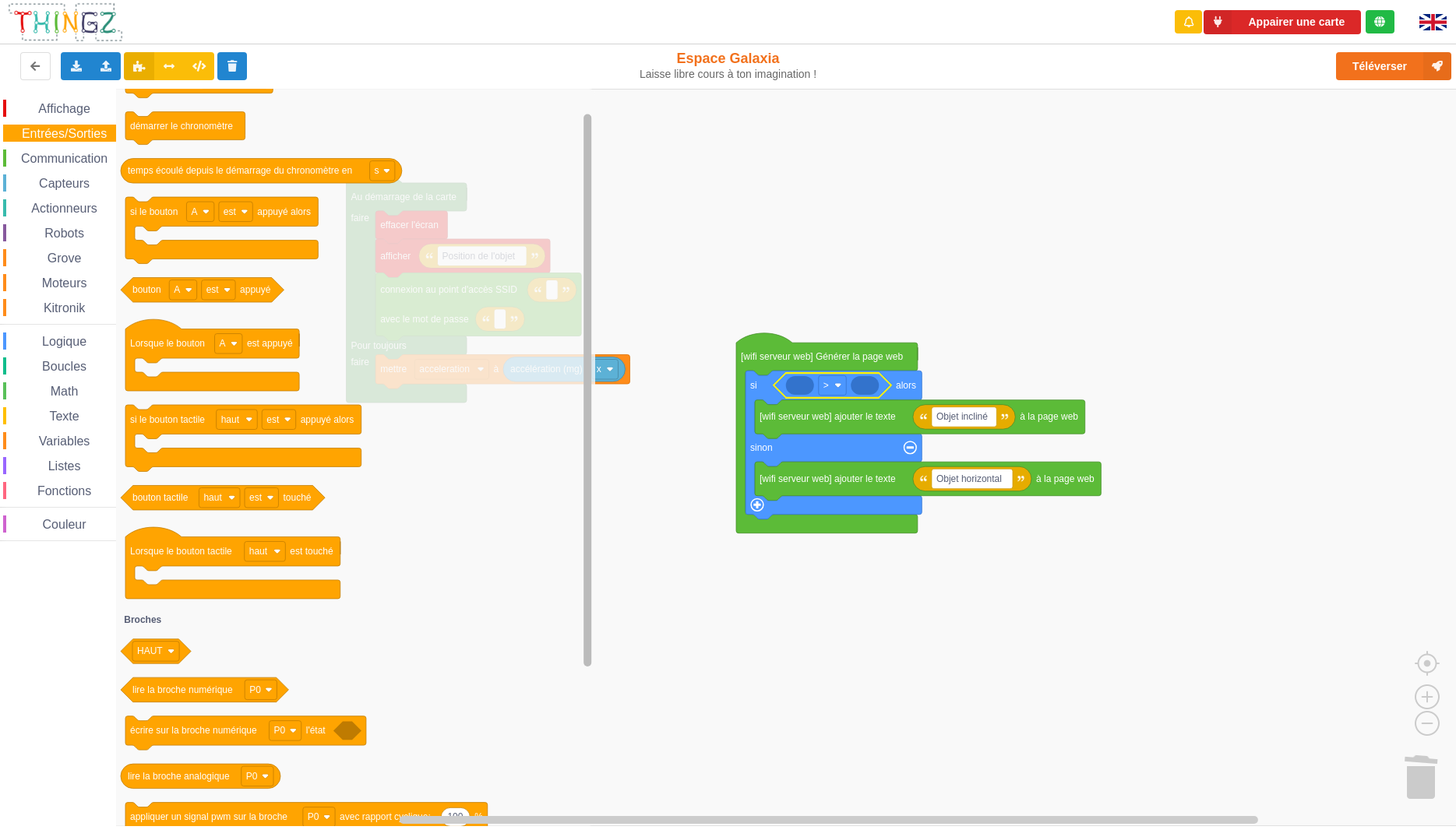
click at [560, 373] on div "Affichage Entrées/Sorties Communication Capteurs Actionneurs Robots Grove Moteu…" at bounding box center [734, 457] width 1467 height 737
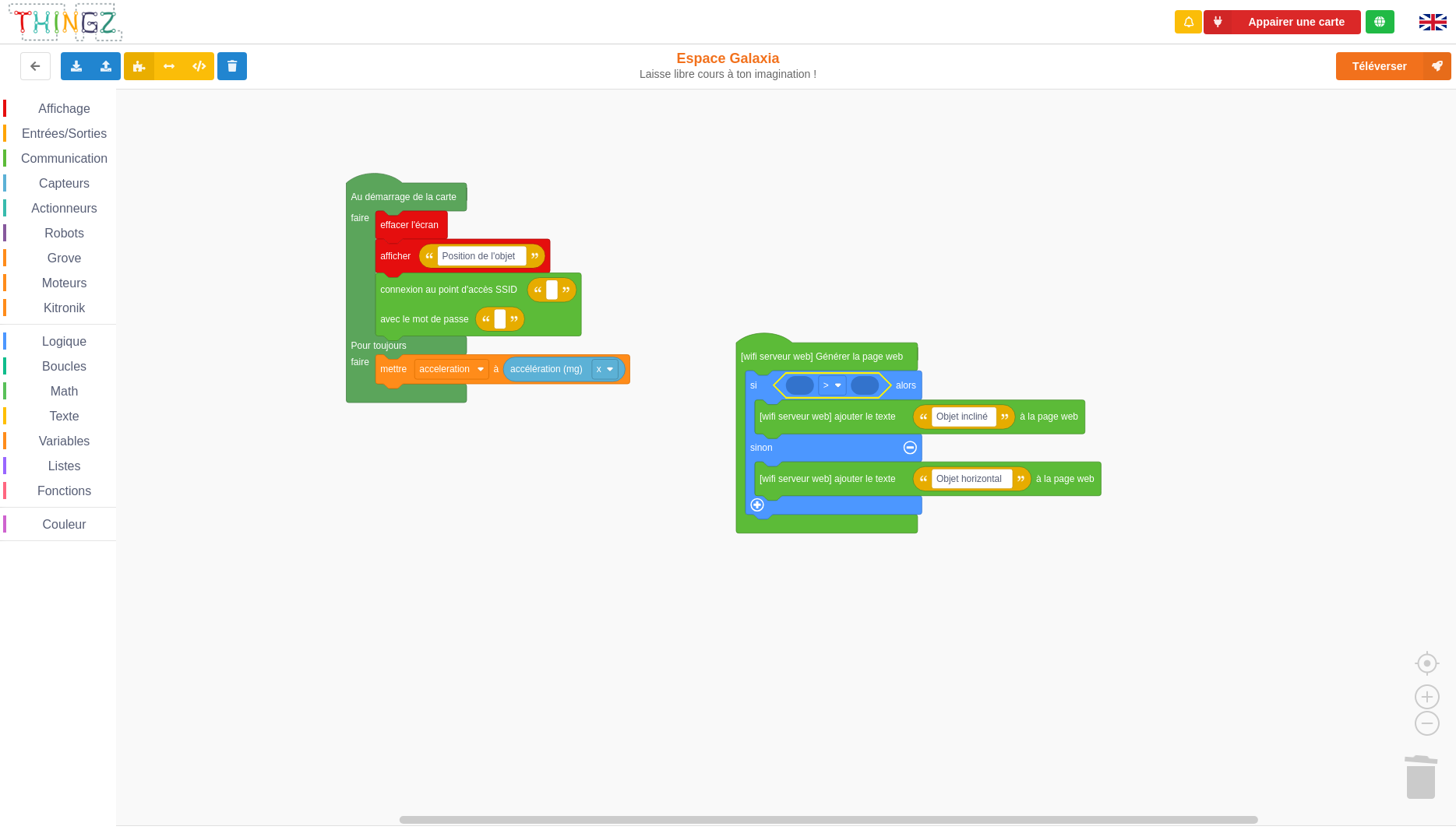
click at [728, 714] on rect "Espace de travail de Blocky" at bounding box center [734, 457] width 1467 height 737
click at [67, 418] on span "Texte" at bounding box center [64, 417] width 34 height 14
click at [870, 682] on rect "Espace de travail de Blocky" at bounding box center [734, 457] width 1467 height 737
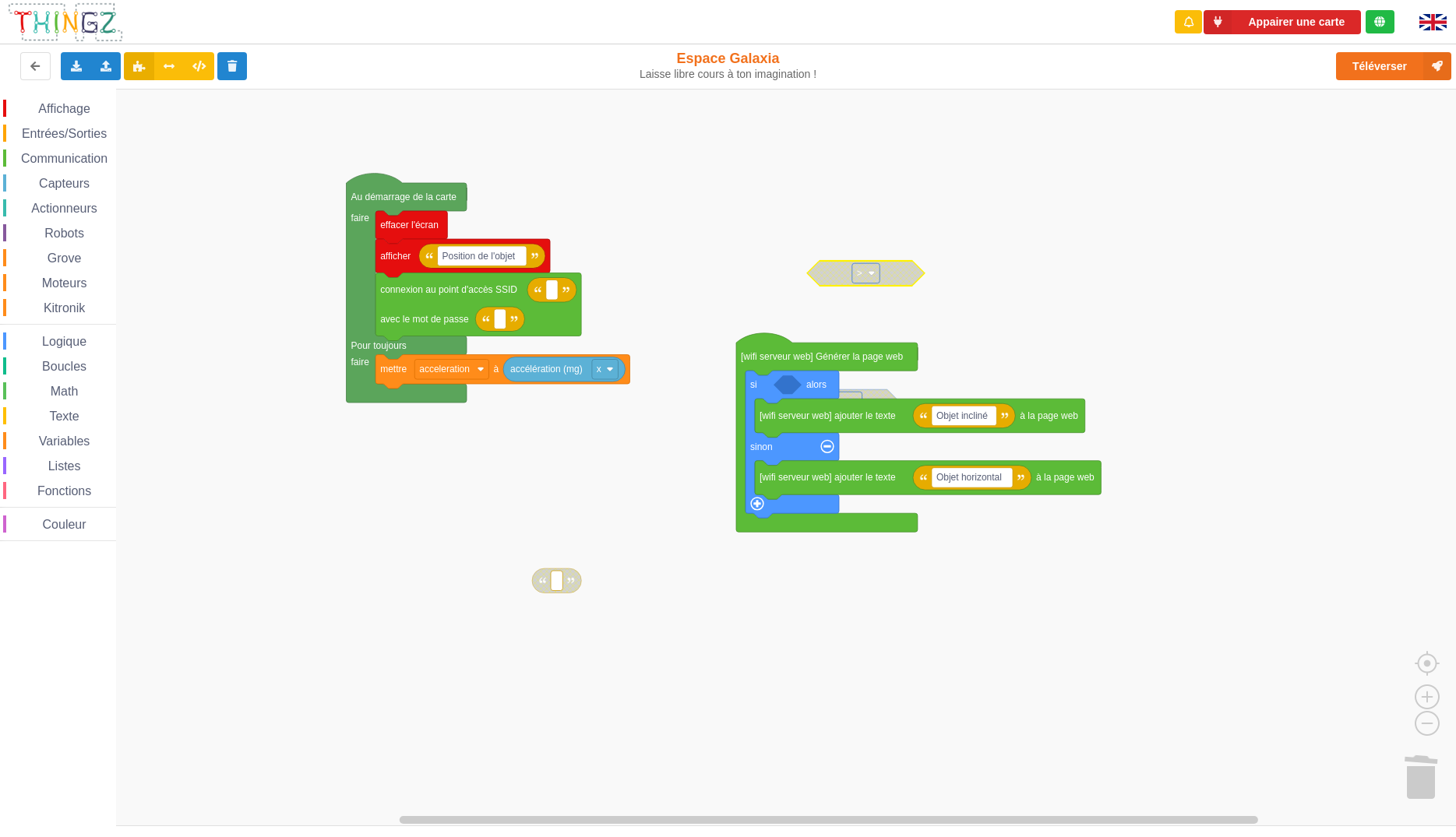
click at [80, 344] on span "Logique" at bounding box center [65, 342] width 49 height 14
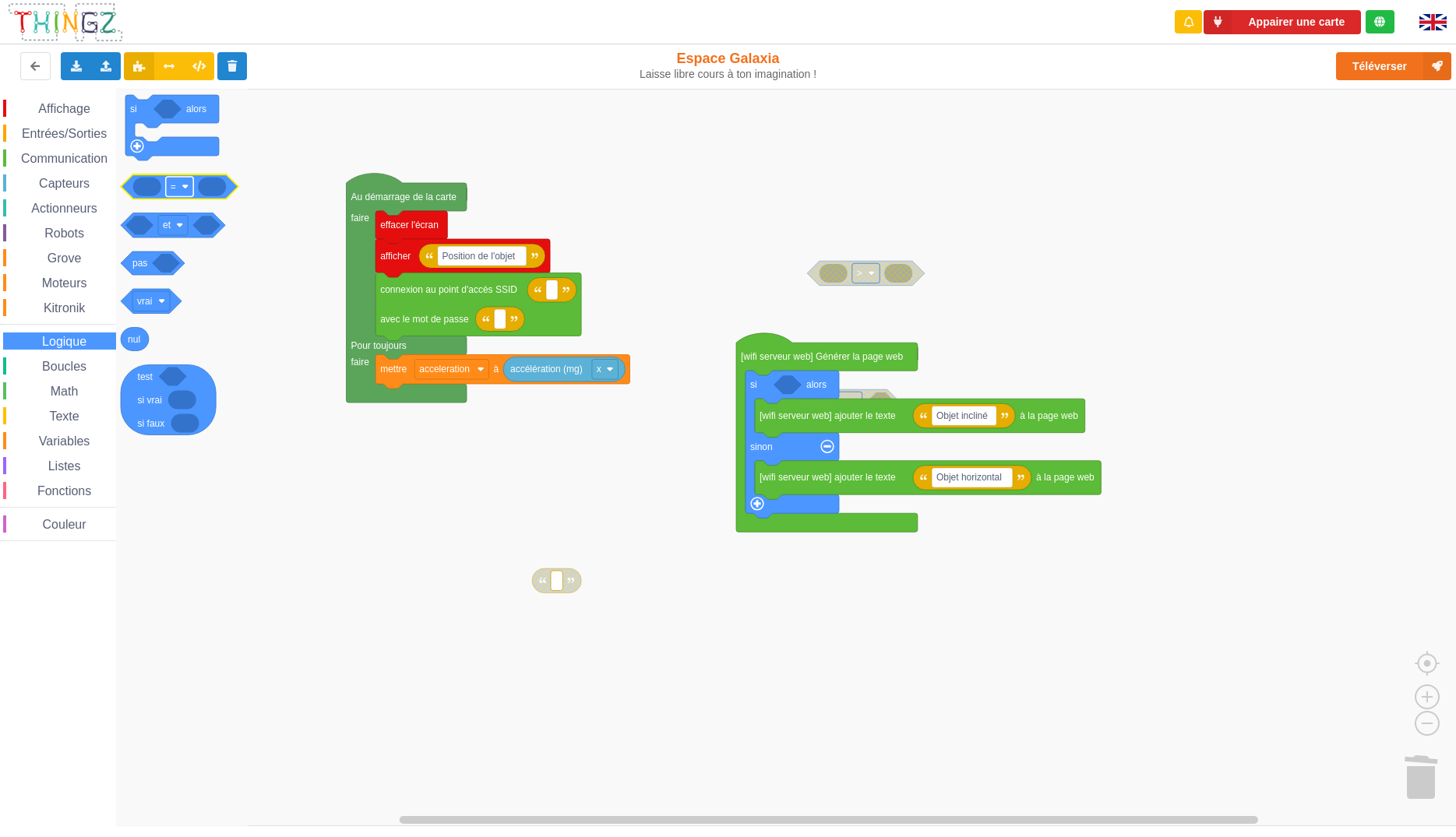
click at [187, 188] on image "Espace de travail de Blocky" at bounding box center [185, 186] width 7 height 7
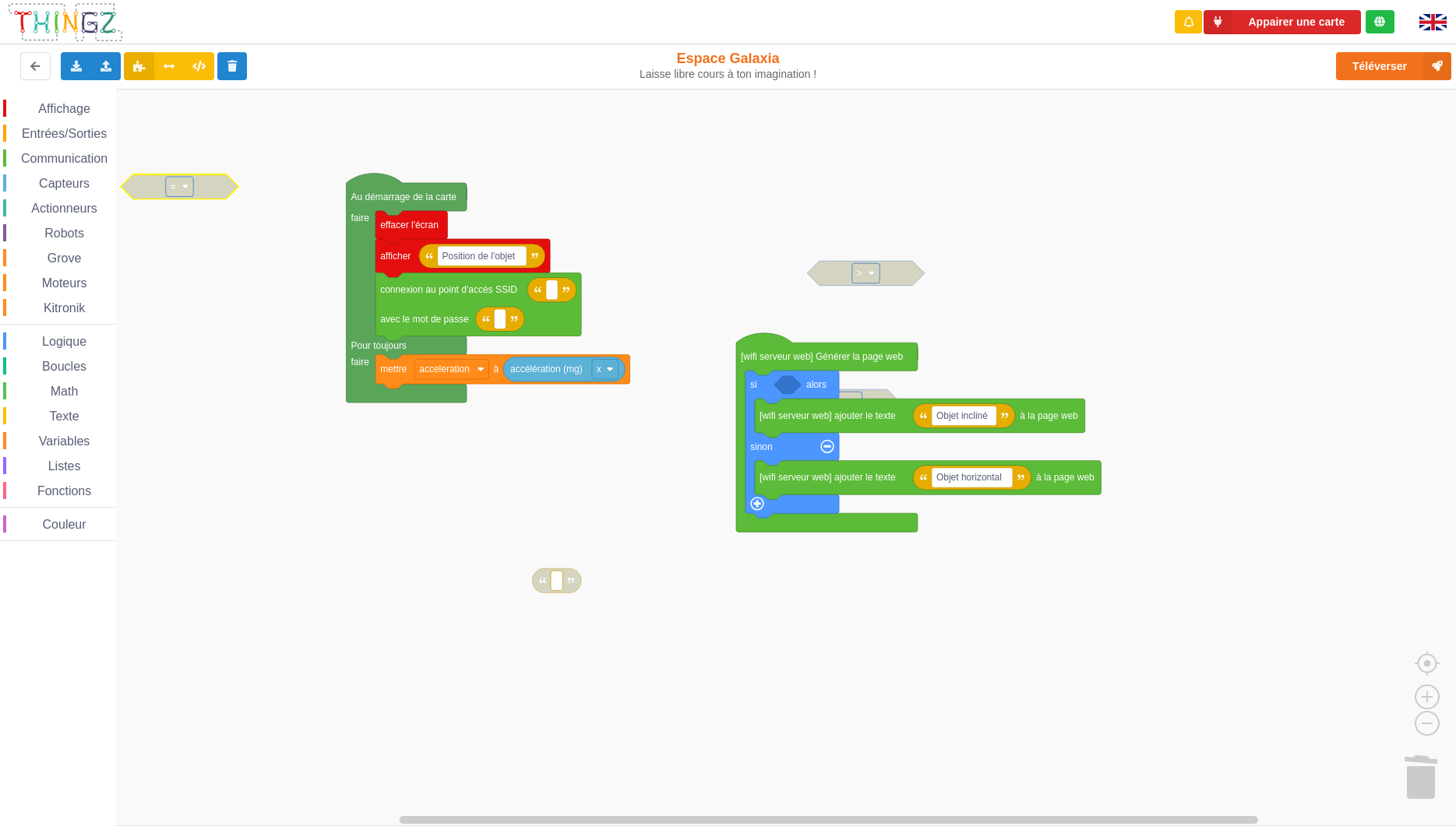
click at [187, 188] on image "Espace de travail de Blocky" at bounding box center [185, 186] width 7 height 7
click at [143, 479] on rect "Espace de travail de Blocky" at bounding box center [734, 457] width 1467 height 737
click at [174, 287] on div "Supprimer le bloc" at bounding box center [210, 291] width 131 height 21
click at [53, 342] on span "Logique" at bounding box center [65, 342] width 49 height 14
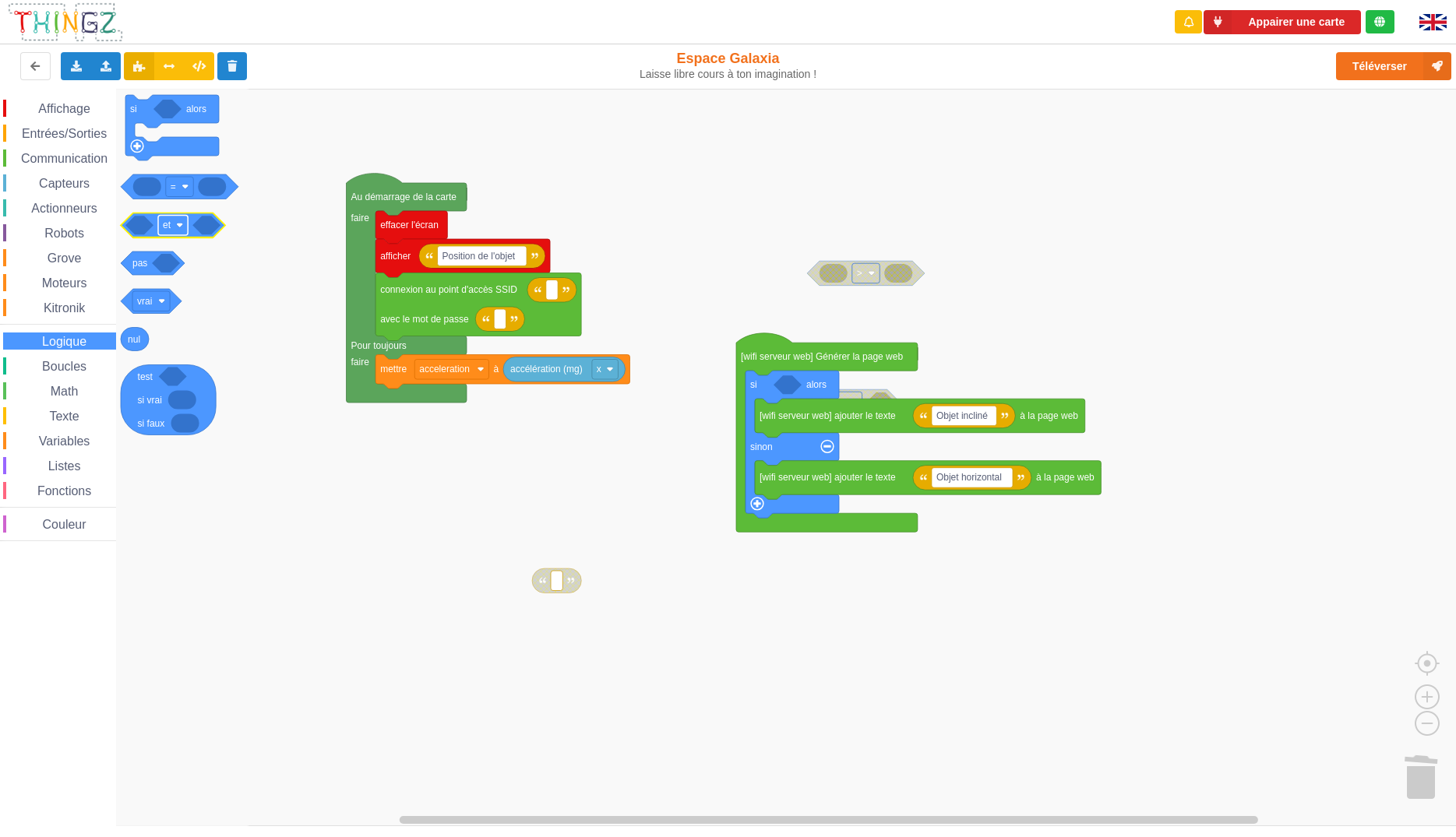
click at [181, 226] on image "Espace de travail de Blocky" at bounding box center [180, 225] width 7 height 7
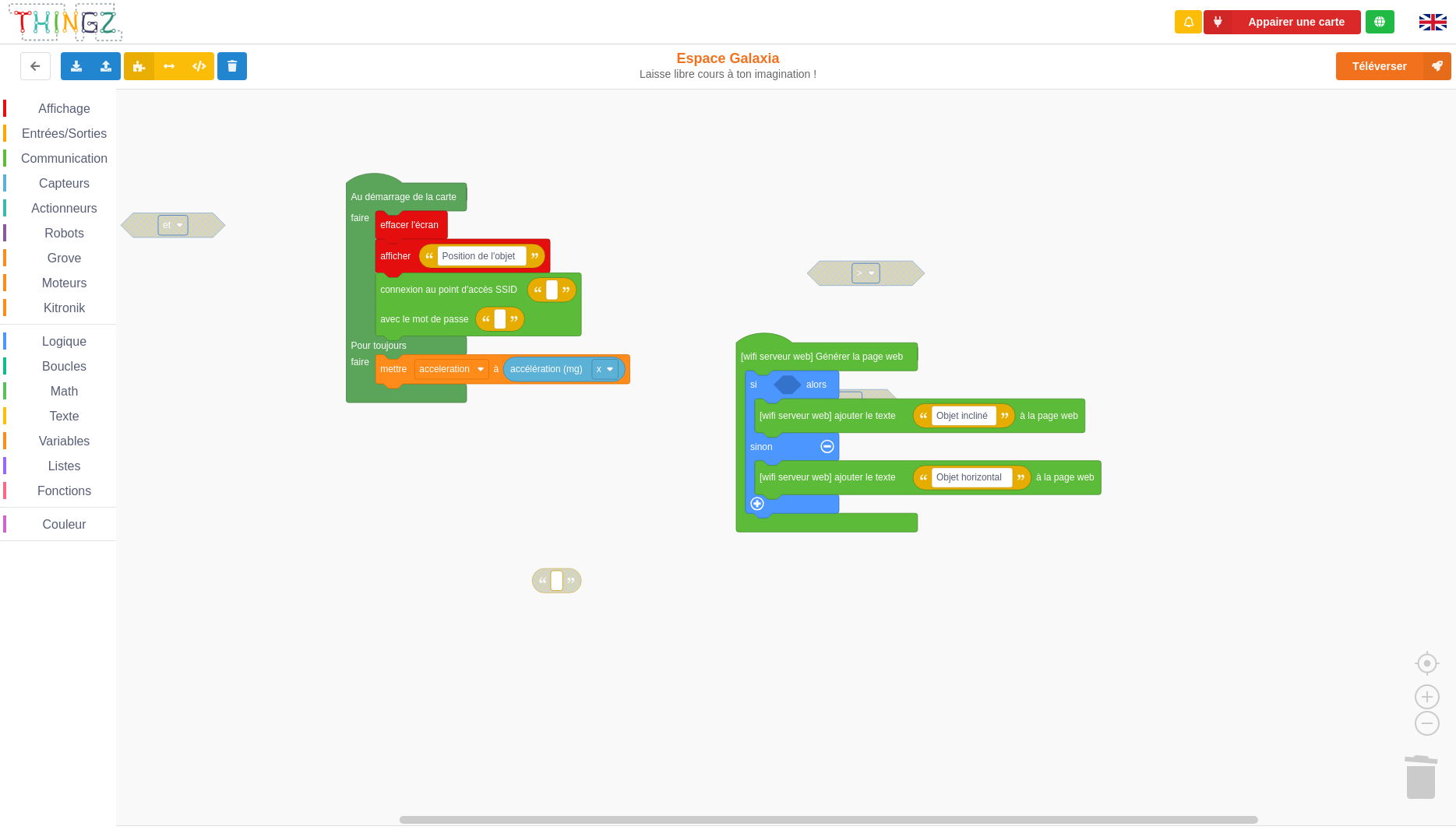
click at [181, 223] on image "Espace de travail de Blocky" at bounding box center [180, 225] width 7 height 7
click at [173, 281] on div "ou" at bounding box center [178, 283] width 37 height 12
click at [222, 303] on rect "Espace de travail de Blocky" at bounding box center [734, 457] width 1467 height 737
click at [239, 307] on div "Activer le bloc" at bounding box center [261, 305] width 107 height 12
click at [843, 277] on g "Au démarrage de la carte faire Pour toujours faire effacer l'écran Position de …" at bounding box center [611, 383] width 980 height 419
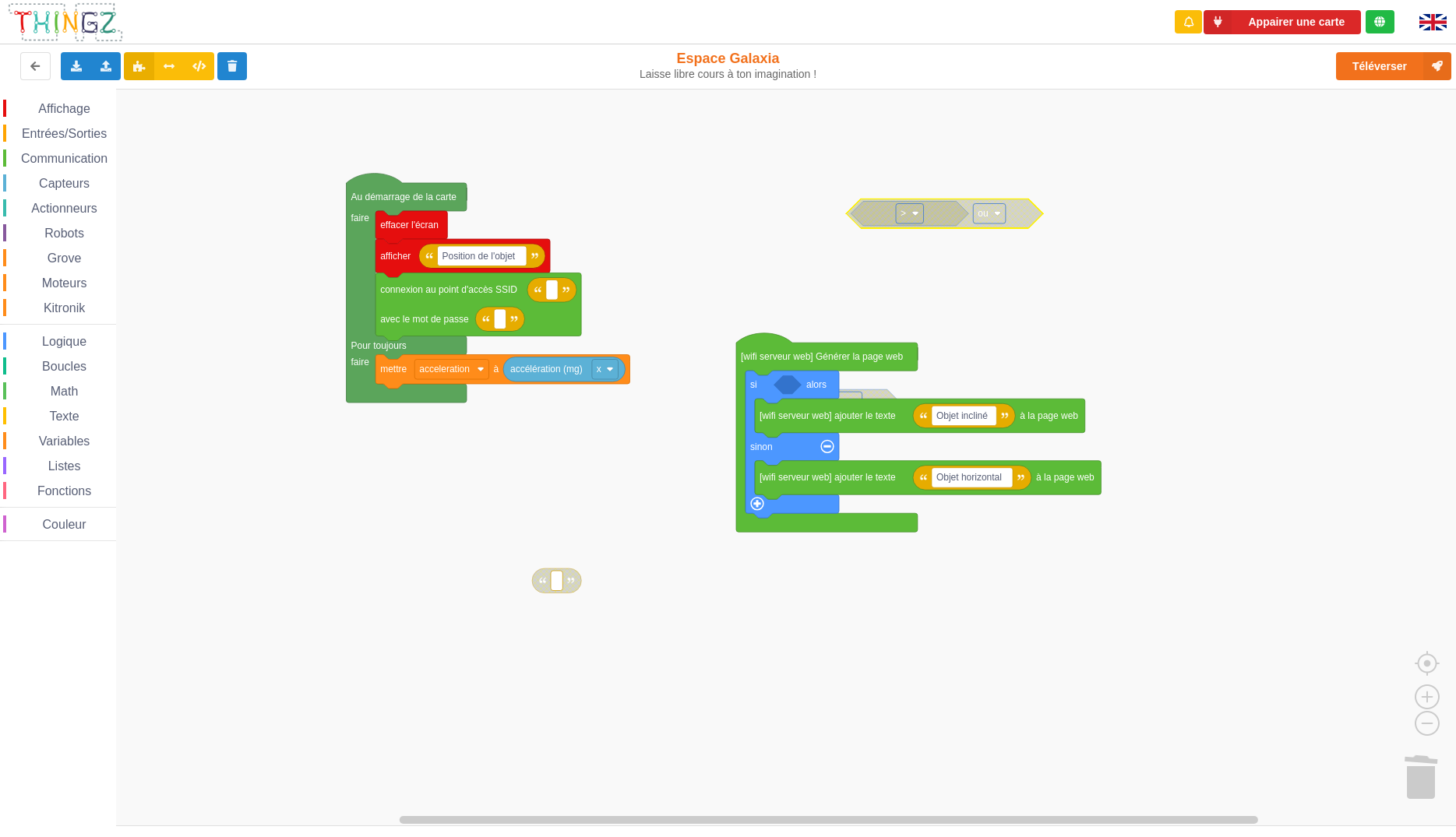
click at [1026, 216] on icon "Espace de travail de Blocky" at bounding box center [1024, 214] width 28 height 19
click at [1093, 285] on div "Activer le bloc" at bounding box center [1083, 286] width 107 height 12
click at [893, 212] on icon "Espace de travail de Blocky" at bounding box center [910, 213] width 117 height 25
click at [916, 225] on div "Dupliquer" at bounding box center [959, 226] width 107 height 12
click at [1305, 282] on rect "Espace de travail de Blocky" at bounding box center [734, 457] width 1467 height 737
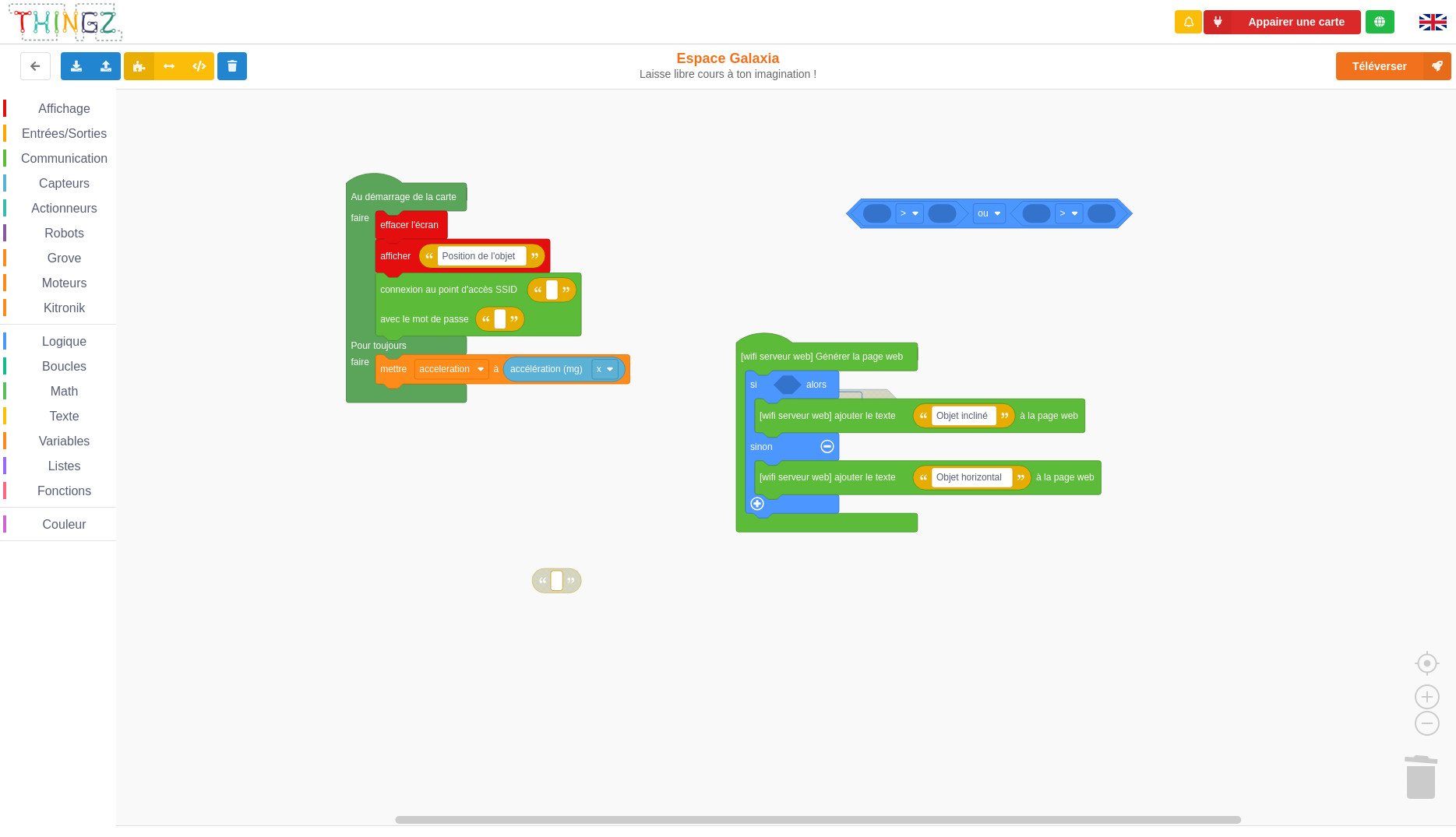
click at [943, 215] on g "ou ‏> ‏>" at bounding box center [989, 213] width 287 height 30
click at [945, 222] on icon "Espace de travail de Blocky" at bounding box center [941, 214] width 28 height 19
click at [643, 504] on rect "Espace de travail de Blocky" at bounding box center [734, 457] width 1467 height 737
click at [69, 420] on span "Texte" at bounding box center [64, 417] width 34 height 14
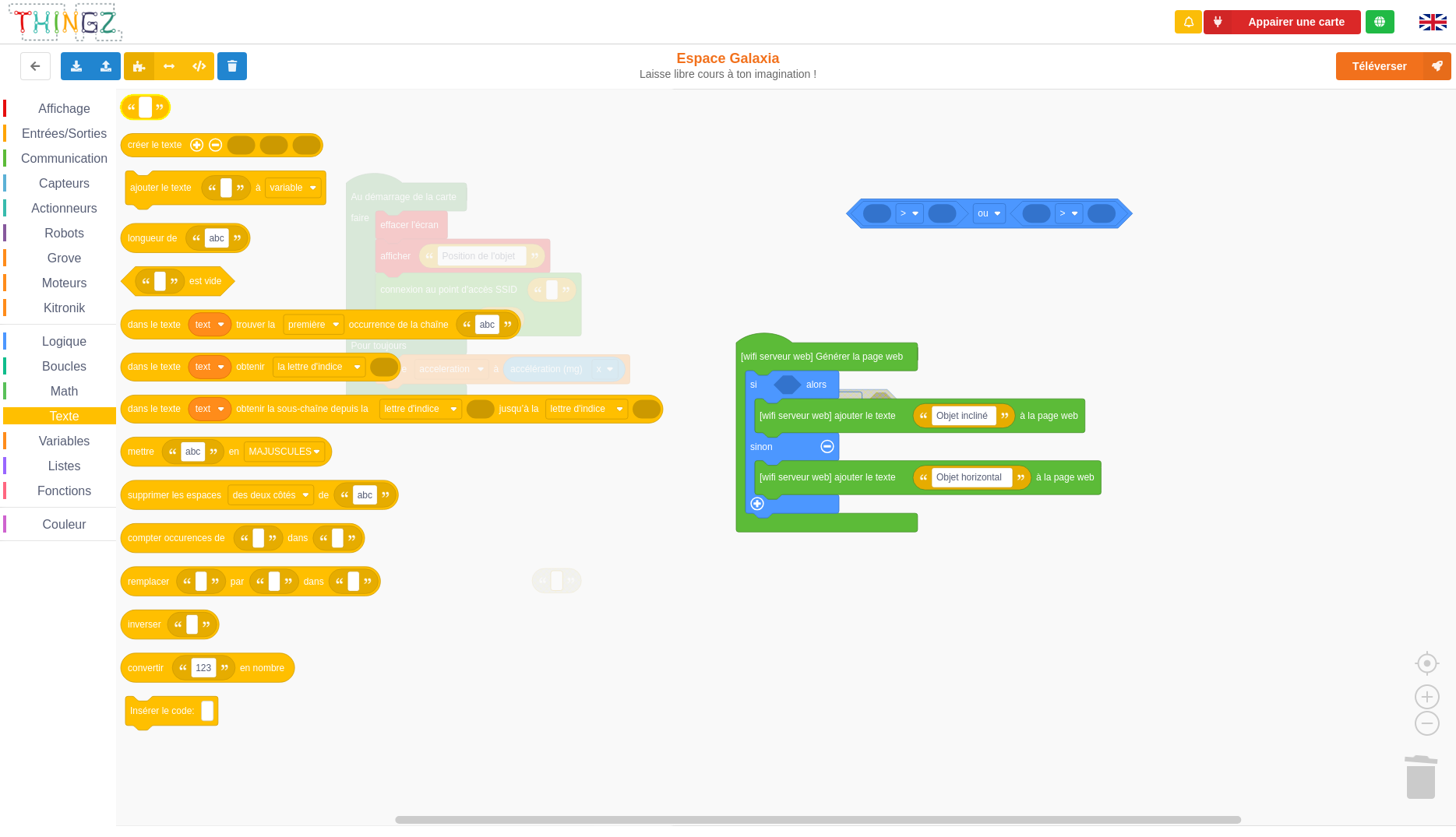
click at [145, 111] on text "Espace de travail de Blocky" at bounding box center [145, 107] width 3 height 11
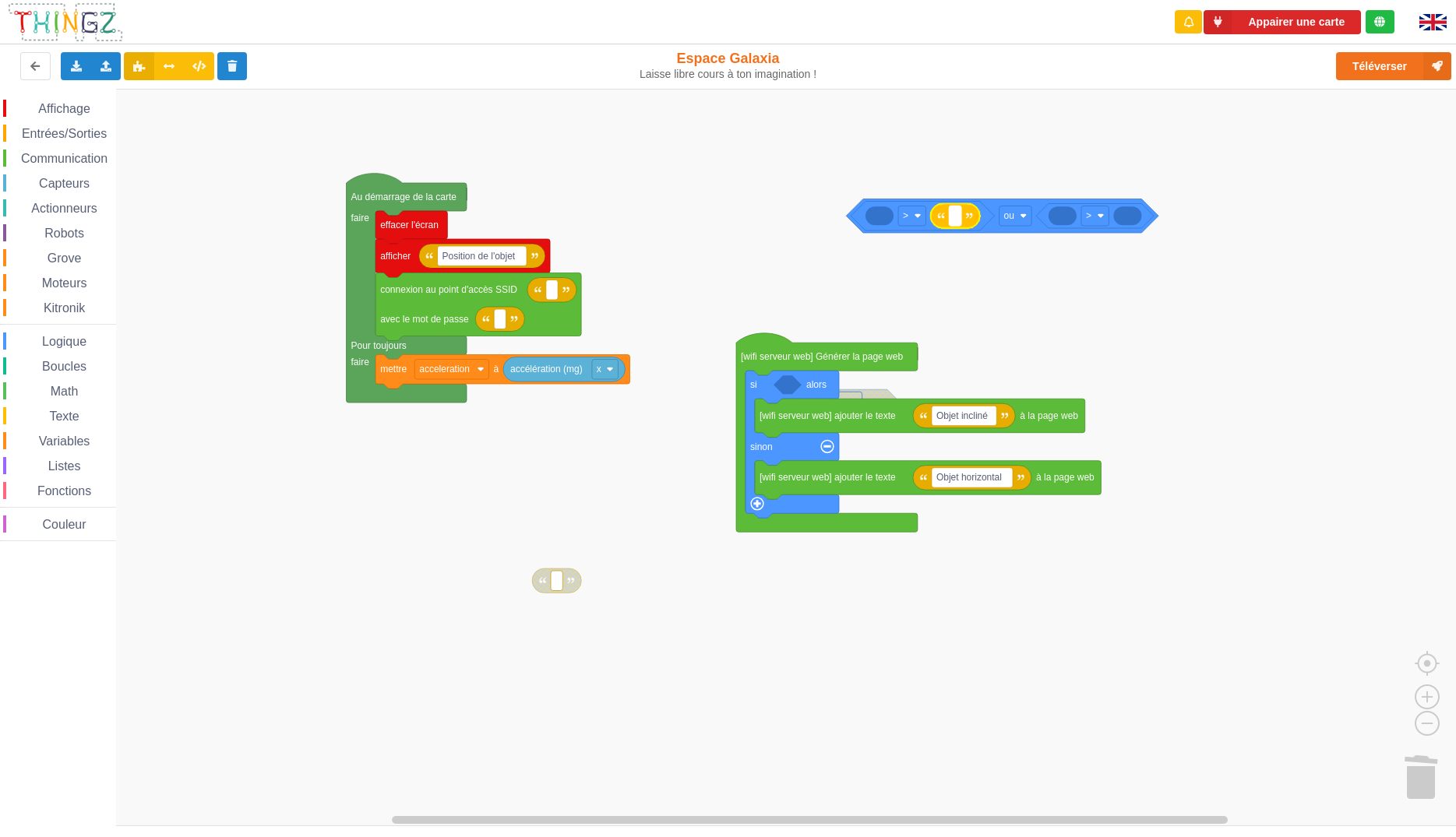
click at [956, 217] on text "Espace de travail de Blocky" at bounding box center [954, 215] width 3 height 11
type input "1076"
click at [1339, 299] on rect "Espace de travail de Blocky" at bounding box center [734, 457] width 1467 height 737
click at [456, 373] on g "Au démarrage de la carte faire Pour toujours faire effacer l'écran Position de …" at bounding box center [762, 383] width 831 height 419
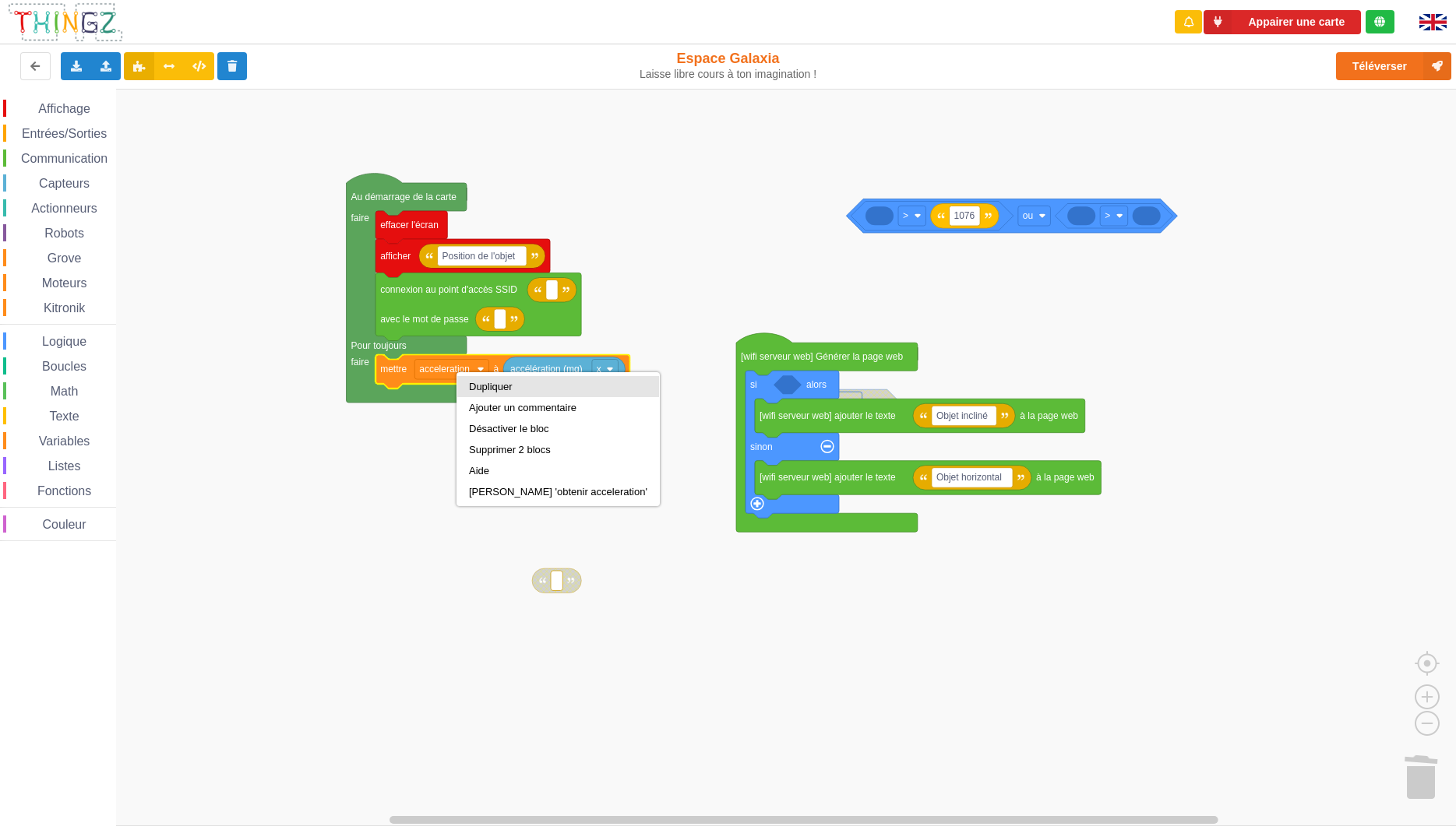
click at [461, 384] on div "Dupliquer" at bounding box center [557, 386] width 202 height 21
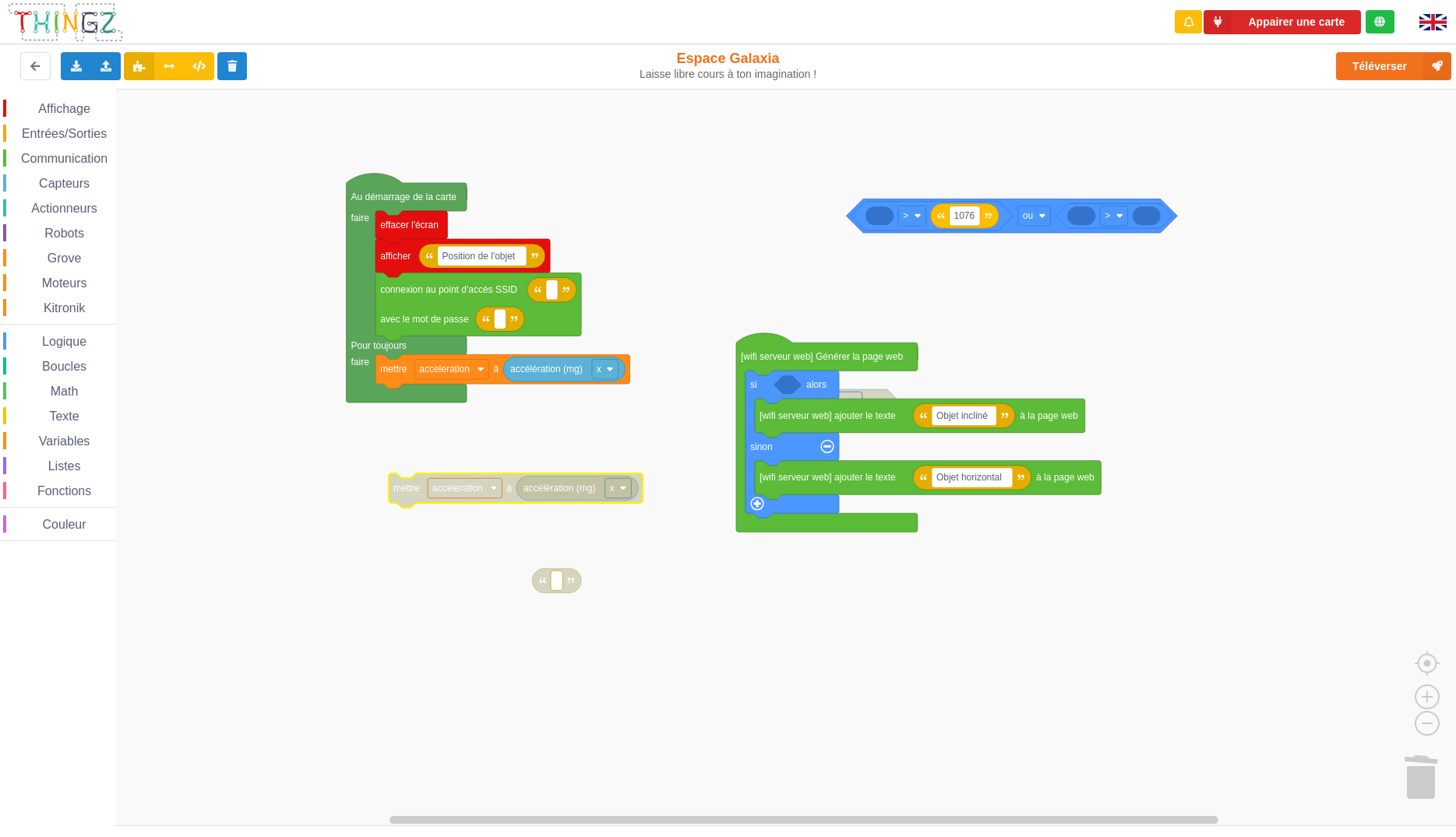
click at [456, 483] on text "acceleration" at bounding box center [458, 488] width 51 height 11
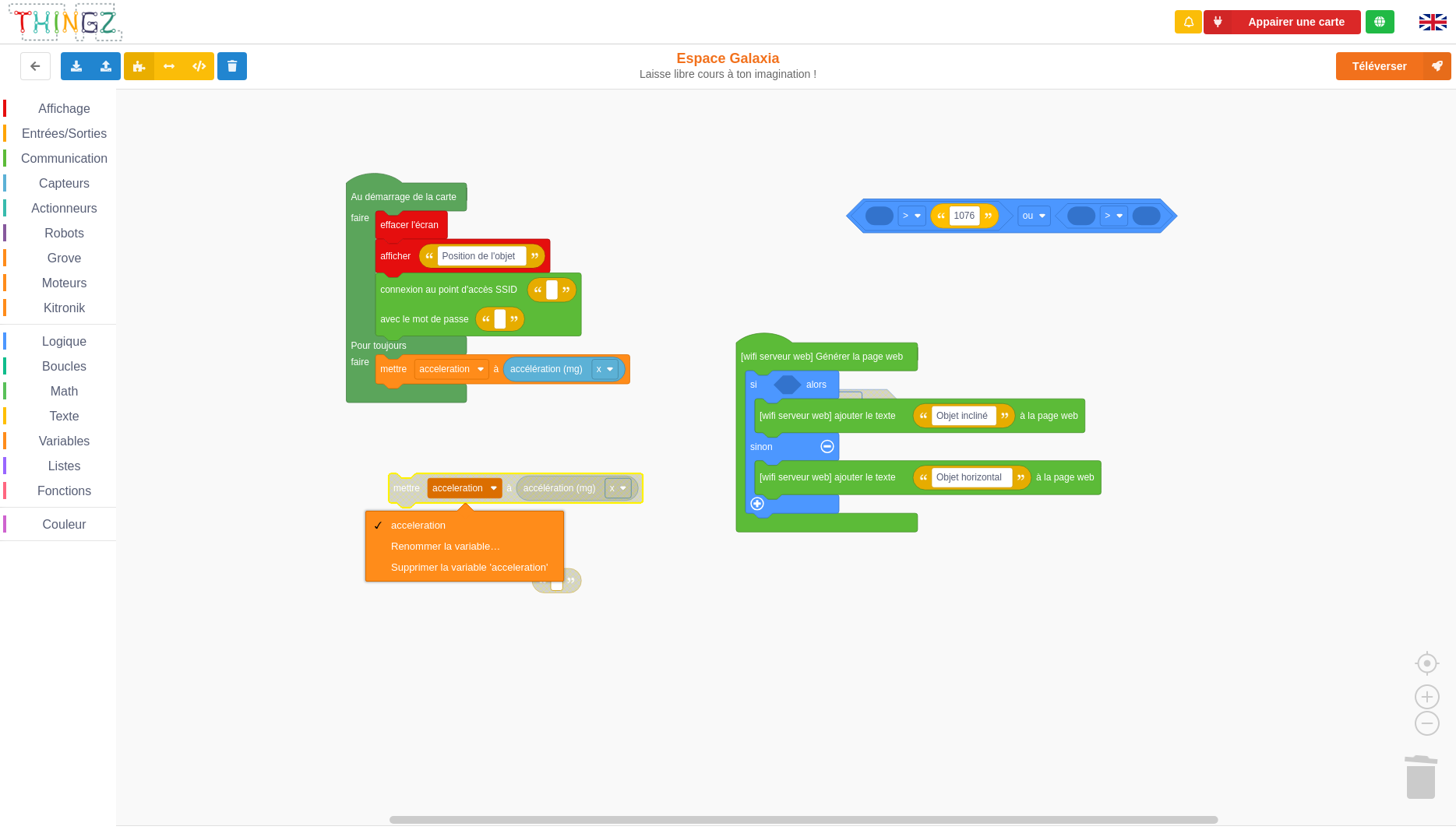
click at [202, 552] on rect "Espace de travail de Blocky" at bounding box center [734, 457] width 1467 height 737
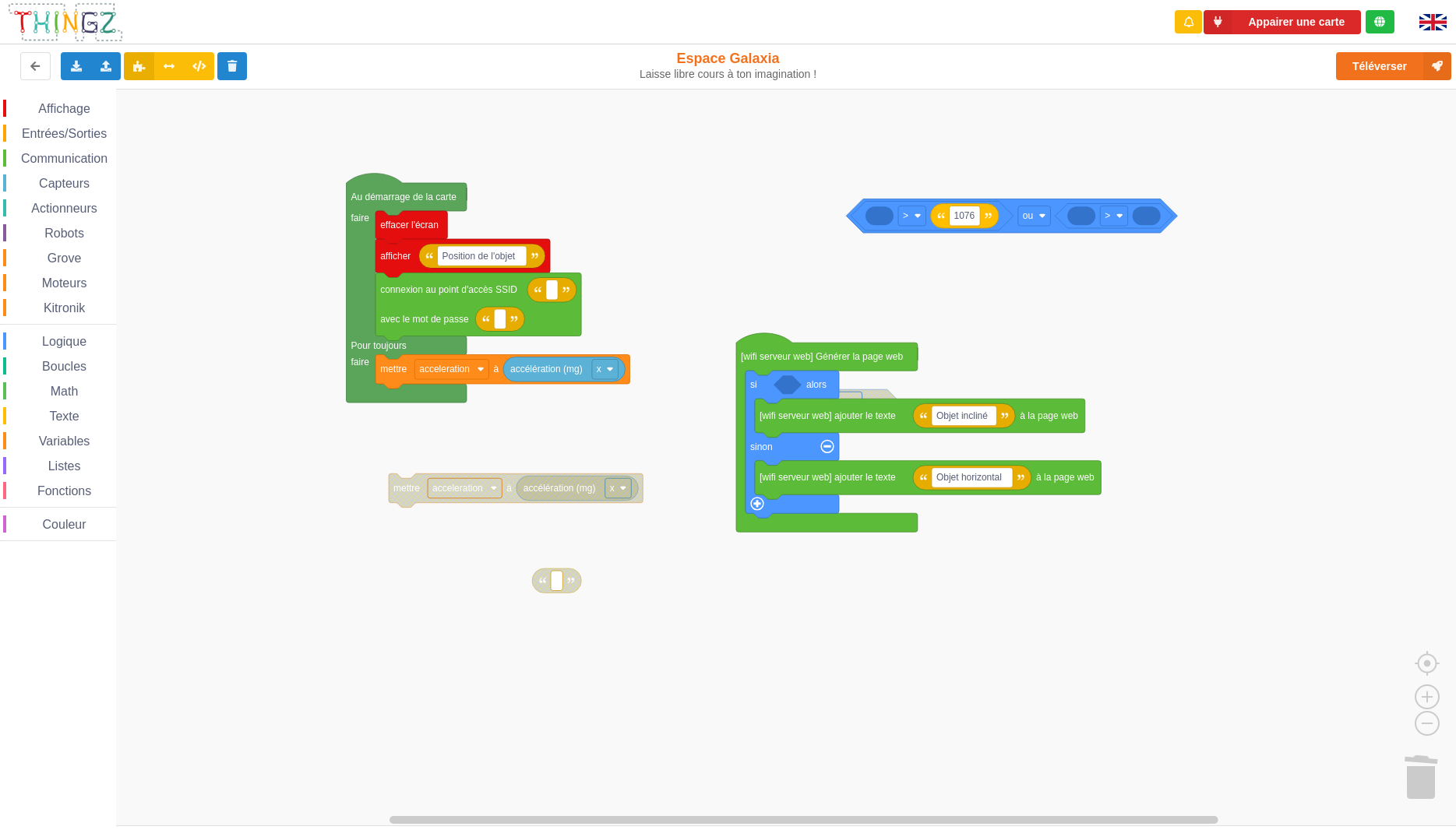
click at [80, 441] on span "Variables" at bounding box center [65, 441] width 56 height 14
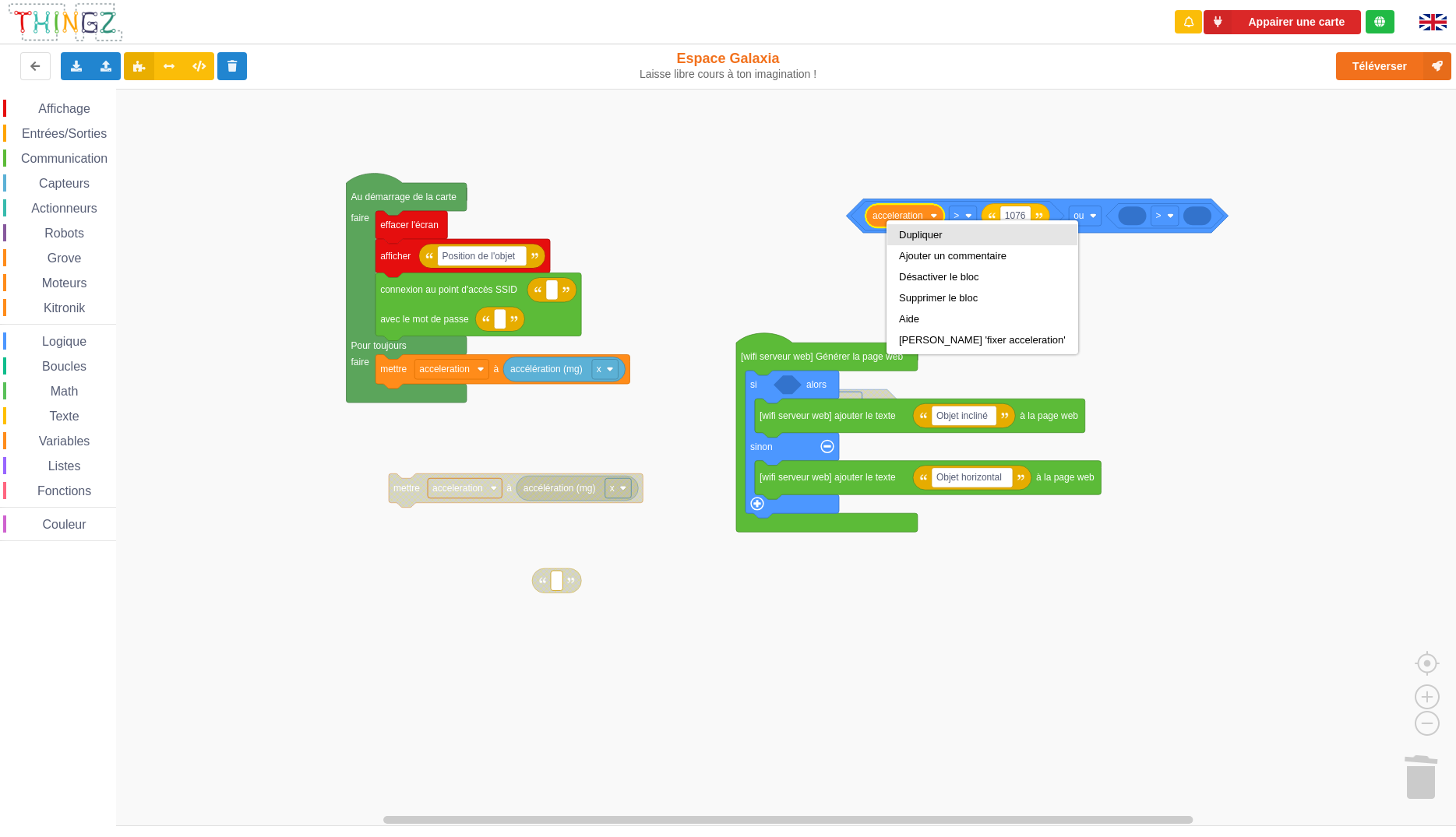
click at [908, 236] on div "Dupliquer" at bounding box center [982, 235] width 167 height 12
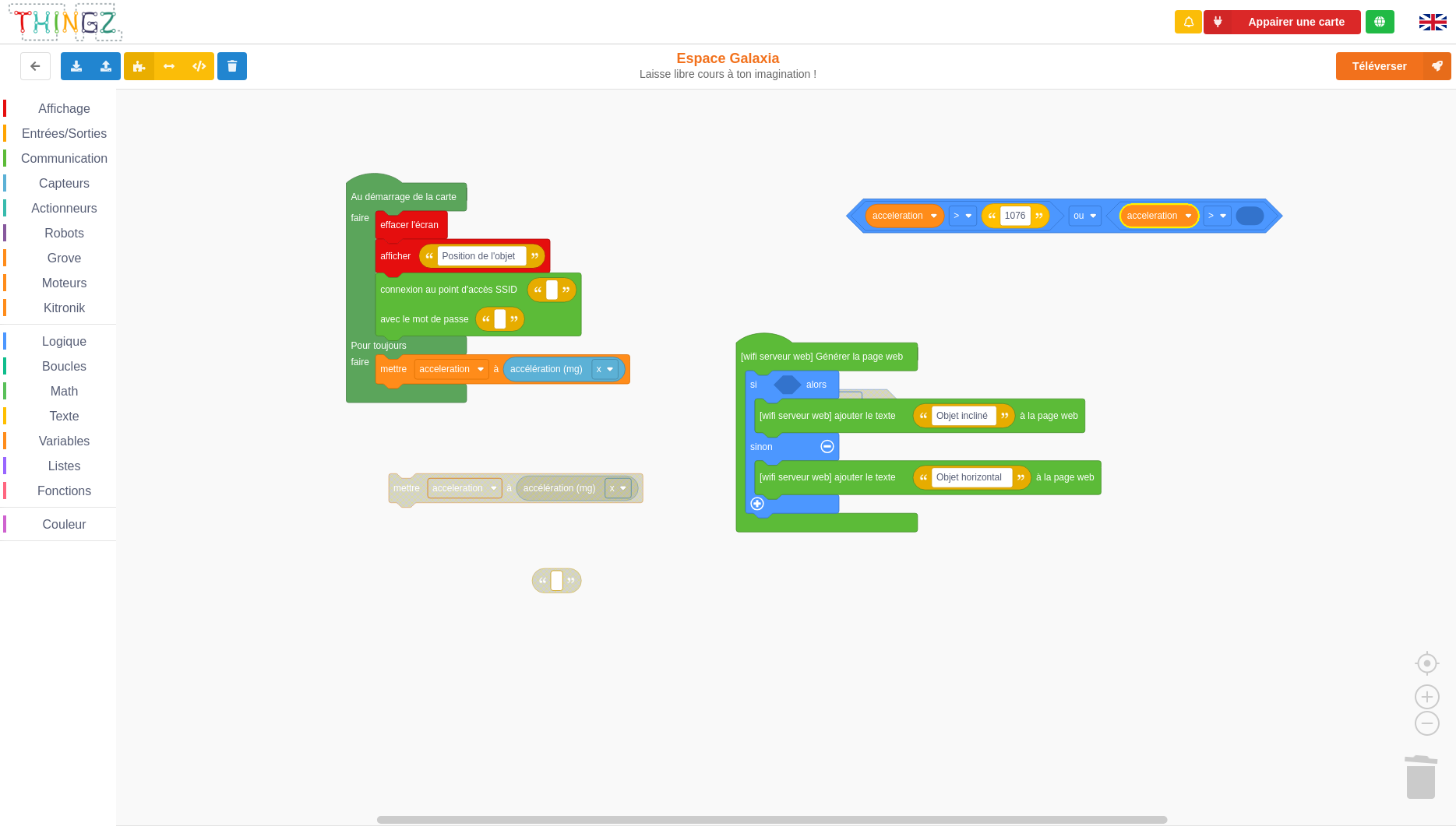
click at [54, 393] on span "Math" at bounding box center [65, 391] width 32 height 14
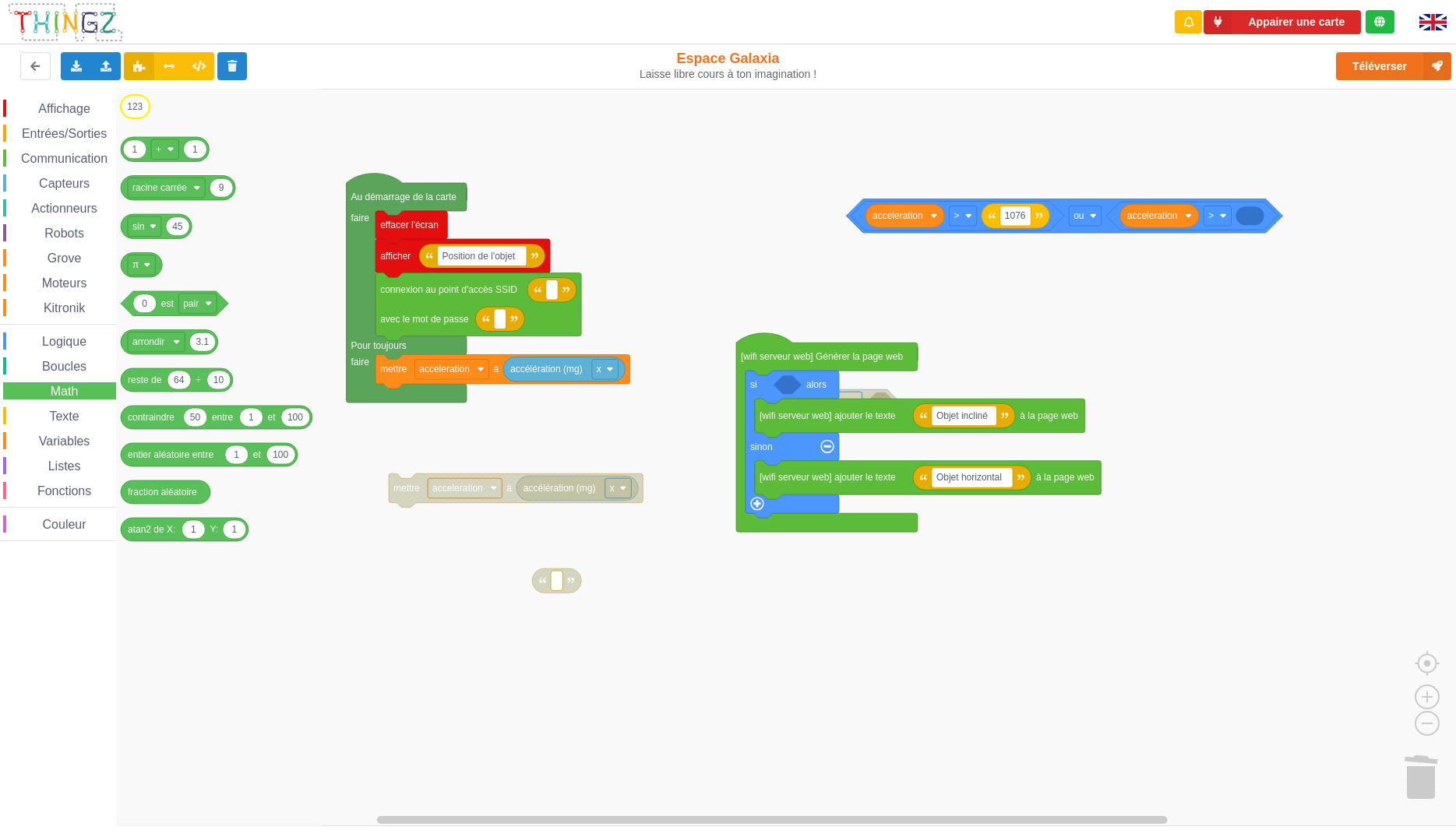
click at [135, 105] on text "123" at bounding box center [134, 106] width 15 height 11
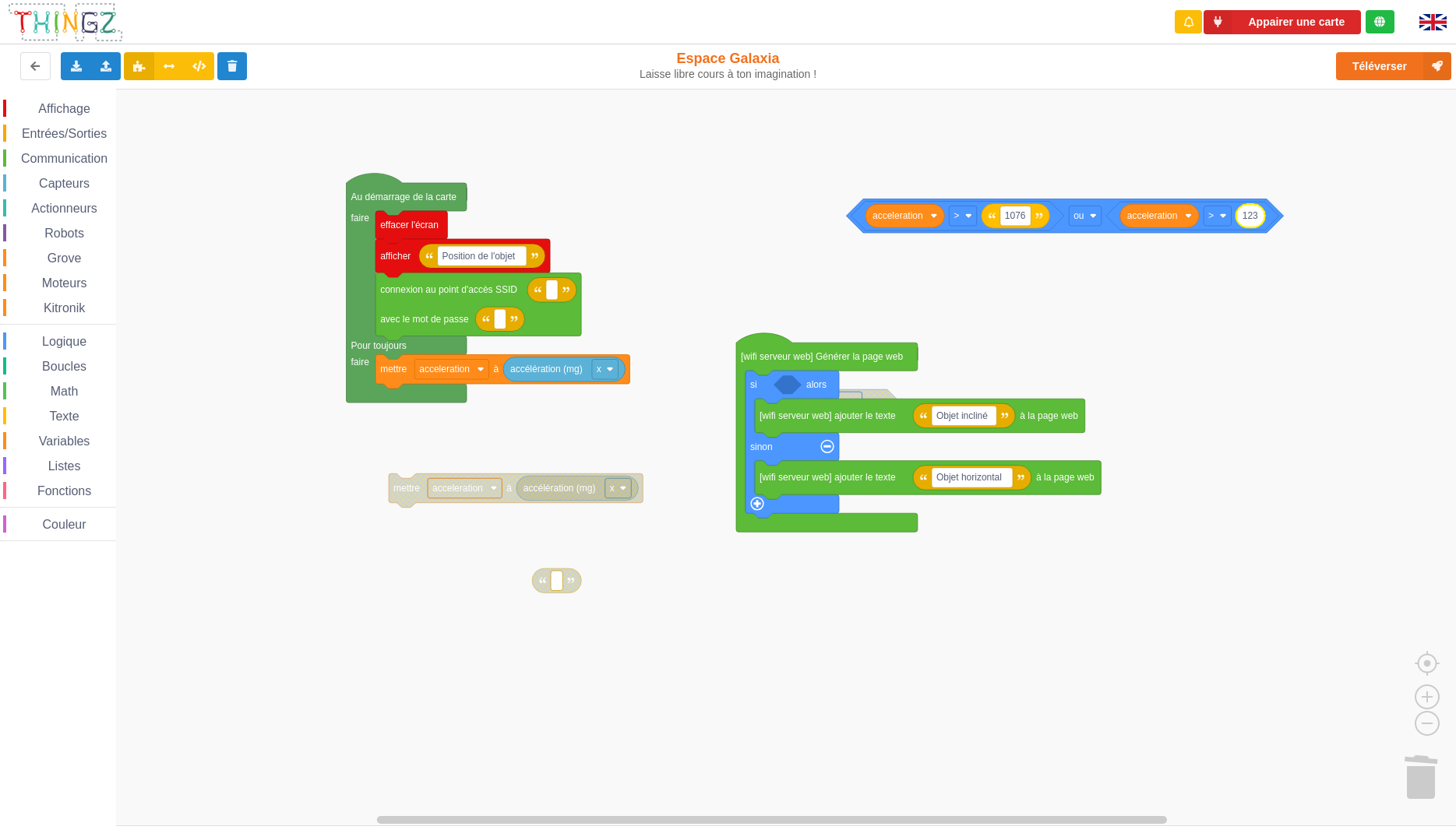
click at [1033, 218] on g "‏> 1076 acceleration" at bounding box center [957, 215] width 214 height 30
click at [1064, 293] on div "Supprimer le bloc" at bounding box center [1099, 296] width 107 height 12
click at [1214, 224] on g "ou ‏> acceleration 123 ‏> acceleration" at bounding box center [1043, 214] width 396 height 32
click at [1170, 328] on rect "Espace de travail de Blocky" at bounding box center [734, 457] width 1467 height 737
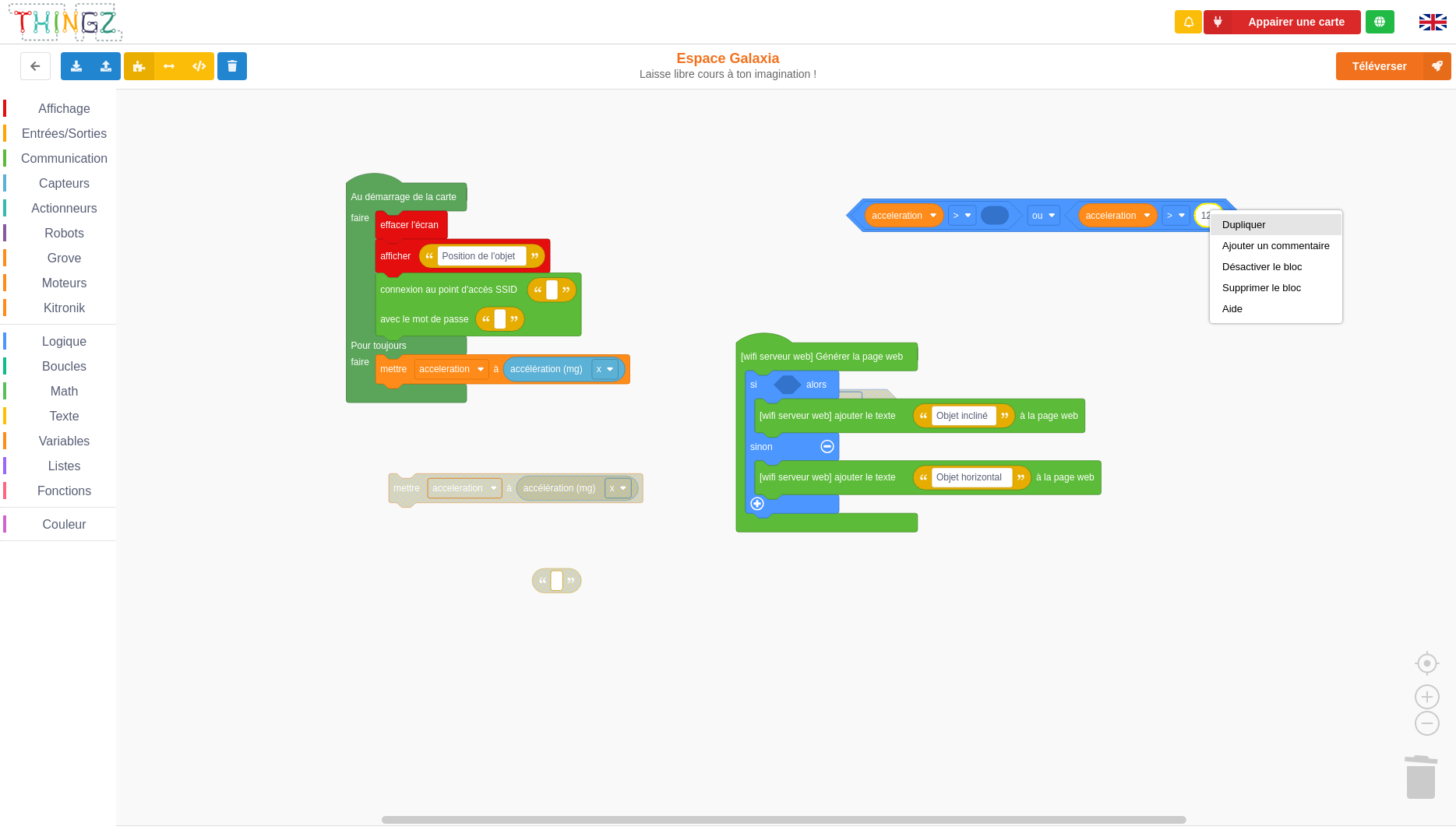
click at [1238, 219] on div "Dupliquer" at bounding box center [1276, 225] width 107 height 12
click at [1314, 282] on rect "Espace de travail de Blocky" at bounding box center [734, 457] width 1467 height 737
click at [1305, 339] on rect "Espace de travail de Blocky" at bounding box center [734, 457] width 1467 height 737
click at [1000, 217] on g "ou ‏> acceleration 123 ‏> acceleration 123" at bounding box center [1044, 214] width 397 height 32
type input "1076"
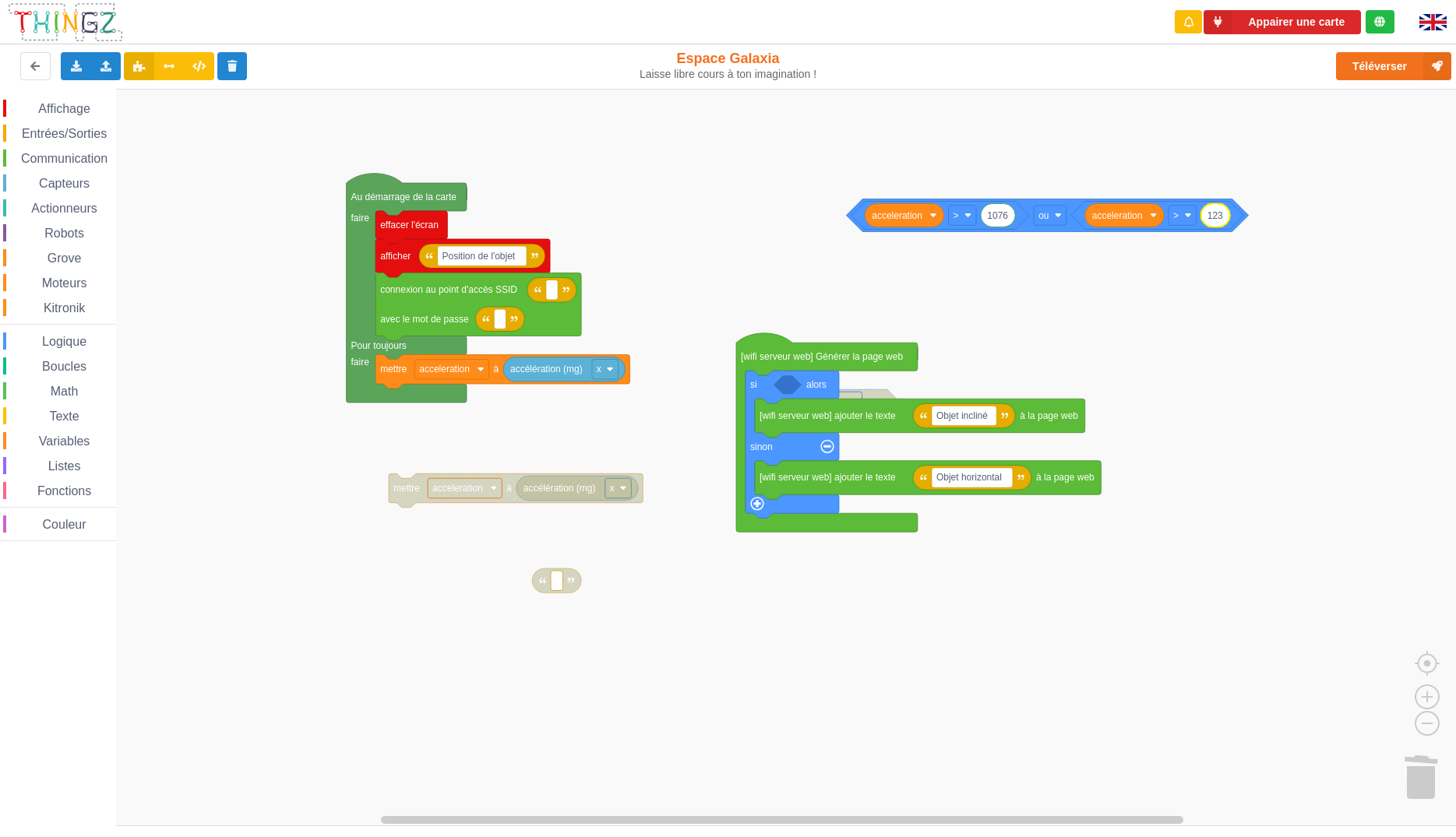
click at [1219, 222] on g "ou ‏> acceleration 123 ‏> acceleration 1076" at bounding box center [1047, 214] width 402 height 32
type input "976"
click at [1321, 388] on rect "Espace de travail de Blocky" at bounding box center [734, 457] width 1467 height 737
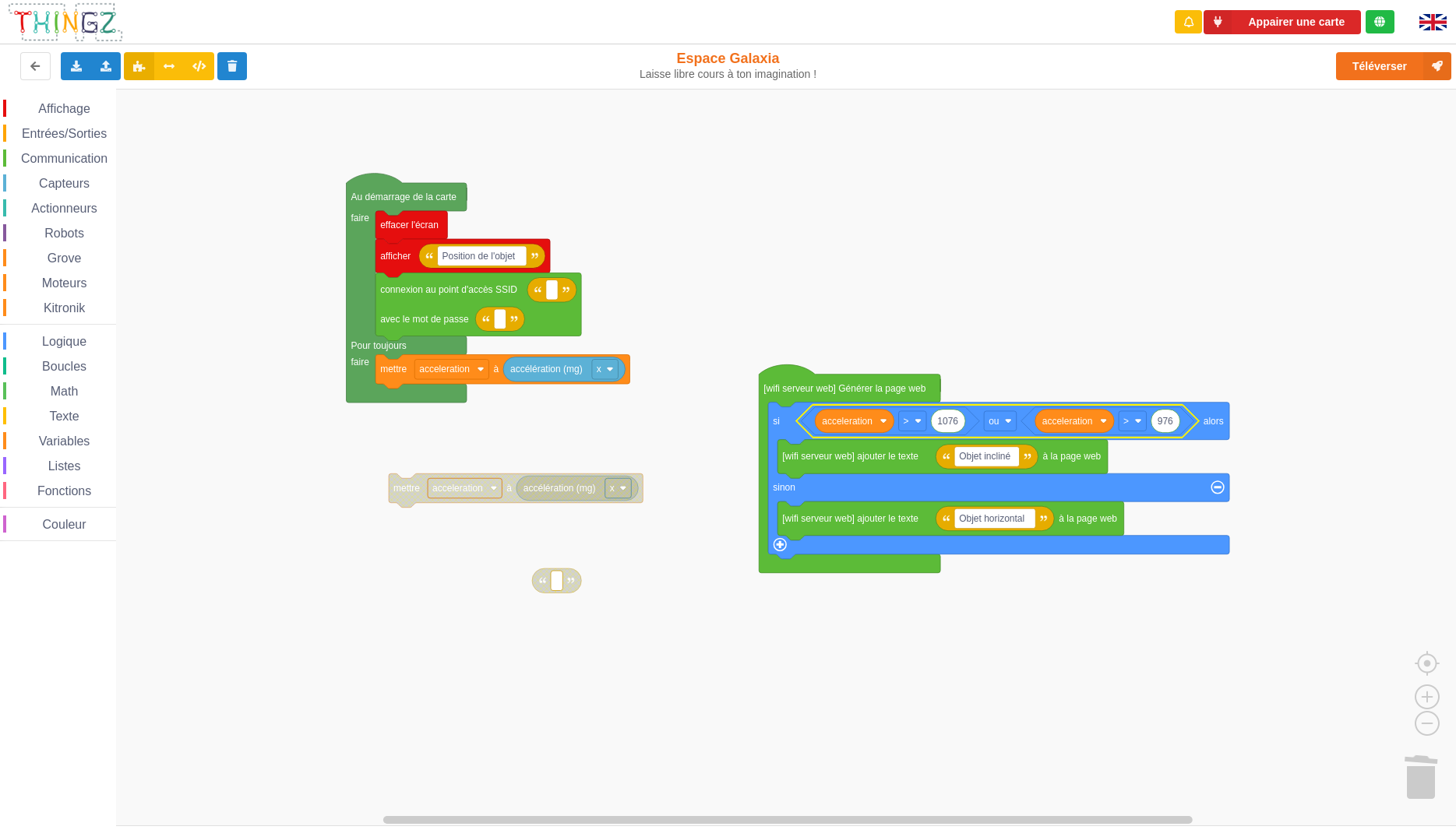
click at [1161, 230] on rect "Espace de travail de Blocky" at bounding box center [734, 457] width 1467 height 737
click at [1138, 424] on image "Espace de travail de Blocky" at bounding box center [1139, 421] width 7 height 7
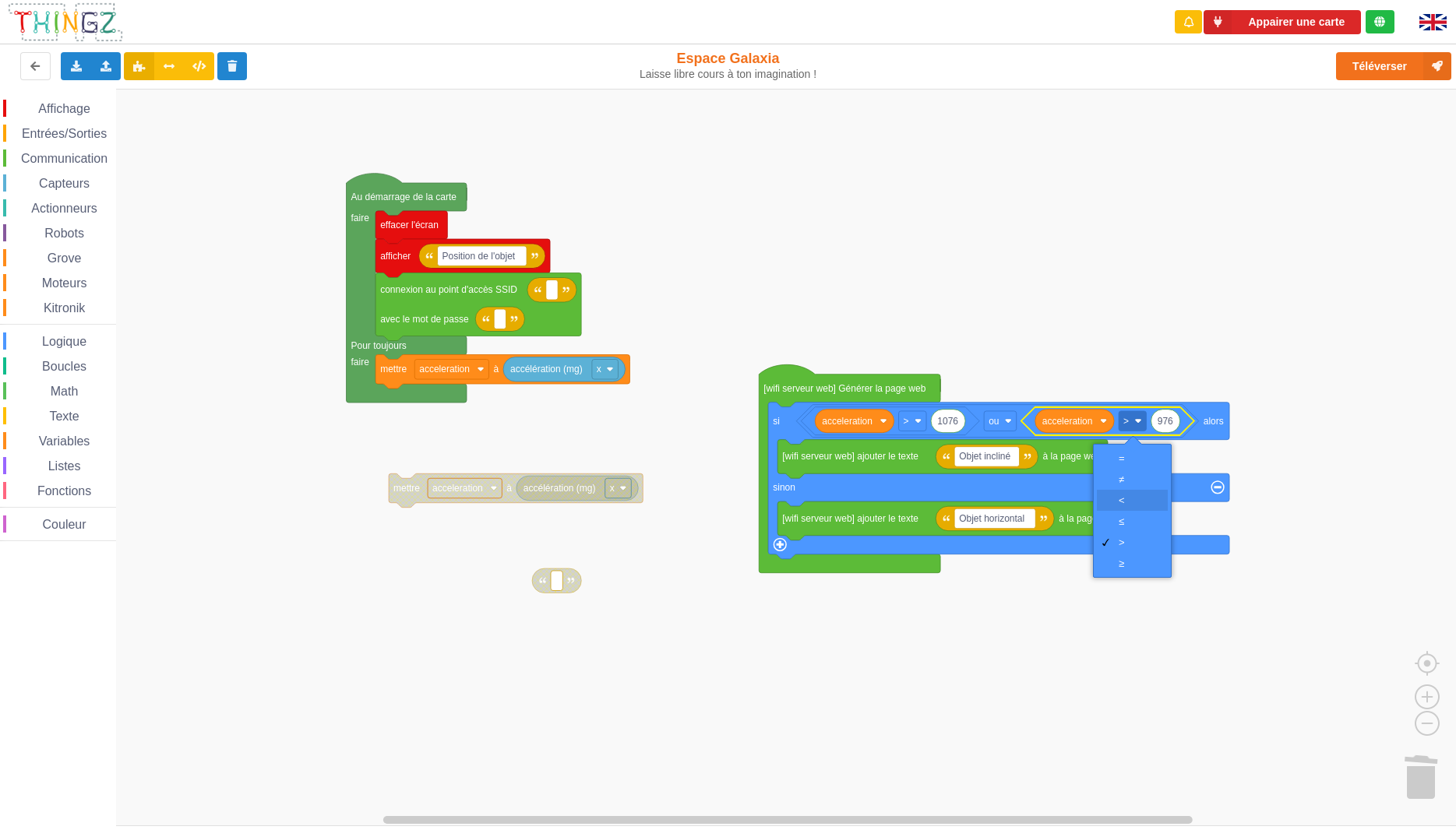
click at [1128, 502] on div "‏<" at bounding box center [1138, 500] width 37 height 12
click at [1274, 346] on rect "Espace de travail de Blocky" at bounding box center [734, 457] width 1467 height 737
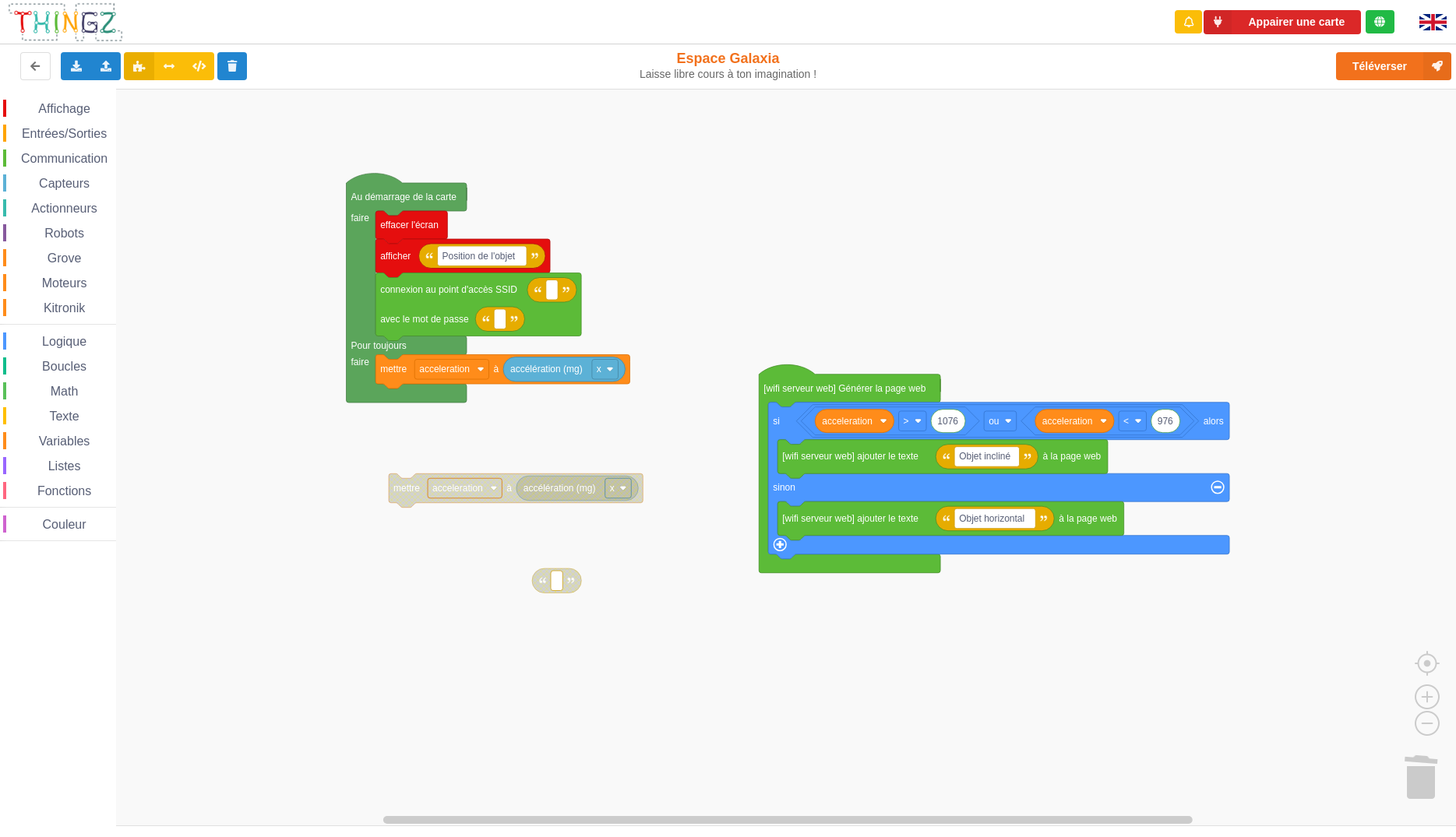
click at [549, 576] on g "ou Au démarrage de la carte faire Pour toujours faire effacer l'écran Position …" at bounding box center [788, 383] width 883 height 419
click at [572, 658] on div "Supprimer le bloc" at bounding box center [607, 654] width 107 height 12
click at [501, 483] on g "ou Au démarrage de la carte faire Pour toujours faire effacer l'écran Position …" at bounding box center [788, 373] width 883 height 400
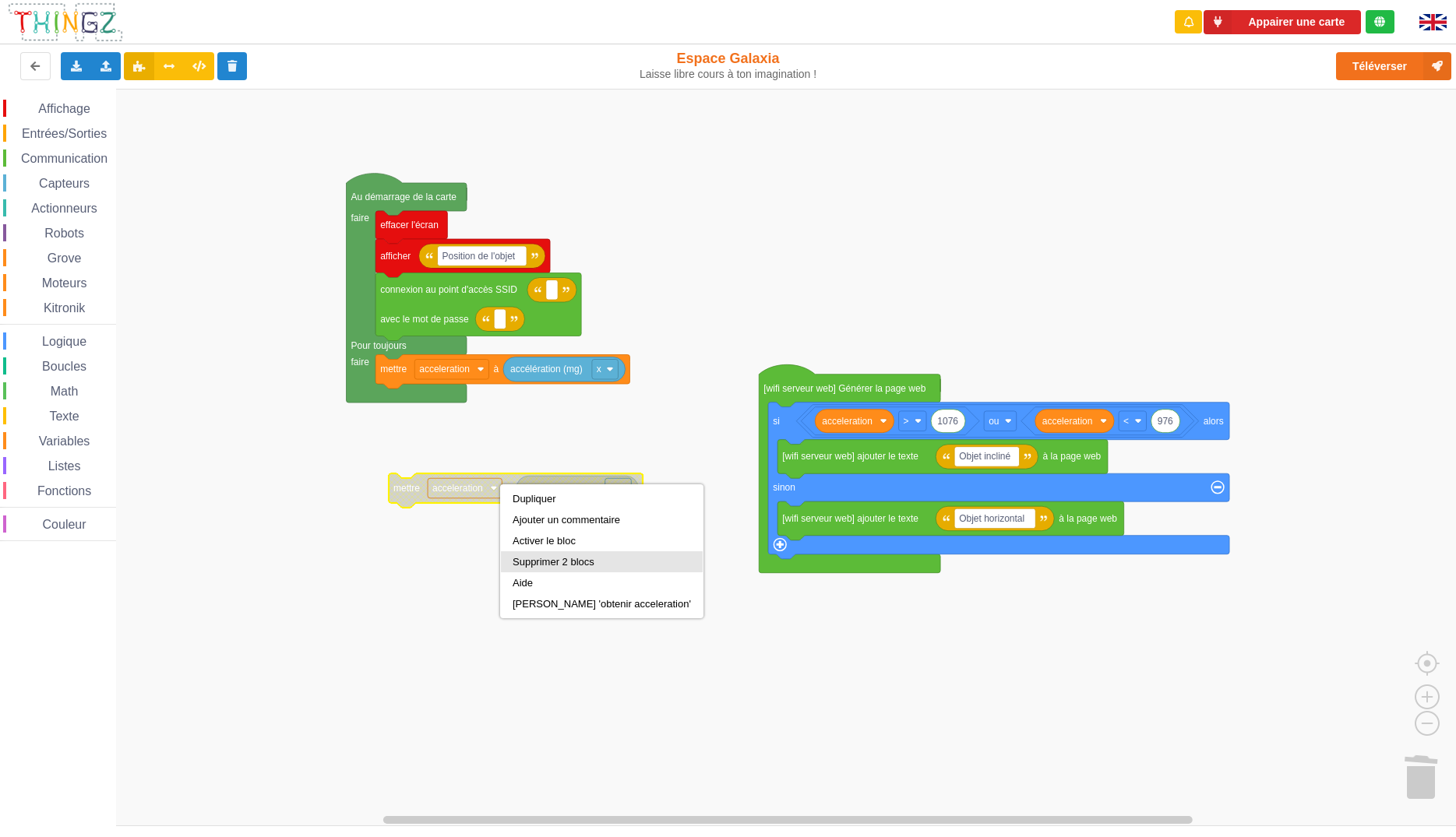
click at [509, 563] on div "Supprimer 2 blocs" at bounding box center [602, 561] width 202 height 21
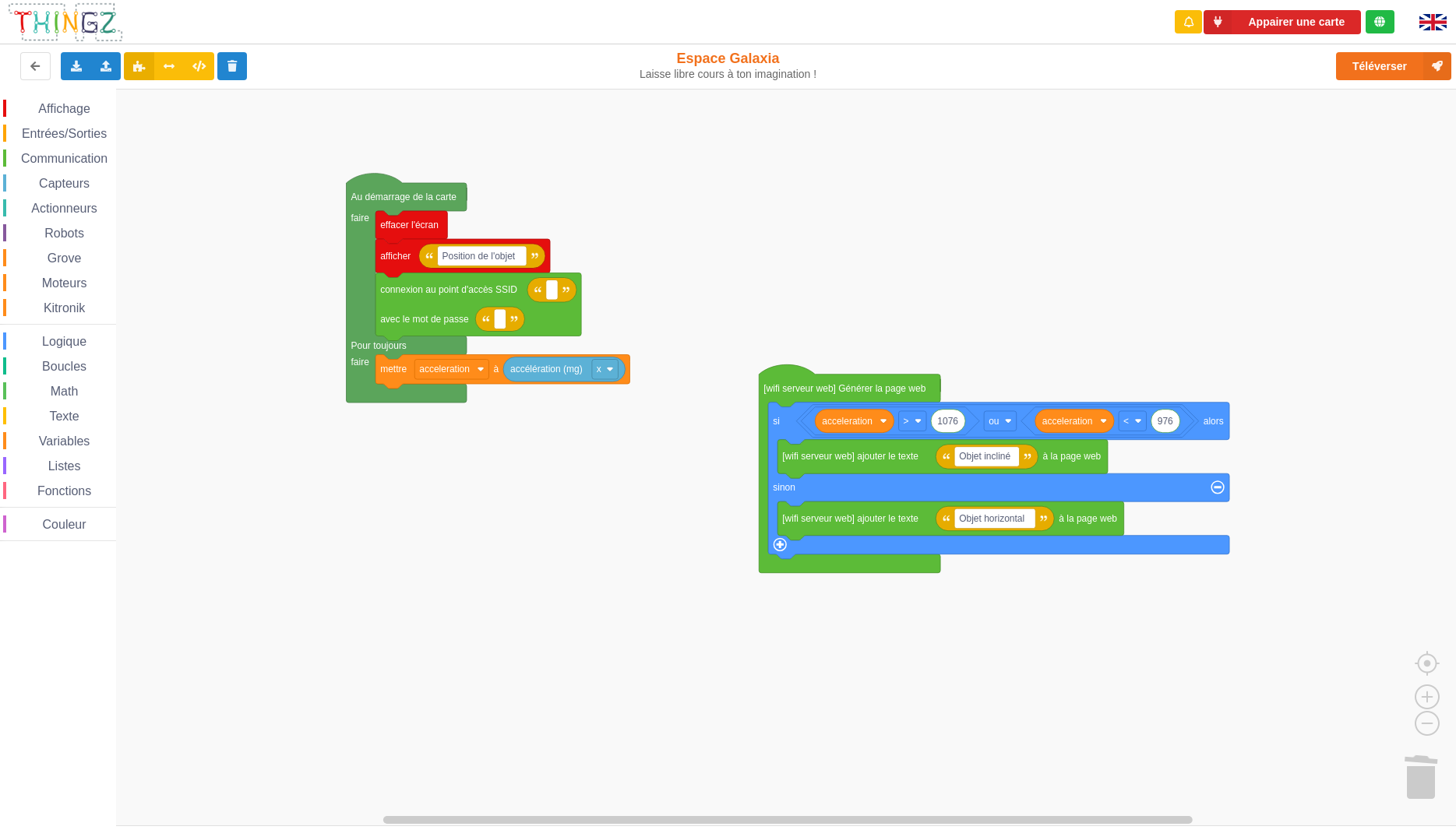
click at [509, 563] on rect "Espace de travail de Blocky" at bounding box center [734, 457] width 1467 height 737
click at [82, 65] on icon at bounding box center [76, 65] width 14 height 9
click at [227, 100] on span "Exporter l'assemblage de blocs" at bounding box center [172, 94] width 151 height 13
click at [810, 174] on rect "Espace de travail de Blocky" at bounding box center [734, 457] width 1467 height 737
click at [77, 68] on icon at bounding box center [76, 65] width 14 height 9
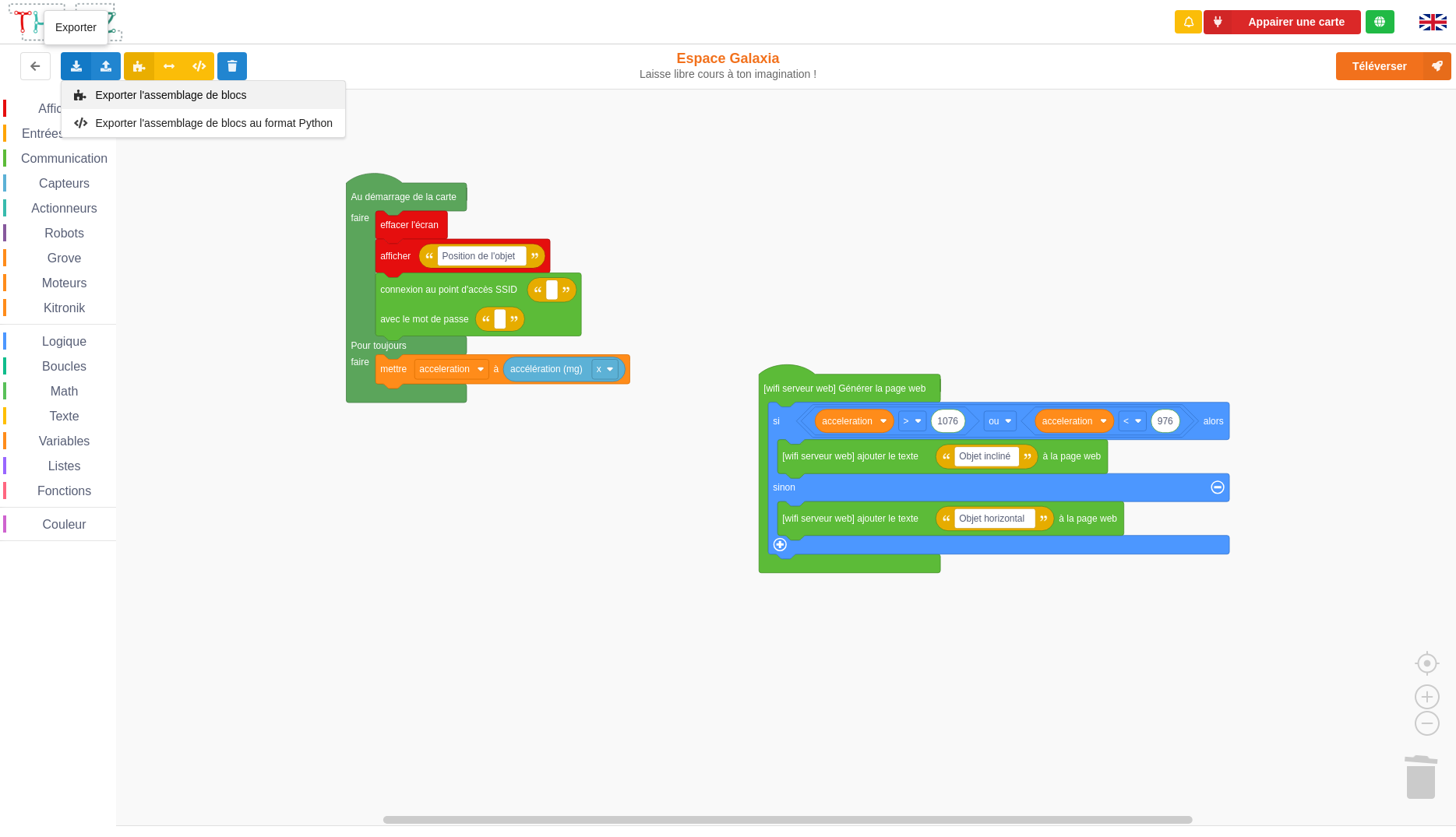
click at [156, 95] on span "Exporter l'assemblage de blocs" at bounding box center [172, 94] width 151 height 13
